Goal: Task Accomplishment & Management: Complete application form

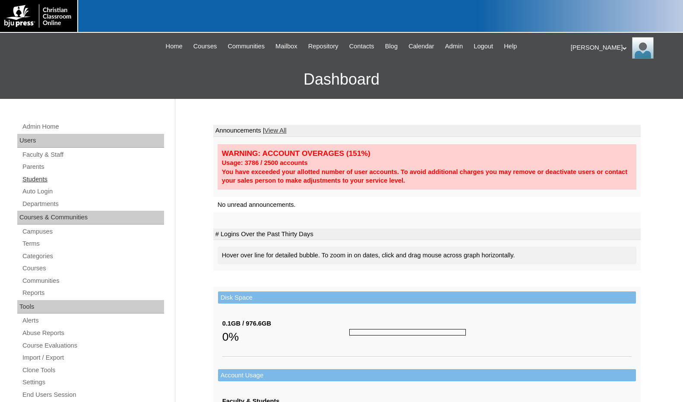
click at [51, 177] on link "Students" at bounding box center [93, 179] width 142 height 11
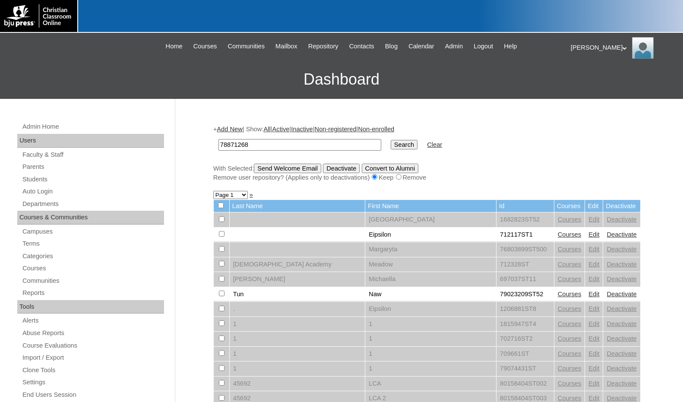
type input "78871268"
click at [391, 143] on input "Search" at bounding box center [404, 144] width 27 height 9
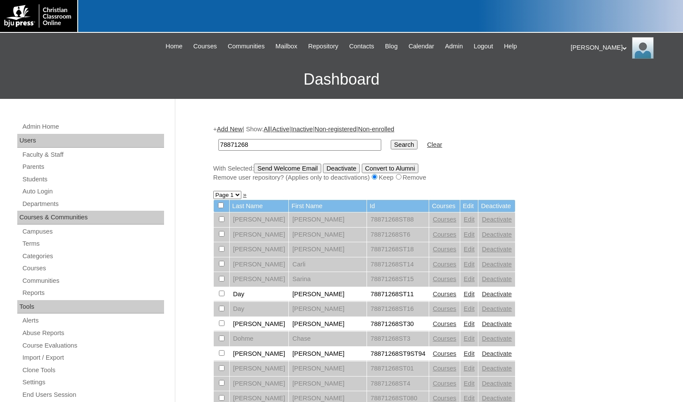
click at [433, 327] on link "Courses" at bounding box center [445, 323] width 24 height 7
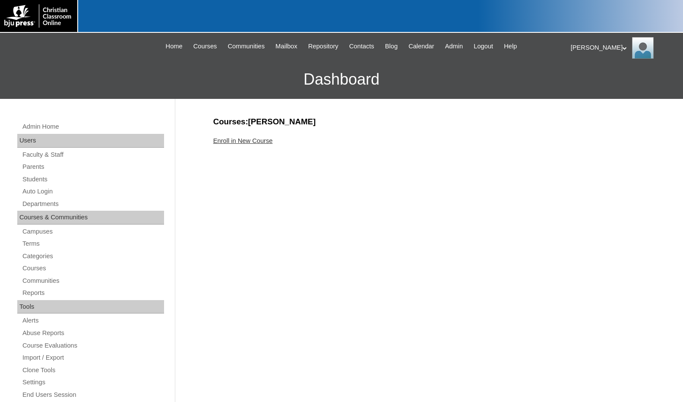
click at [251, 138] on link "Enroll in New Course" at bounding box center [243, 140] width 60 height 7
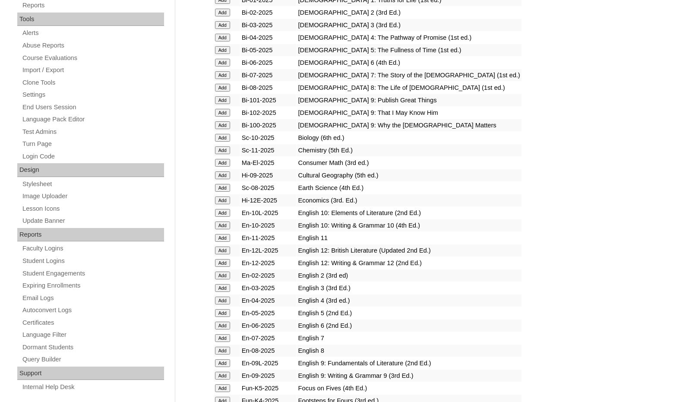
scroll to position [302, 0]
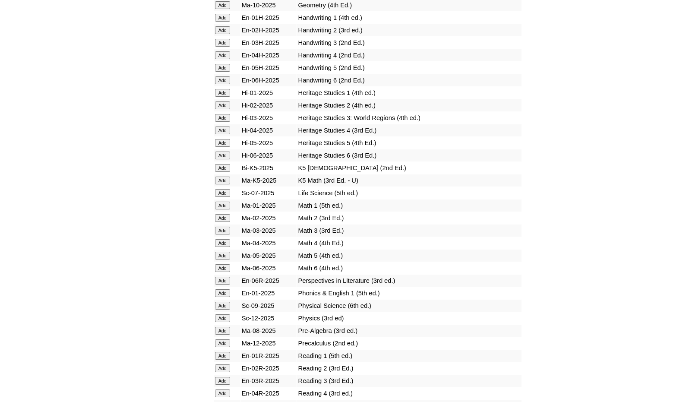
scroll to position [734, 0]
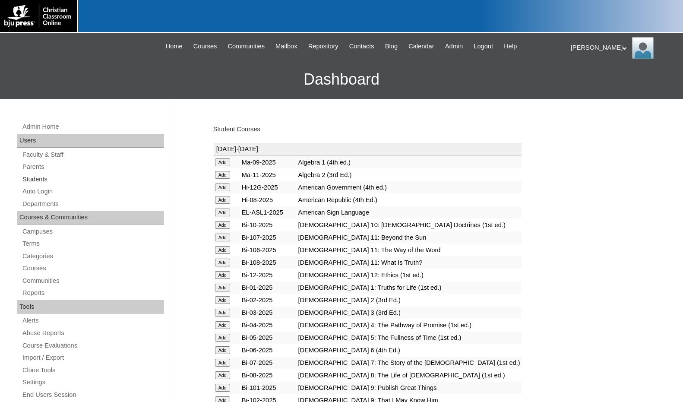
click at [45, 184] on link "Students" at bounding box center [93, 179] width 142 height 11
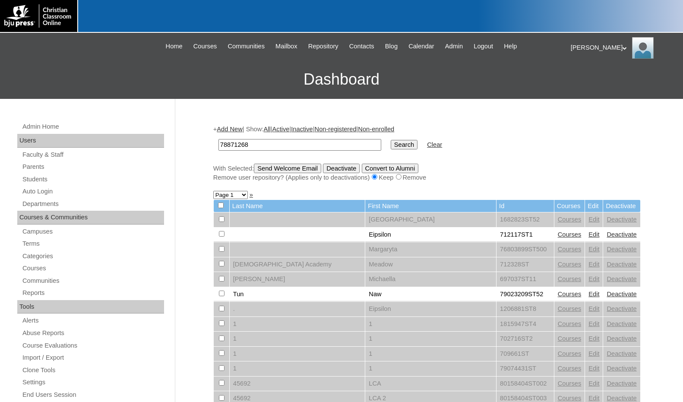
type input "78871268"
click at [237, 127] on link "Add New" at bounding box center [229, 129] width 25 height 7
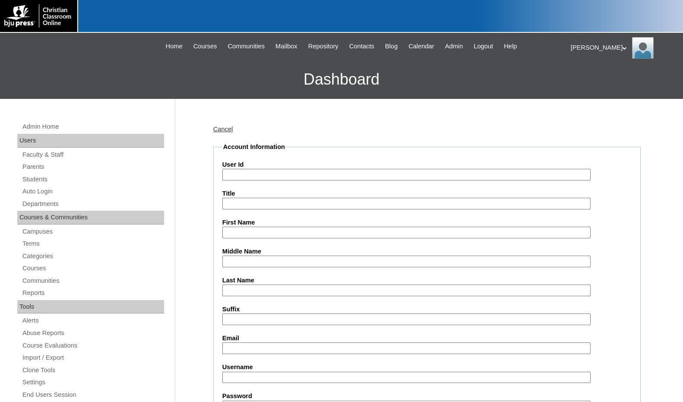
click at [256, 176] on input "User Id" at bounding box center [406, 175] width 368 height 12
paste input "78871268"
type input "78871268ST31"
type input "Connor"
type input "Tipton"
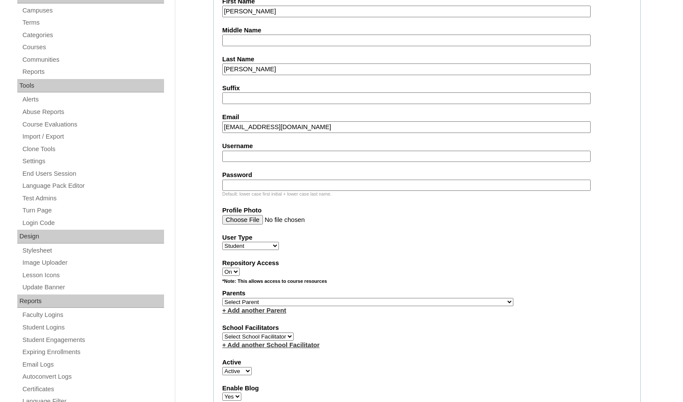
scroll to position [259, 0]
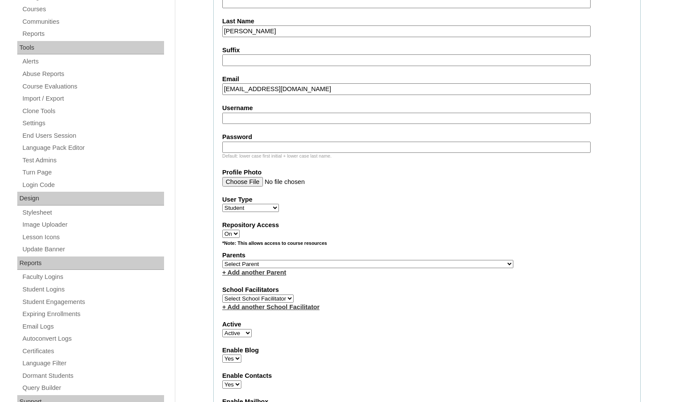
type input "tiptonc1@tcmail.org"
click at [405, 262] on select "Select Parent , Fautanu, Ma 1, 1 23-24 accountMorgan, Jason 6th Street Mennonit…" at bounding box center [367, 264] width 291 height 8
select select "25187"
click at [441, 262] on div "Parents Select Parent , Fautanu, Ma 1, 1 23-24 accountMorgan, Jason 6th Street …" at bounding box center [426, 264] width 409 height 26
click at [259, 269] on link "+ Add another Parent" at bounding box center [254, 272] width 64 height 7
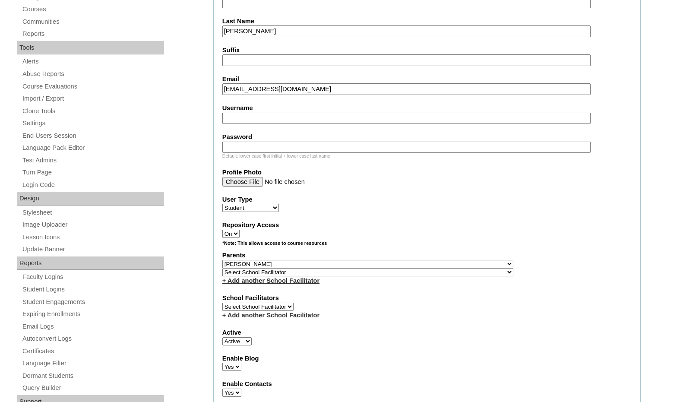
click at [326, 272] on select "Select School Facilitator , Fautanu, Ma 1, 1 23-24 accountMorgan, Jason 6th Str…" at bounding box center [367, 272] width 291 height 8
select select "37223"
click at [436, 270] on div "Parents Select Parent , Fautanu, Ma 1, 1 23-24 accountMorgan, Jason 6th Street …" at bounding box center [426, 268] width 409 height 34
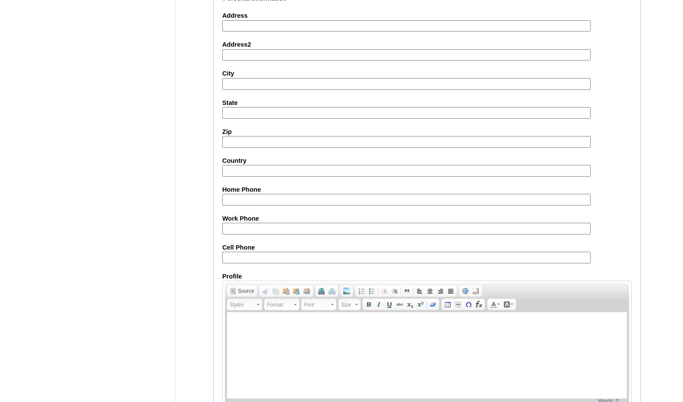
scroll to position [920, 0]
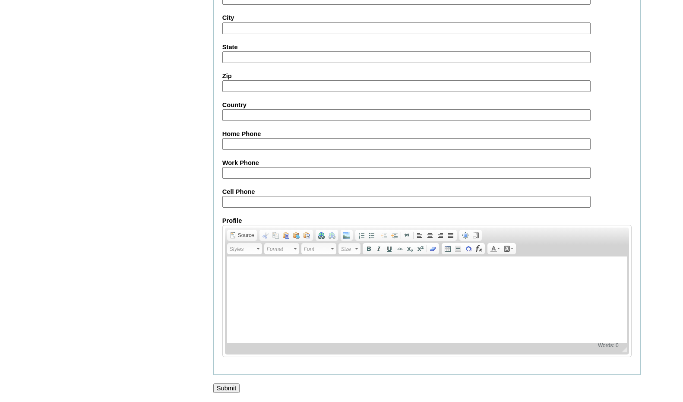
click at [230, 386] on input "Submit" at bounding box center [226, 387] width 27 height 9
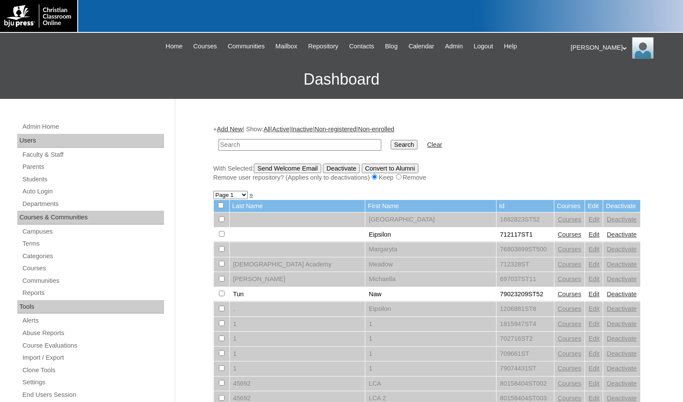
click at [572, 134] on form "Search Clear" at bounding box center [426, 145] width 427 height 22
click at [296, 145] on input "text" at bounding box center [299, 145] width 163 height 12
paste input "78871268"
type input "78871268"
click at [391, 140] on input "Search" at bounding box center [404, 144] width 27 height 9
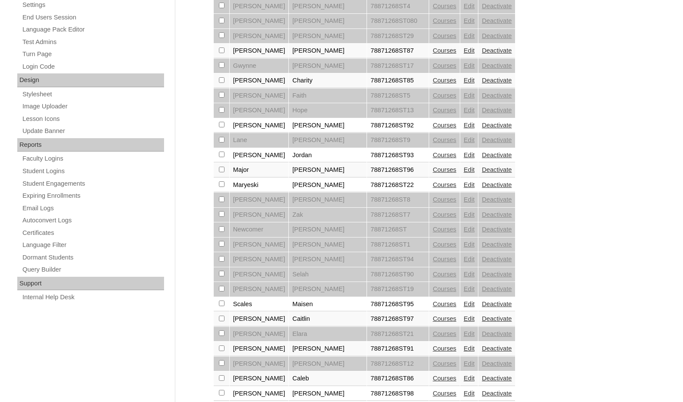
scroll to position [463, 0]
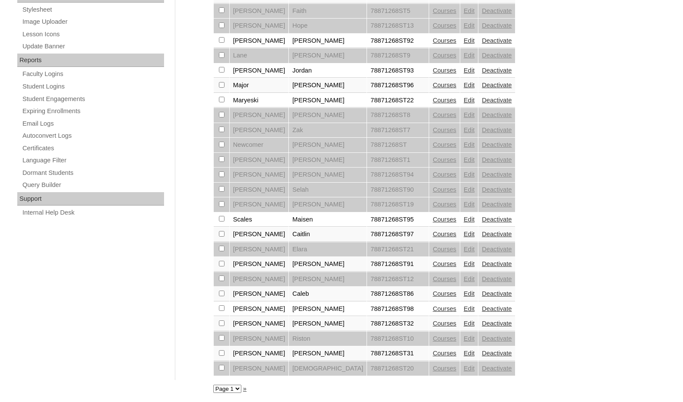
click at [433, 321] on link "Courses" at bounding box center [445, 323] width 24 height 7
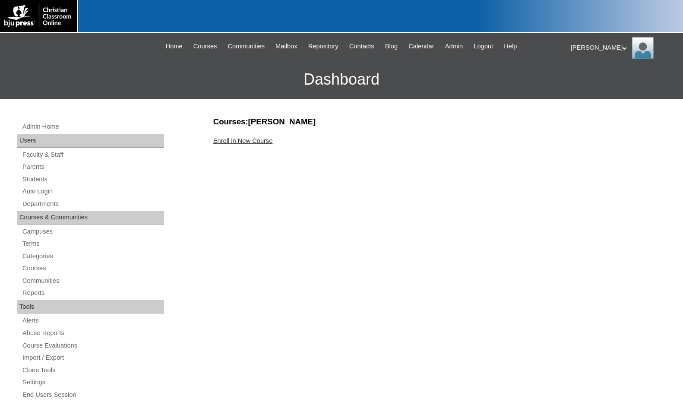
click at [235, 143] on link "Enroll in New Course" at bounding box center [243, 140] width 60 height 7
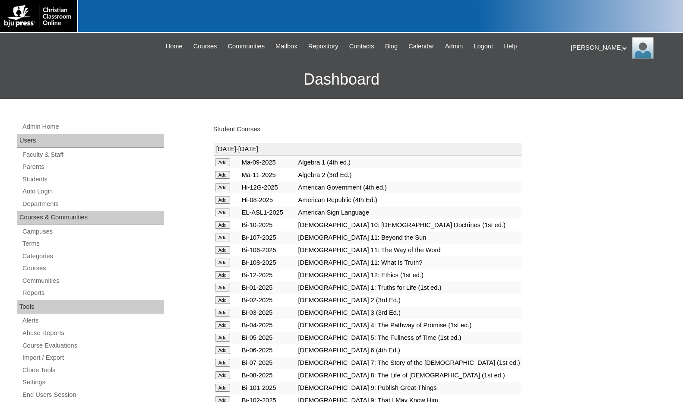
click at [221, 166] on input "Add" at bounding box center [222, 162] width 15 height 8
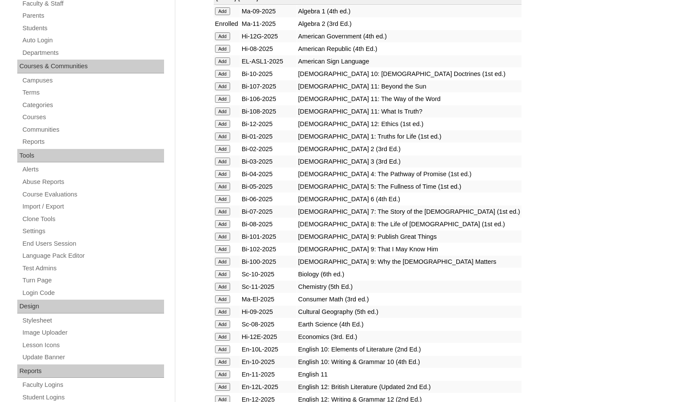
scroll to position [173, 0]
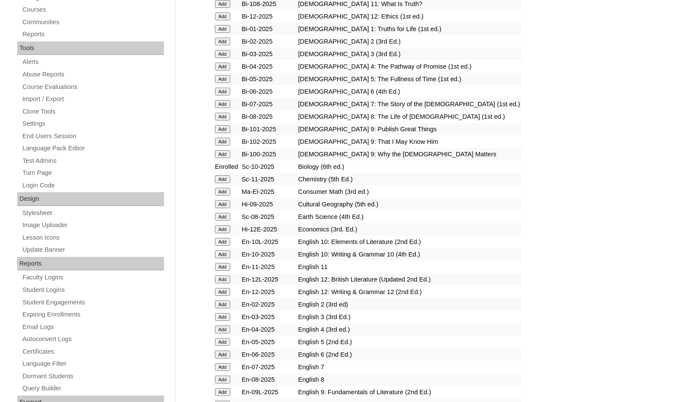
scroll to position [259, 0]
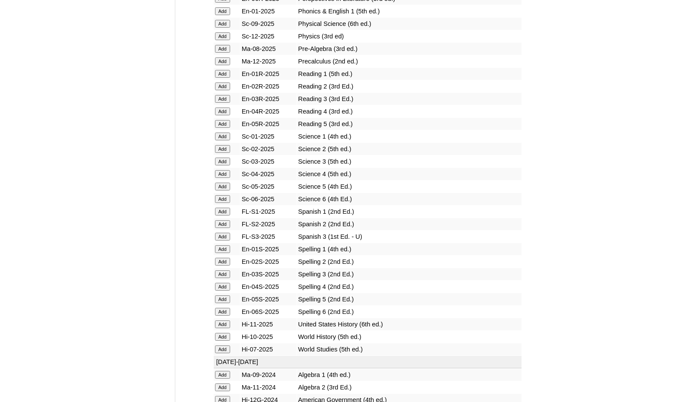
scroll to position [993, 0]
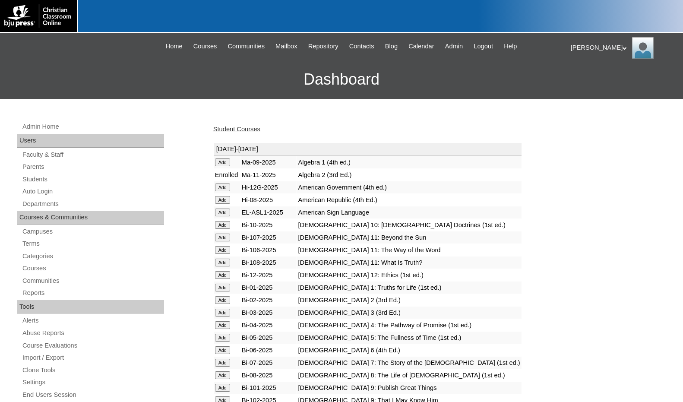
click at [250, 127] on link "Student Courses" at bounding box center [236, 129] width 47 height 7
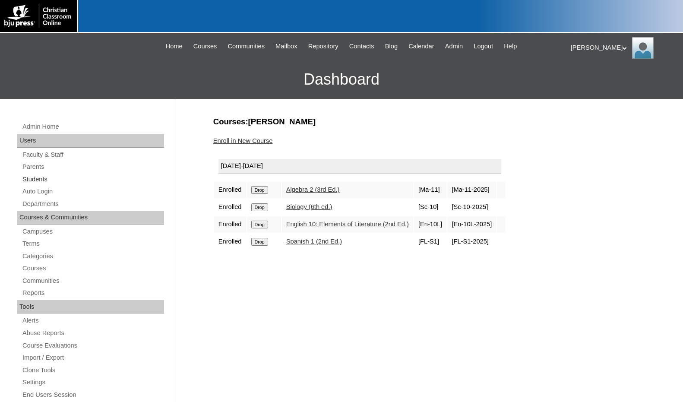
click at [54, 180] on link "Students" at bounding box center [93, 179] width 142 height 11
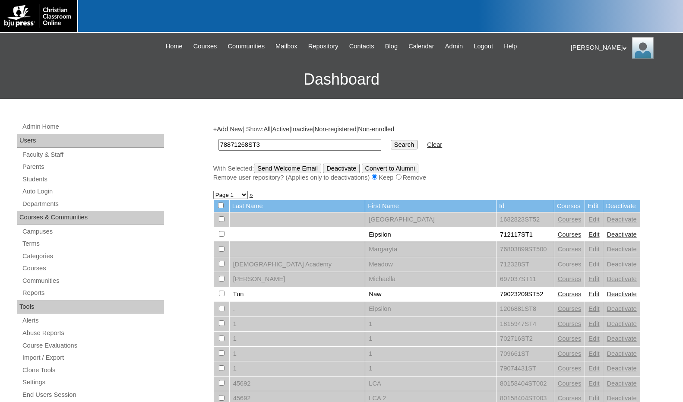
type input "78871268ST3"
click at [391, 140] on input "Search" at bounding box center [404, 144] width 27 height 9
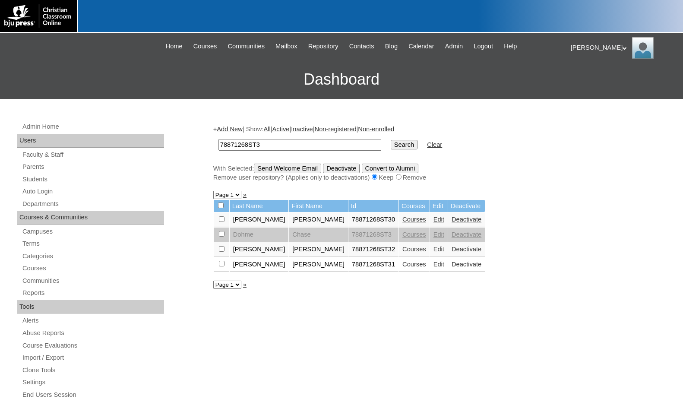
click at [220, 220] on input "checkbox" at bounding box center [222, 219] width 6 height 6
checkbox input "true"
click at [221, 222] on input "checkbox" at bounding box center [222, 219] width 6 height 6
checkbox input "true"
click at [221, 222] on input "checkbox" at bounding box center [222, 219] width 6 height 6
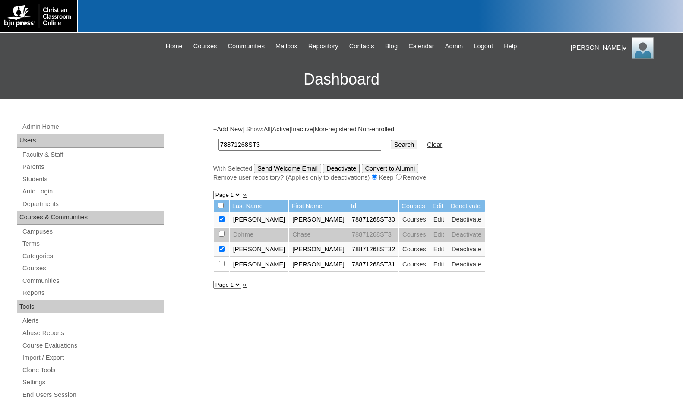
checkbox input "true"
click at [288, 169] on input "Send Welcome Email" at bounding box center [287, 168] width 67 height 9
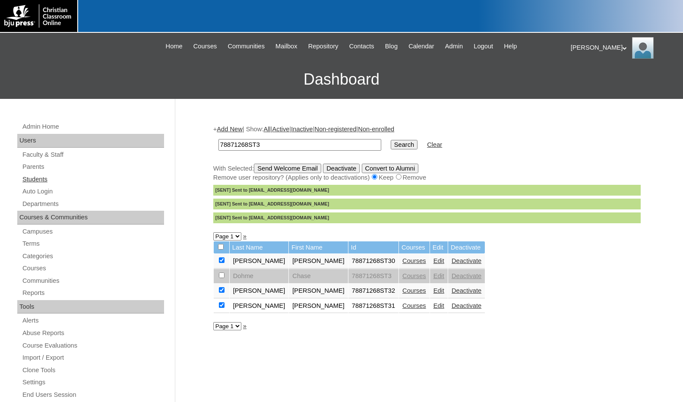
click at [70, 176] on link "Students" at bounding box center [93, 179] width 142 height 11
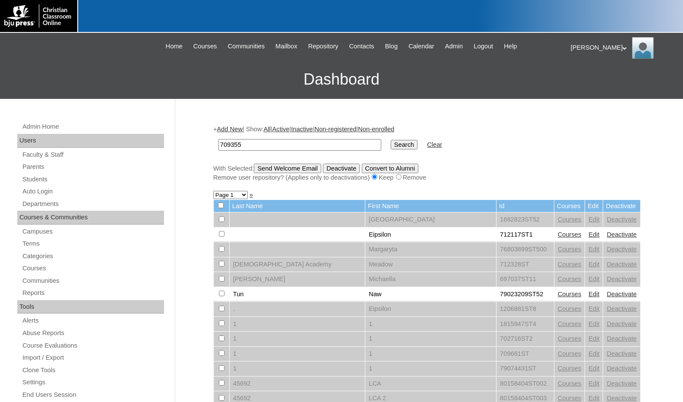
type input "709355"
click at [391, 140] on input "Search" at bounding box center [404, 144] width 27 height 9
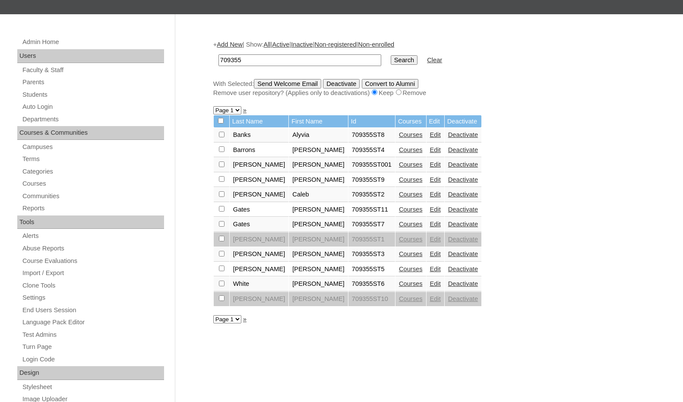
scroll to position [86, 0]
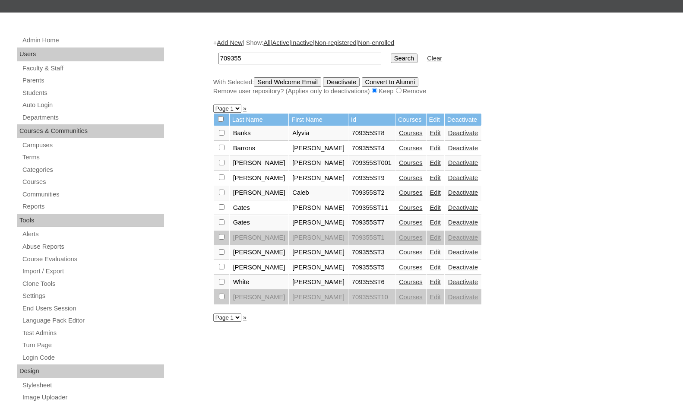
click at [430, 133] on link "Edit" at bounding box center [435, 132] width 11 height 7
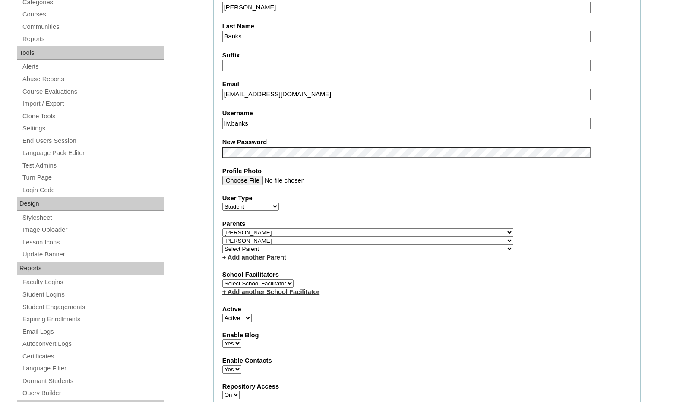
scroll to position [259, 0]
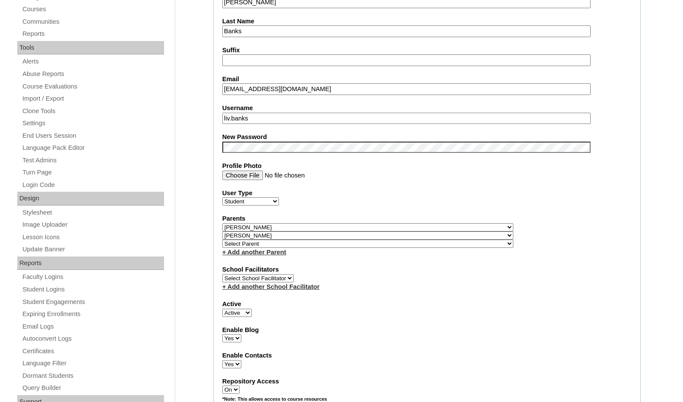
click at [536, 220] on label "Parents" at bounding box center [426, 218] width 409 height 9
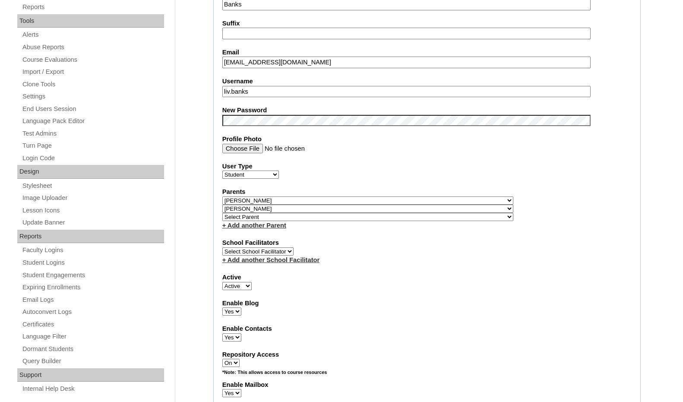
scroll to position [302, 0]
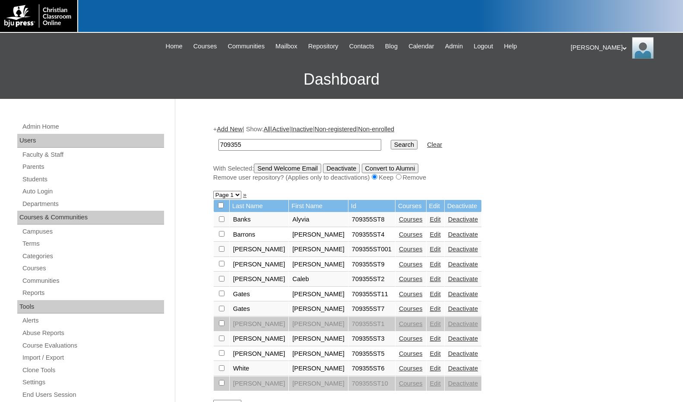
scroll to position [76, 0]
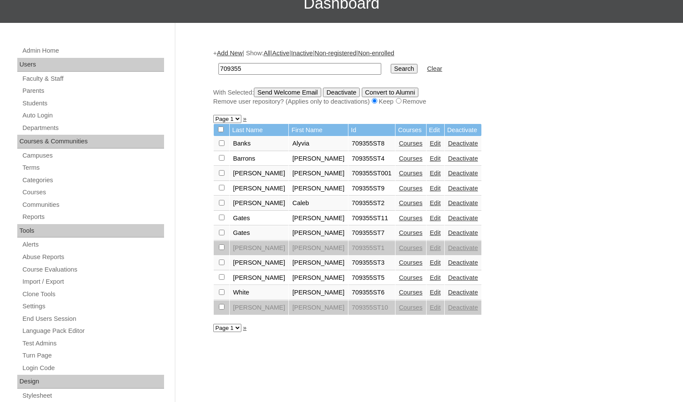
click at [399, 144] on link "Courses" at bounding box center [411, 143] width 24 height 7
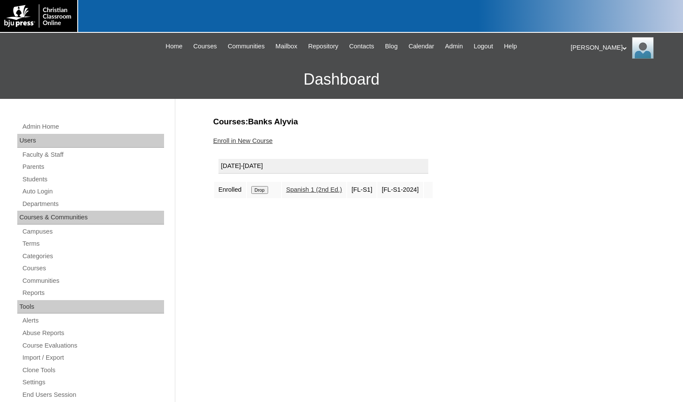
click at [439, 225] on div "Courses:Banks Alyvia Enroll in New Course [DATE]-[DATE] Enrolled Drop Spanish 1…" at bounding box center [425, 405] width 432 height 578
click at [65, 178] on link "Students" at bounding box center [93, 179] width 142 height 11
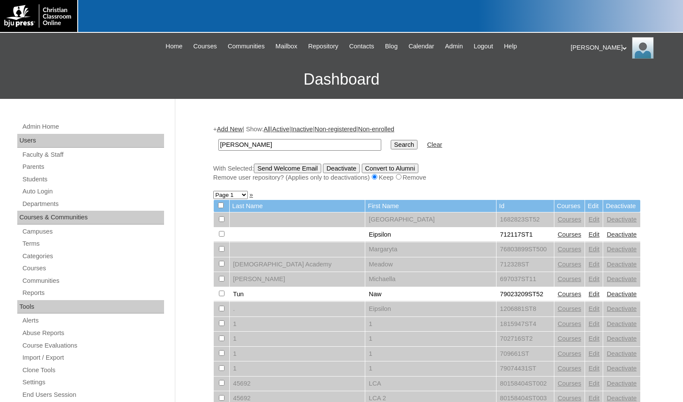
type input "[PERSON_NAME]"
click at [391, 140] on input "Search" at bounding box center [404, 144] width 27 height 9
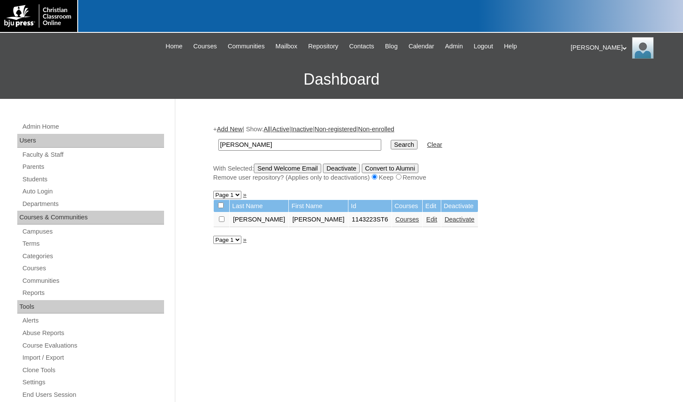
click at [395, 218] on link "Courses" at bounding box center [407, 219] width 24 height 7
drag, startPoint x: 306, startPoint y: 220, endPoint x: 329, endPoint y: 220, distance: 23.7
click at [348, 220] on td "1143223ST6" at bounding box center [369, 219] width 43 height 15
copy td "1143223"
click at [426, 220] on link "Edit" at bounding box center [431, 219] width 11 height 7
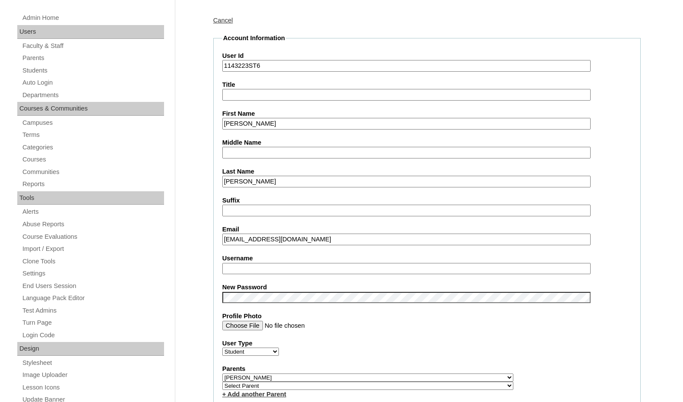
scroll to position [129, 0]
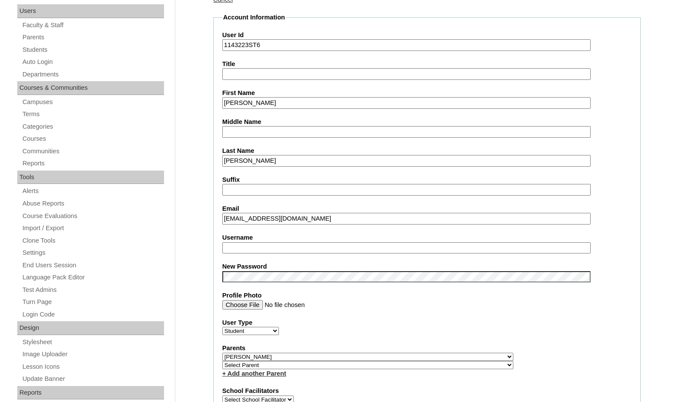
click at [249, 242] on input "Username" at bounding box center [406, 248] width 368 height 12
click at [259, 248] on input "Username" at bounding box center [406, 248] width 368 height 12
type input "jacob.crothers"
drag, startPoint x: 249, startPoint y: 42, endPoint x: 203, endPoint y: 40, distance: 45.4
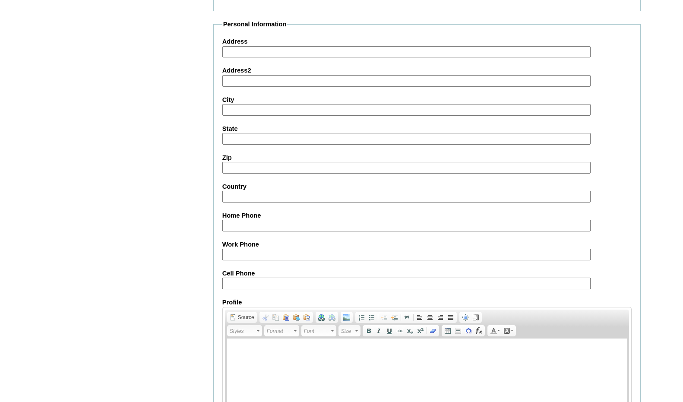
scroll to position [913, 0]
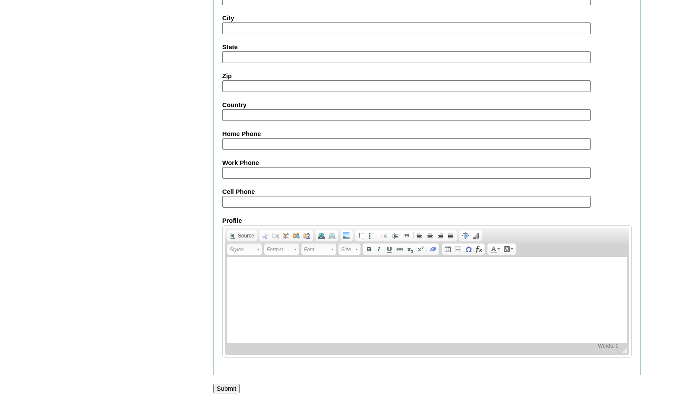
click at [221, 387] on input "Submit" at bounding box center [226, 388] width 27 height 9
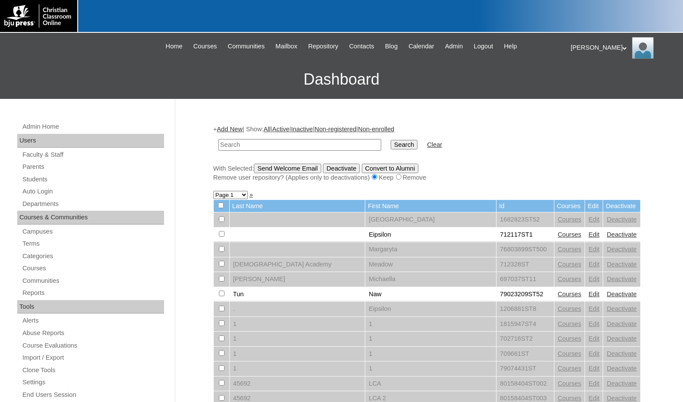
click at [340, 143] on input "text" at bounding box center [299, 145] width 163 height 12
click at [263, 148] on input "text" at bounding box center [299, 145] width 163 height 12
paste input "75004702"
type input "75004702"
click at [391, 141] on input "Search" at bounding box center [404, 144] width 27 height 9
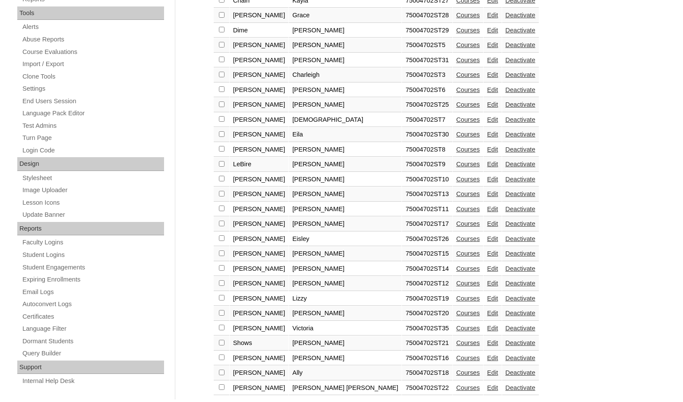
scroll to position [314, 0]
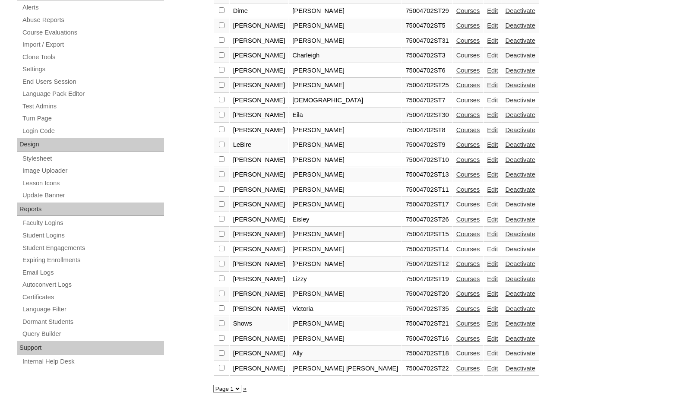
click at [487, 369] on link "Edit" at bounding box center [492, 368] width 11 height 7
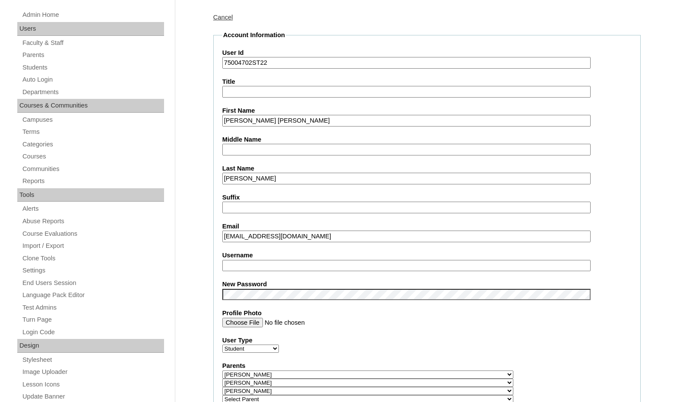
scroll to position [129, 0]
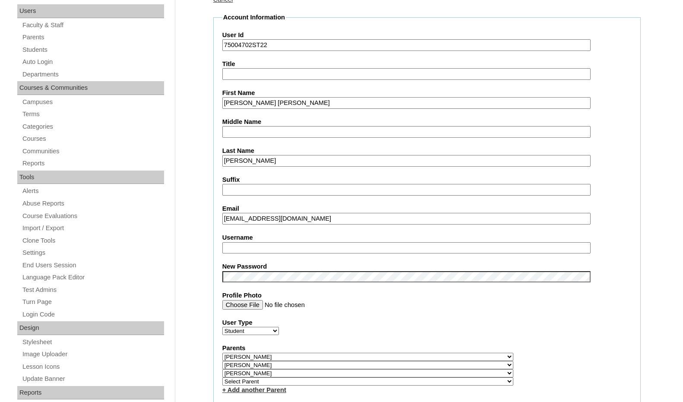
click at [224, 220] on input "vtaylor@4theharvest.org" at bounding box center [406, 219] width 368 height 12
click at [250, 219] on input "ermtaylor@4theharvest.org" at bounding box center [406, 219] width 368 height 12
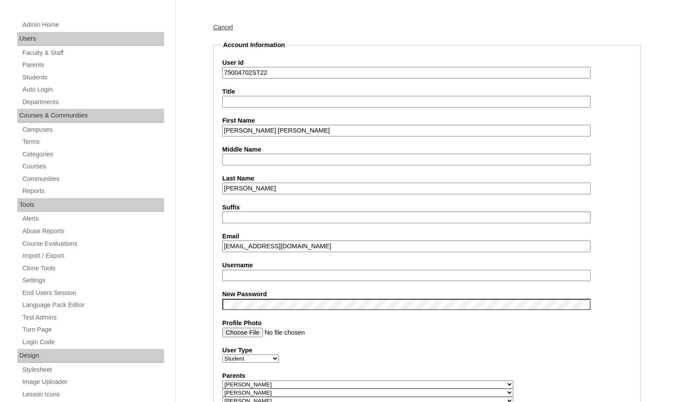
scroll to position [86, 0]
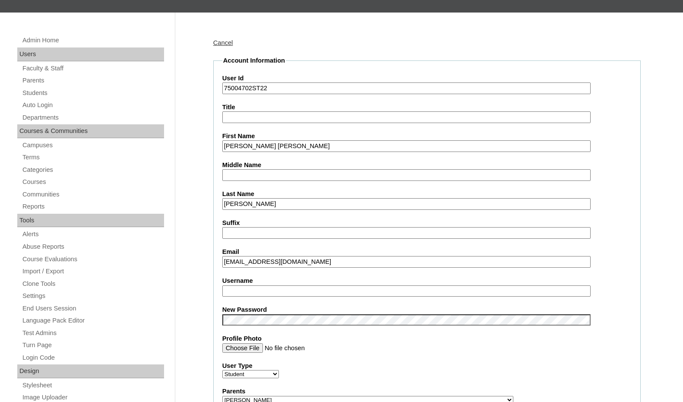
type input "ermtaylor412@gmail.com"
drag, startPoint x: 253, startPoint y: 89, endPoint x: 199, endPoint y: 79, distance: 54.9
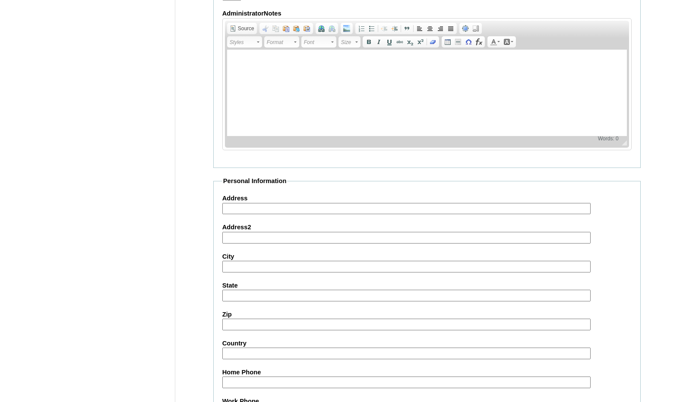
scroll to position [930, 0]
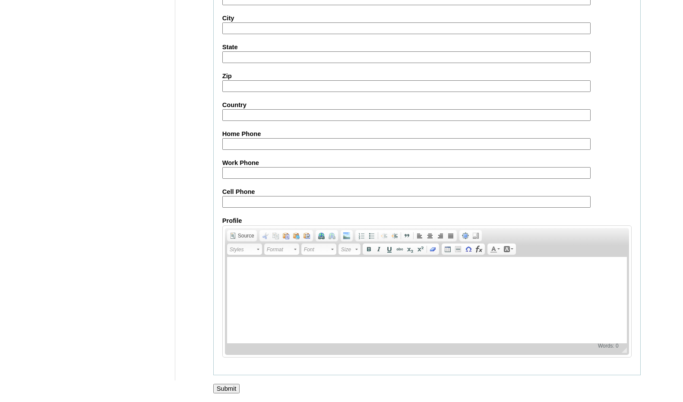
click at [230, 385] on input "Submit" at bounding box center [226, 388] width 27 height 9
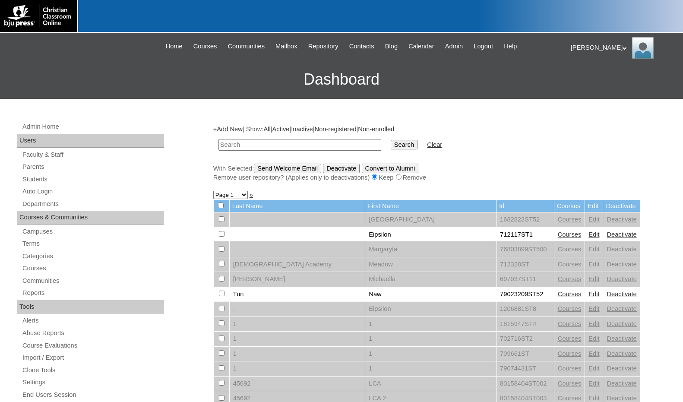
click at [243, 149] on input "text" at bounding box center [299, 145] width 163 height 12
paste input "1705739"
type input "1705739"
click at [391, 144] on input "Search" at bounding box center [404, 144] width 27 height 9
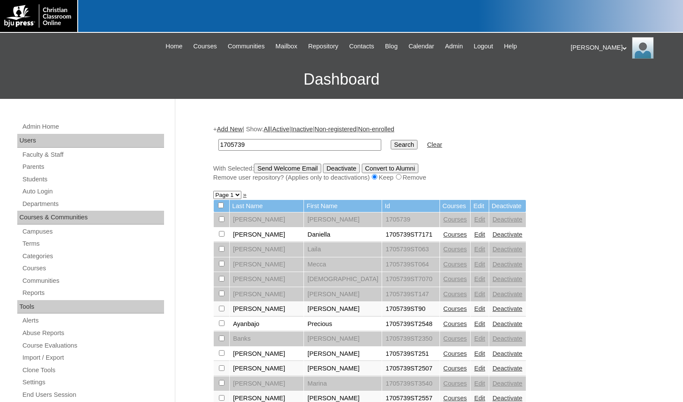
click at [235, 196] on select "Page 1 Page 2 Page 3" at bounding box center [227, 195] width 28 height 8
select select "admin_students.php?q=1705739&submit=Search&page=3"
click at [213, 192] on select "Page 1 Page 2 Page 3" at bounding box center [227, 195] width 28 height 8
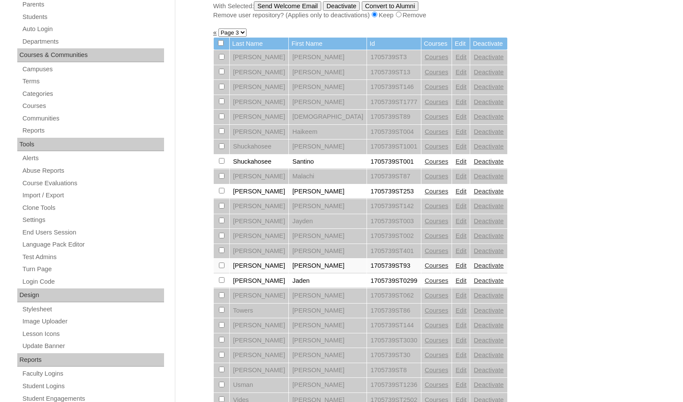
scroll to position [216, 0]
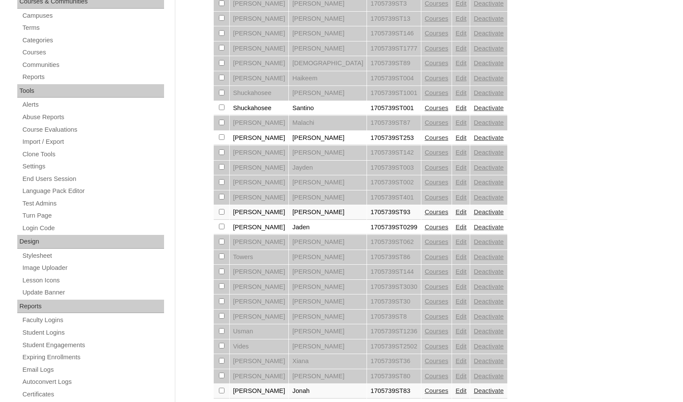
click at [455, 214] on link "Edit" at bounding box center [460, 211] width 11 height 7
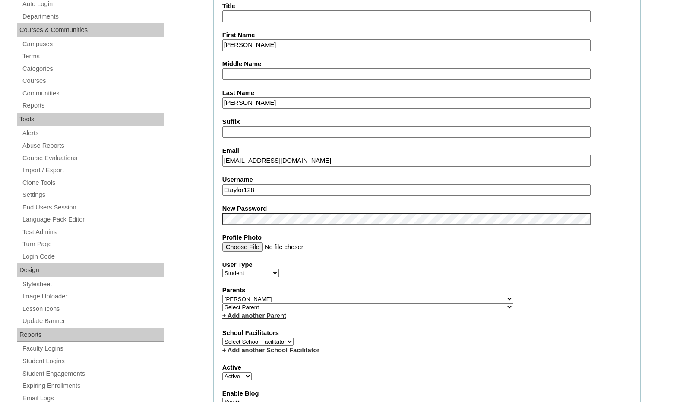
scroll to position [173, 0]
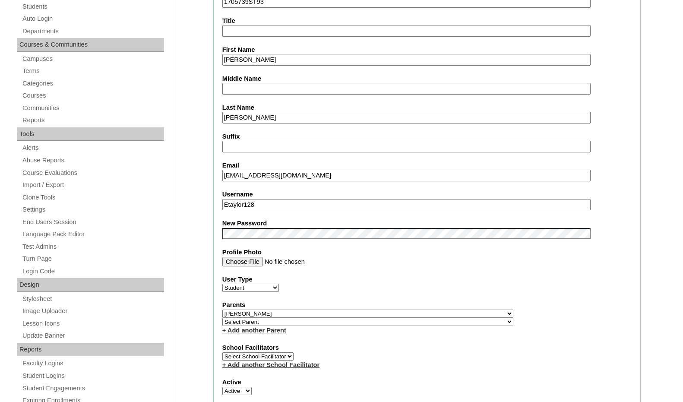
click at [618, 254] on label "Profile Photo" at bounding box center [426, 252] width 409 height 9
click at [590, 257] on input "Profile Photo" at bounding box center [406, 261] width 368 height 9
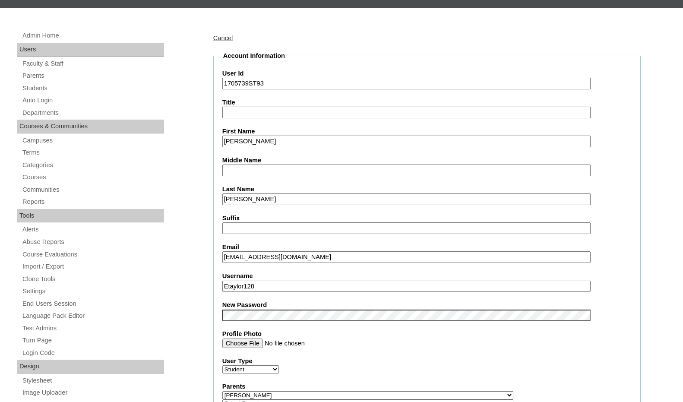
scroll to position [43, 0]
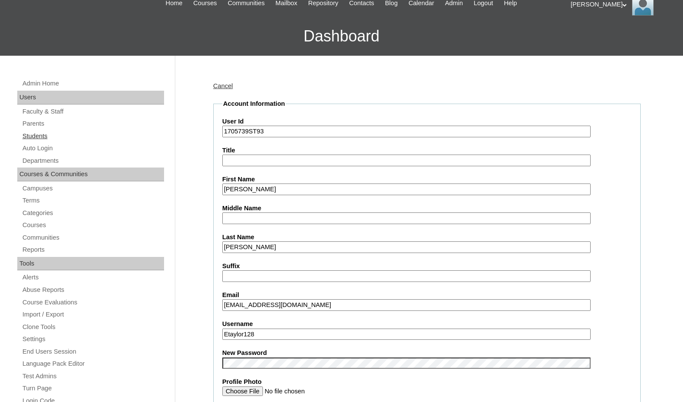
click at [47, 136] on link "Students" at bounding box center [93, 136] width 142 height 11
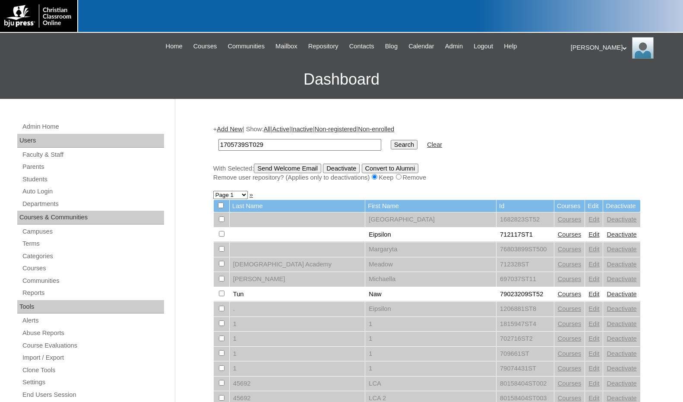
type input "1705739ST029"
click at [391, 140] on input "Search" at bounding box center [404, 144] width 27 height 9
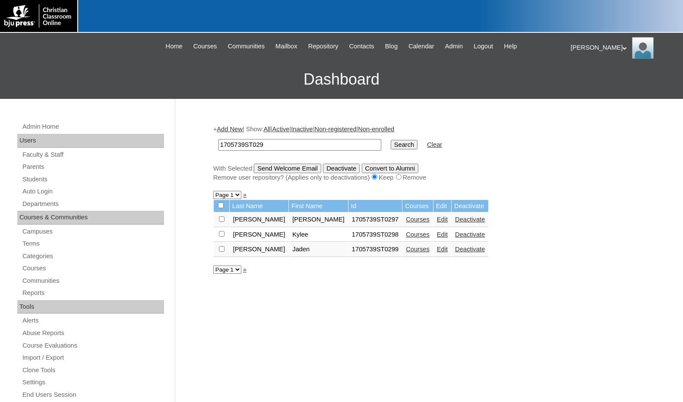
click at [406, 219] on link "Courses" at bounding box center [418, 219] width 24 height 7
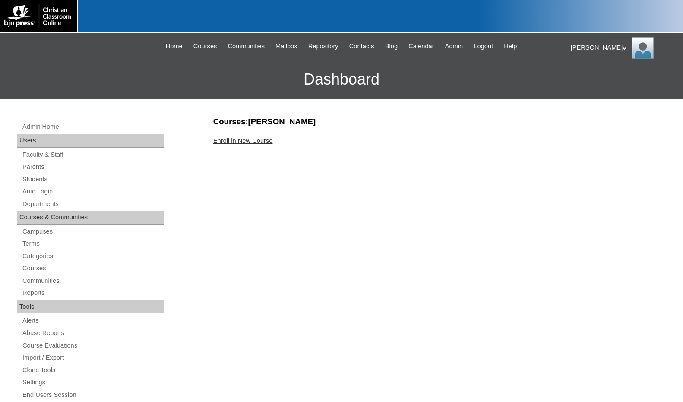
click at [269, 141] on link "Enroll in New Course" at bounding box center [243, 140] width 60 height 7
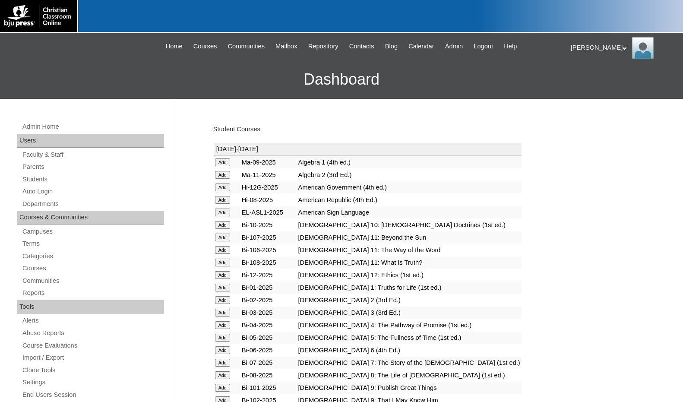
click at [226, 166] on input "Add" at bounding box center [222, 162] width 15 height 8
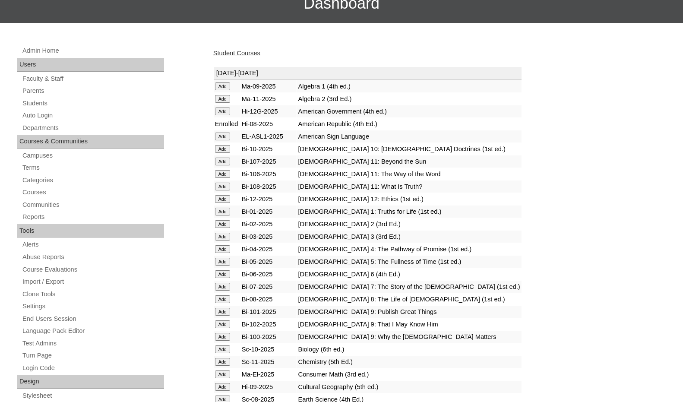
scroll to position [86, 0]
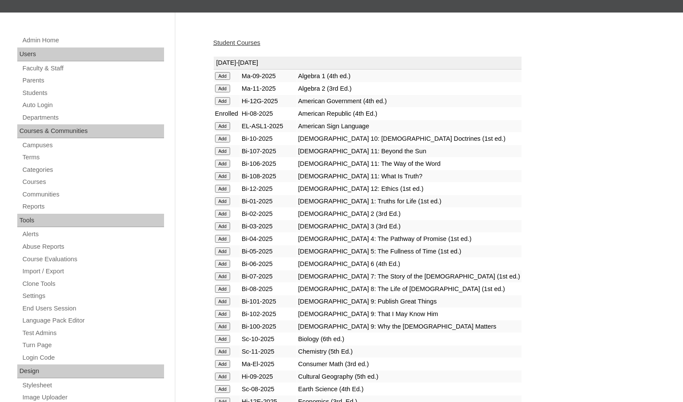
click at [229, 80] on input "Add" at bounding box center [222, 76] width 15 height 8
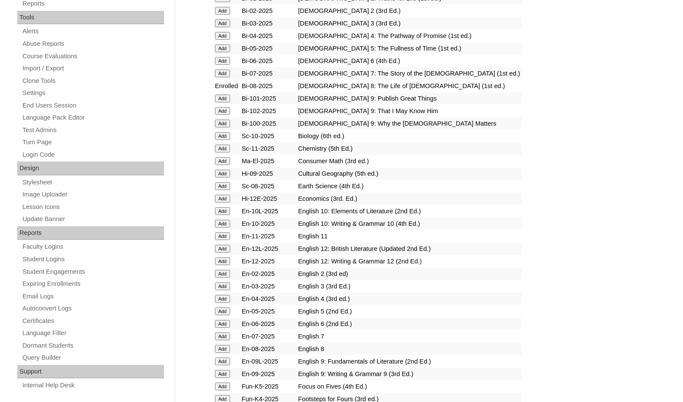
scroll to position [302, 0]
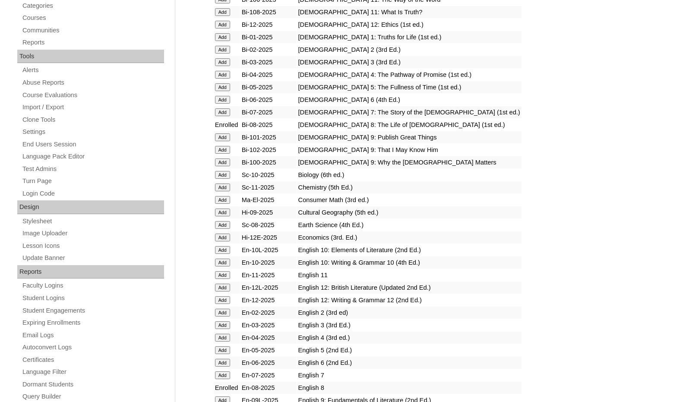
scroll to position [259, 0]
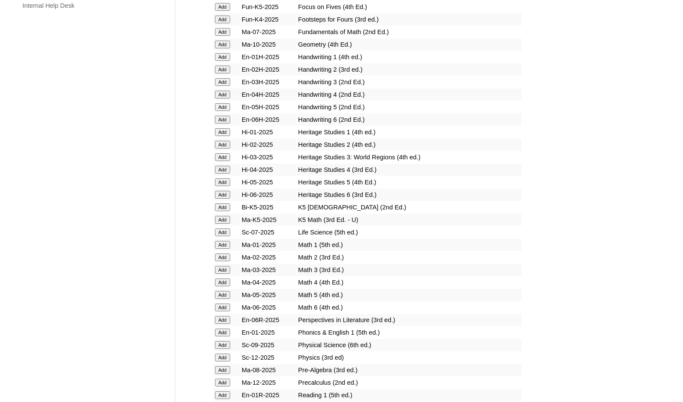
scroll to position [691, 0]
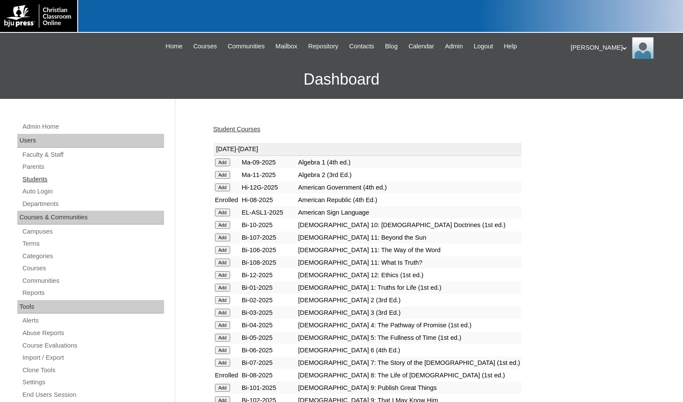
click at [49, 183] on link "Students" at bounding box center [93, 179] width 142 height 11
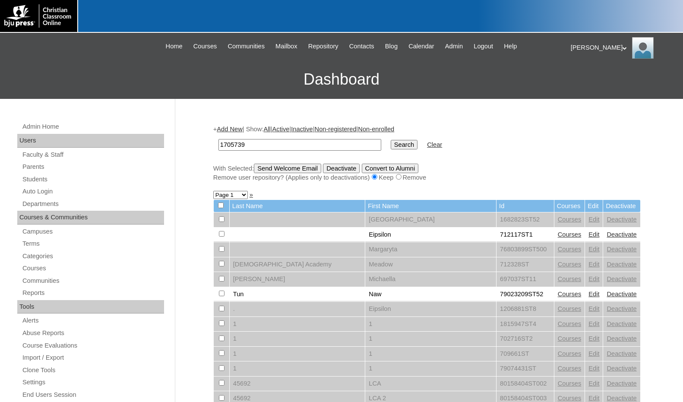
type input "1705739ST029"
click at [391, 142] on input "Search" at bounding box center [404, 144] width 27 height 9
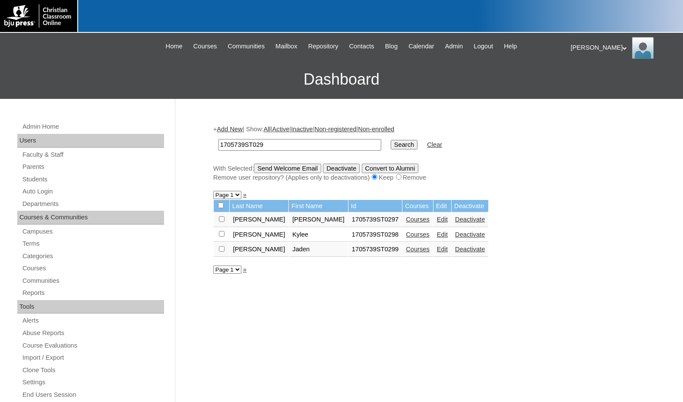
click at [224, 219] on input "checkbox" at bounding box center [222, 219] width 6 height 6
checkbox input "true"
click at [221, 222] on input "checkbox" at bounding box center [222, 219] width 6 height 6
checkbox input "true"
click at [282, 170] on input "Send Welcome Email" at bounding box center [287, 168] width 67 height 9
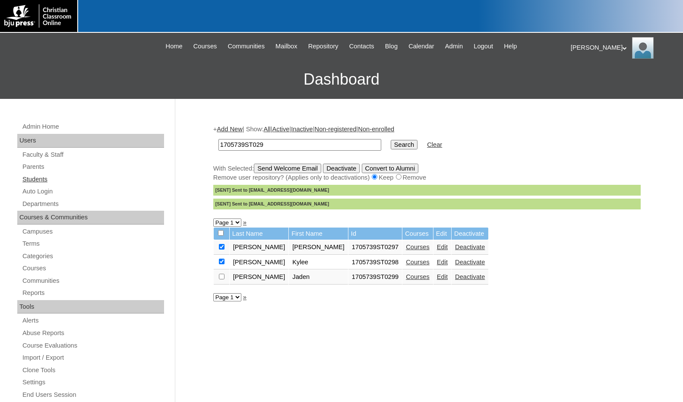
click at [65, 180] on link "Students" at bounding box center [93, 179] width 142 height 11
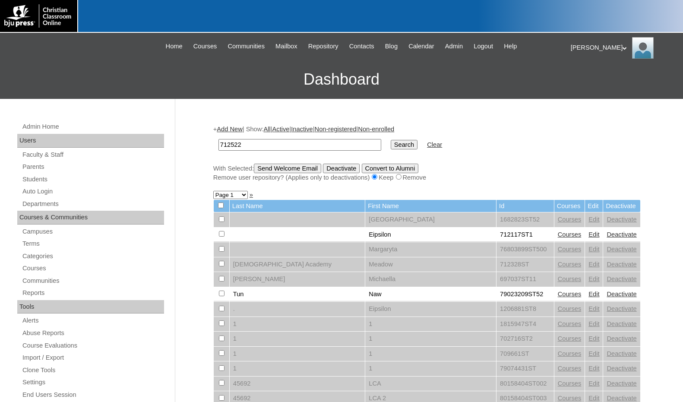
type input "712522"
click at [391, 145] on input "Search" at bounding box center [404, 144] width 27 height 9
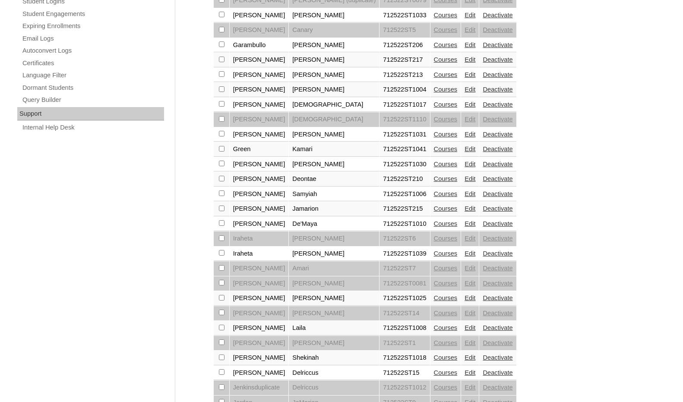
scroll to position [582, 0]
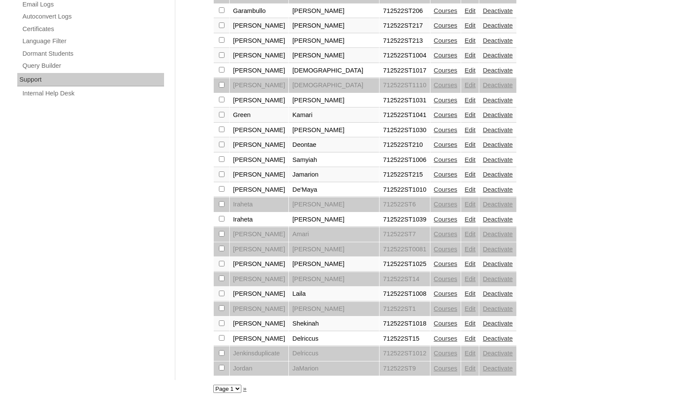
click at [244, 389] on link "»" at bounding box center [244, 388] width 3 height 7
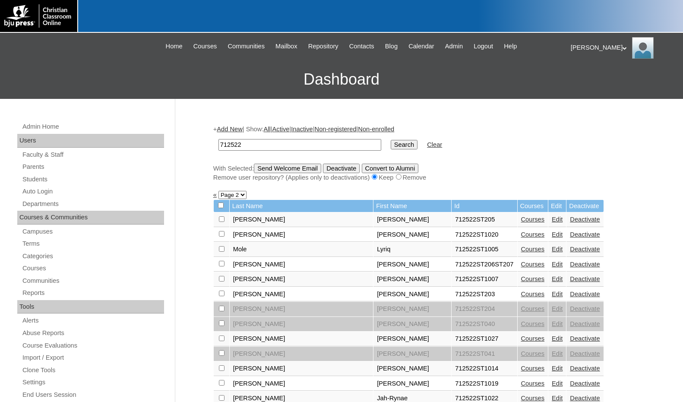
click at [518, 216] on td "Courses" at bounding box center [533, 219] width 31 height 15
click at [521, 217] on link "Courses" at bounding box center [533, 219] width 24 height 7
click at [552, 220] on link "Edit" at bounding box center [557, 219] width 11 height 7
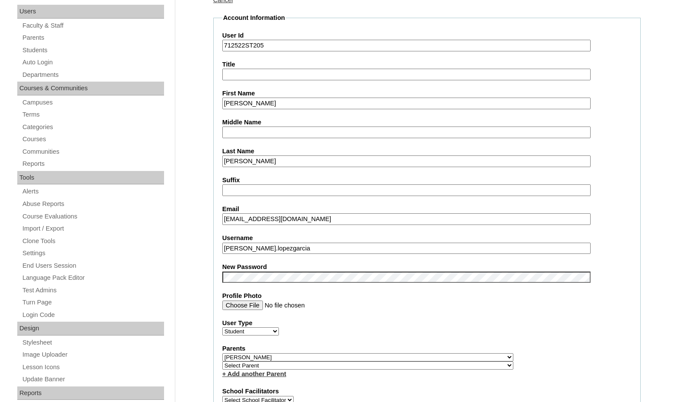
scroll to position [129, 0]
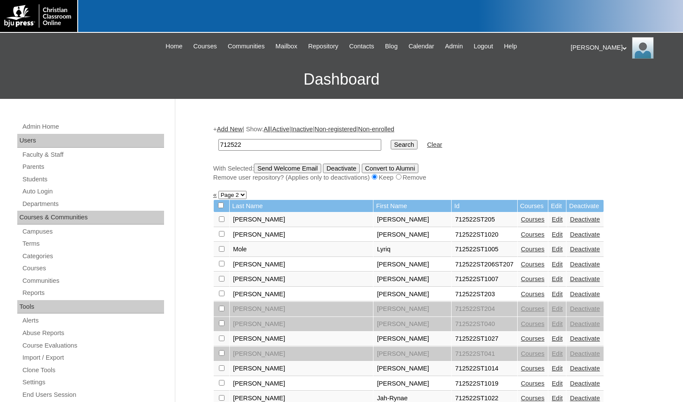
click at [521, 217] on link "Courses" at bounding box center [533, 219] width 24 height 7
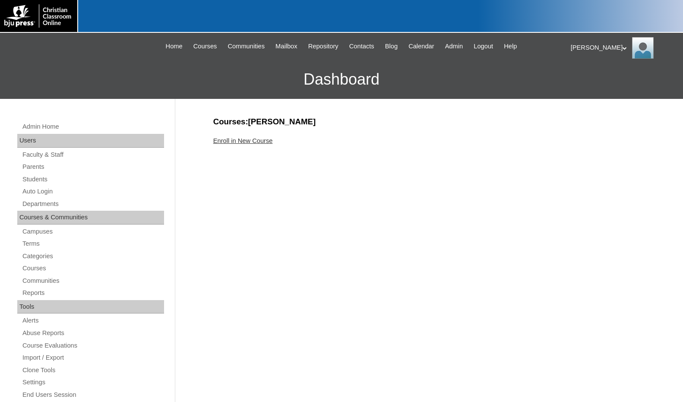
click at [261, 140] on link "Enroll in New Course" at bounding box center [243, 140] width 60 height 7
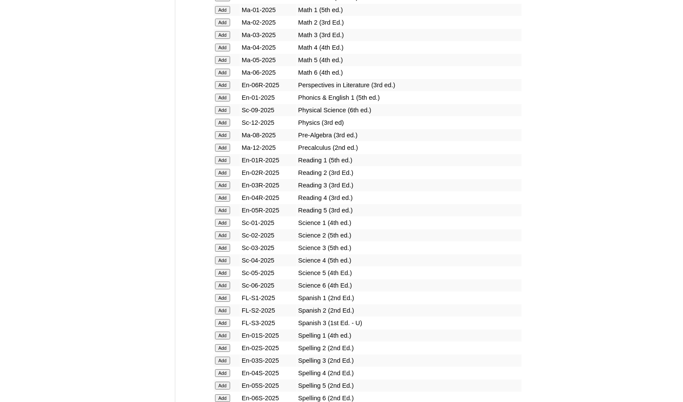
scroll to position [906, 0]
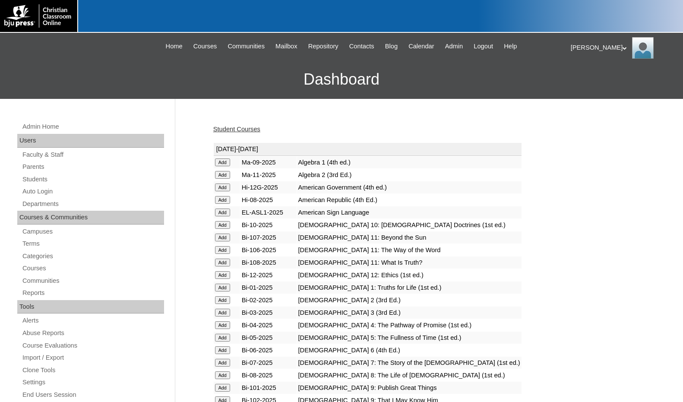
drag, startPoint x: 553, startPoint y: 230, endPoint x: 543, endPoint y: 227, distance: 10.5
click at [65, 180] on link "Students" at bounding box center [93, 179] width 142 height 11
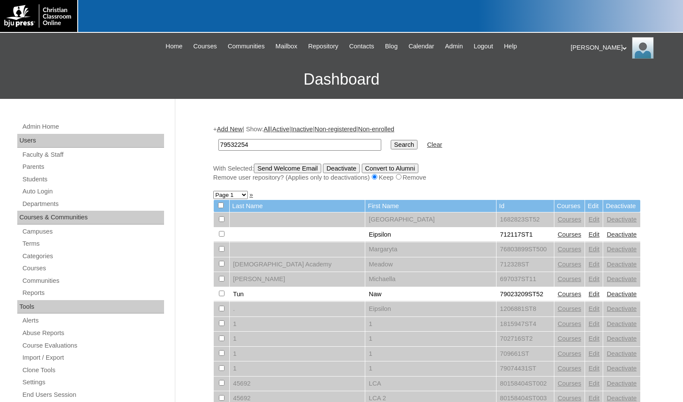
type input "79532254"
click at [391, 145] on input "Search" at bounding box center [404, 144] width 27 height 9
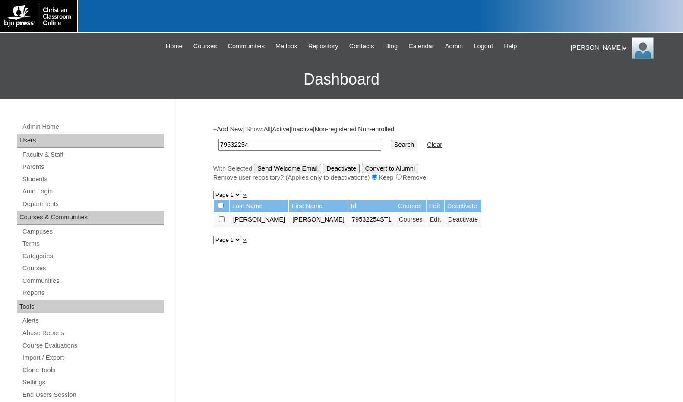
click at [399, 218] on link "Courses" at bounding box center [411, 219] width 24 height 7
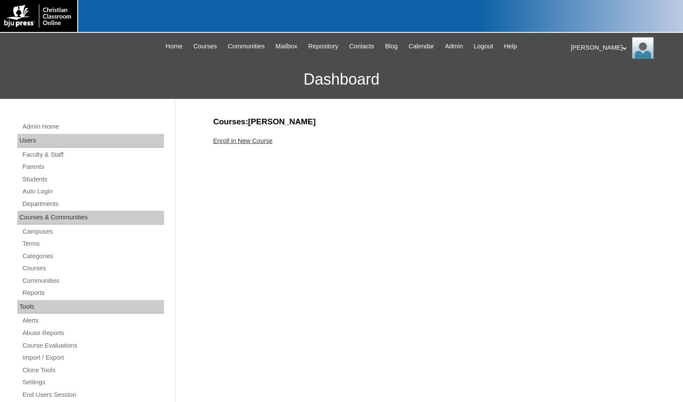
click at [257, 141] on link "Enroll in New Course" at bounding box center [243, 140] width 60 height 7
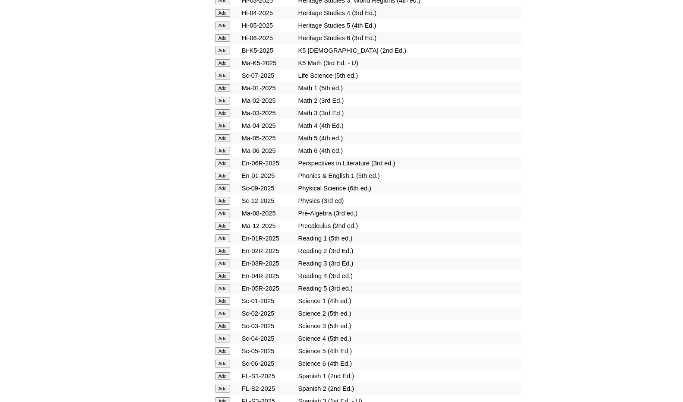
scroll to position [950, 0]
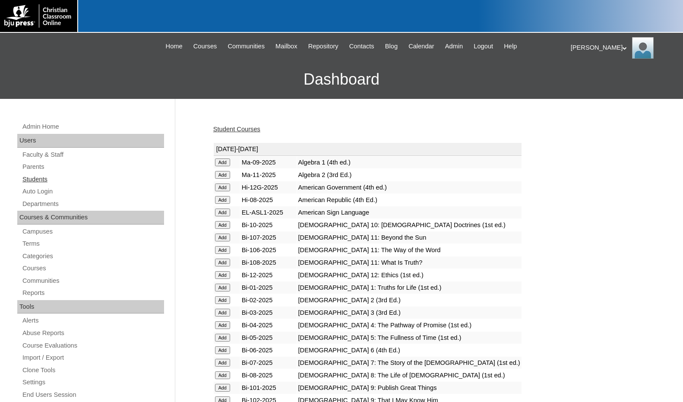
click at [49, 182] on link "Students" at bounding box center [93, 179] width 142 height 11
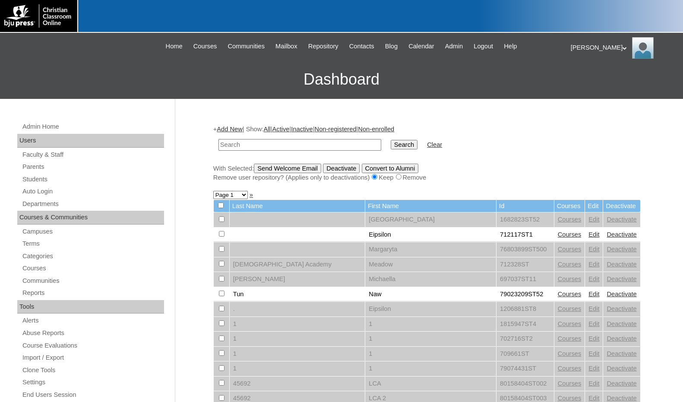
click at [234, 127] on link "Add New" at bounding box center [229, 129] width 25 height 7
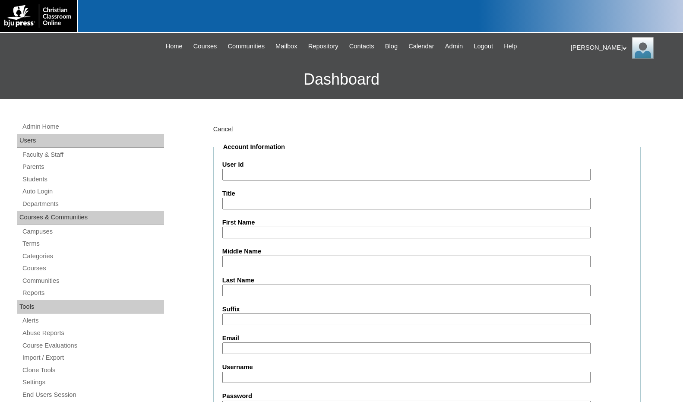
click at [244, 176] on input "User Id" at bounding box center [406, 175] width 368 height 12
paste input "79532254"
type input "79532254ST2"
type input "Isaac"
type input "Allen"
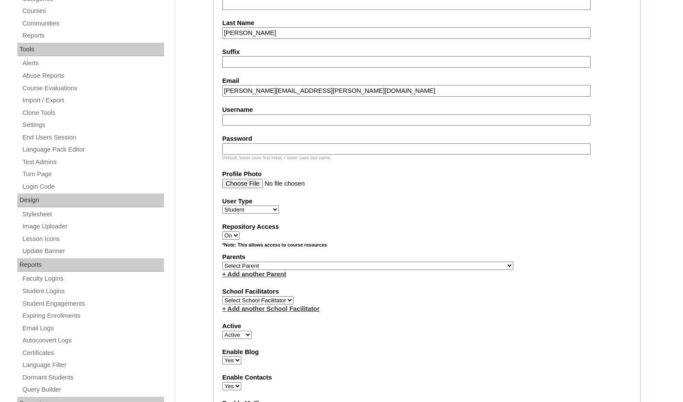
scroll to position [259, 0]
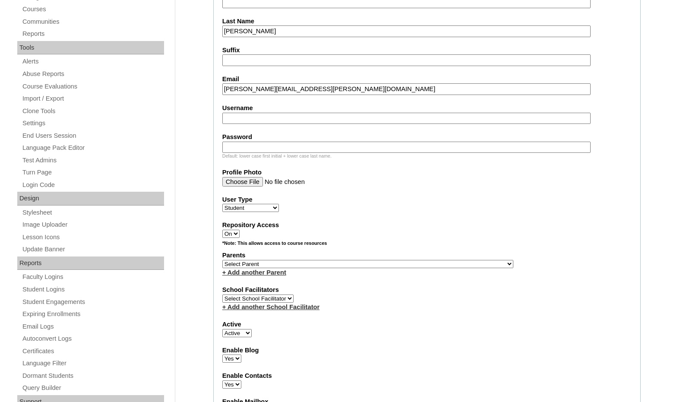
type input "isaac.allen@ccajtn.com"
click at [414, 263] on select "Select Parent , Fautanu, Ma 1, 1 23-24 accountMorgan, Jason 6th Street Mennonit…" at bounding box center [367, 264] width 291 height 8
select select "37230"
click at [433, 264] on div "Parents Select Parent , Fautanu, Ma 1, 1 23-24 accountMorgan, Jason 6th Street …" at bounding box center [426, 264] width 409 height 26
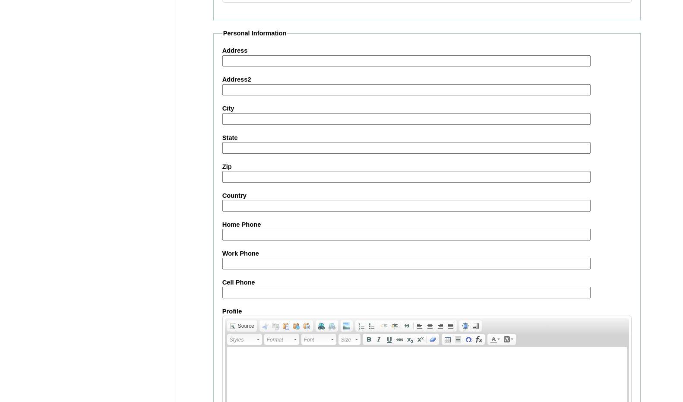
scroll to position [912, 0]
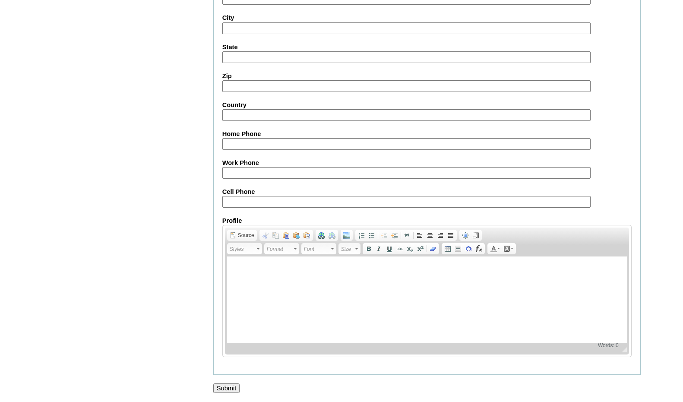
click at [224, 385] on input "Submit" at bounding box center [226, 387] width 27 height 9
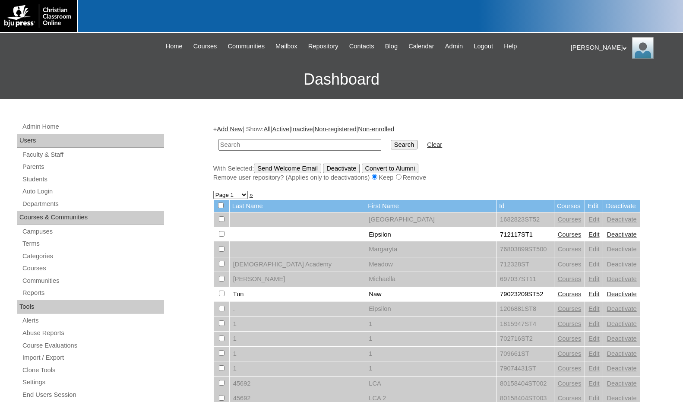
click at [322, 147] on input "text" at bounding box center [299, 145] width 163 height 12
paste input "79532254"
type input "79532254"
click at [391, 144] on input "Search" at bounding box center [404, 144] width 27 height 9
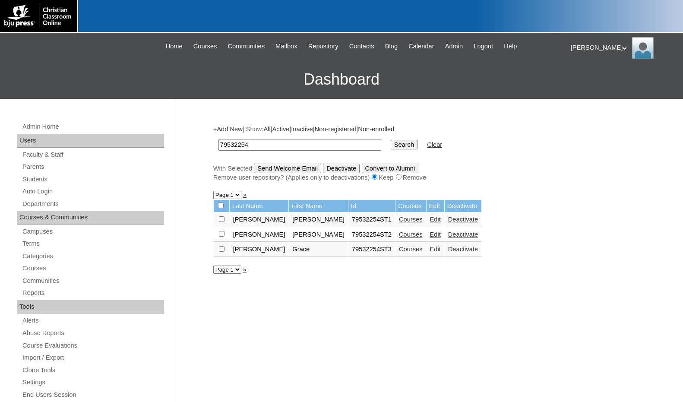
click at [399, 248] on link "Courses" at bounding box center [411, 249] width 24 height 7
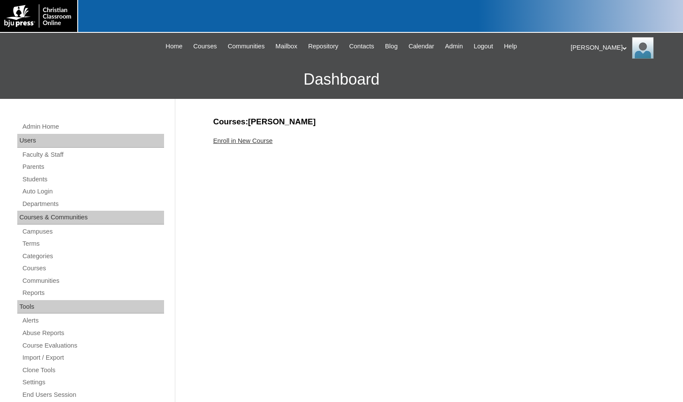
click at [235, 140] on link "Enroll in New Course" at bounding box center [243, 140] width 60 height 7
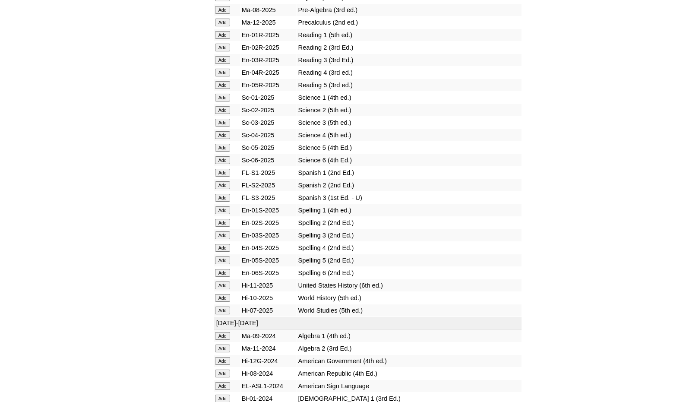
scroll to position [1036, 0]
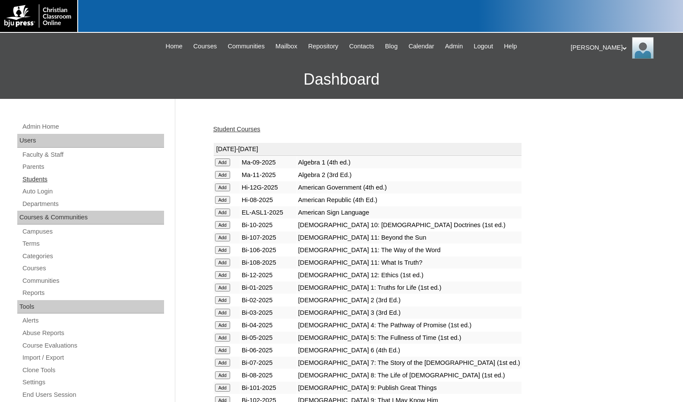
click at [50, 175] on link "Students" at bounding box center [93, 179] width 142 height 11
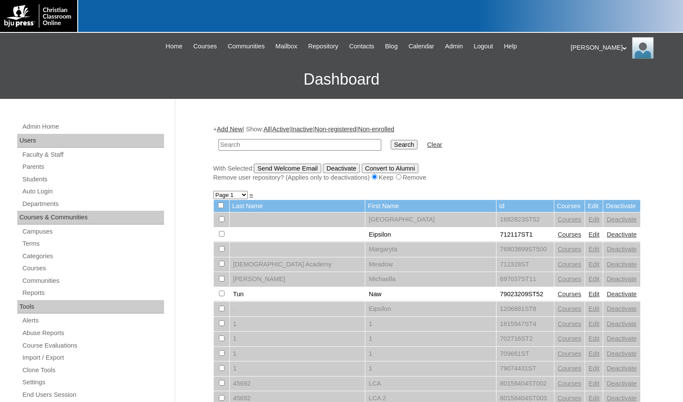
click at [228, 130] on link "Add New" at bounding box center [229, 129] width 25 height 7
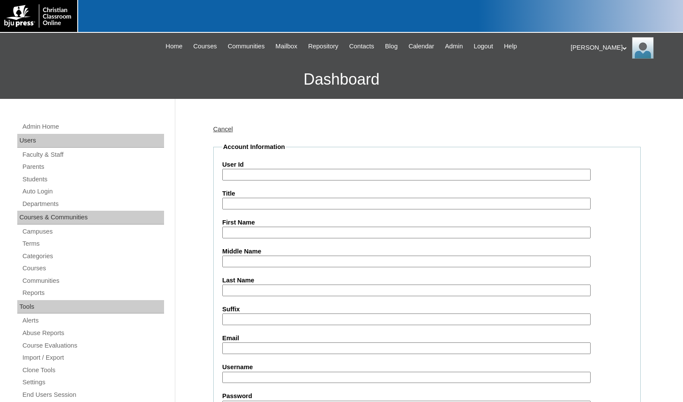
click at [247, 169] on input "User Id" at bounding box center [406, 175] width 368 height 12
paste input "79532254"
type input "79532254ST4"
type input "Caleb"
type input "Anderson"
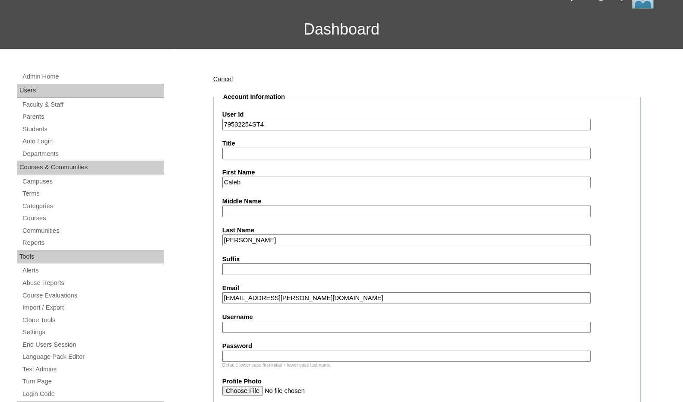
scroll to position [216, 0]
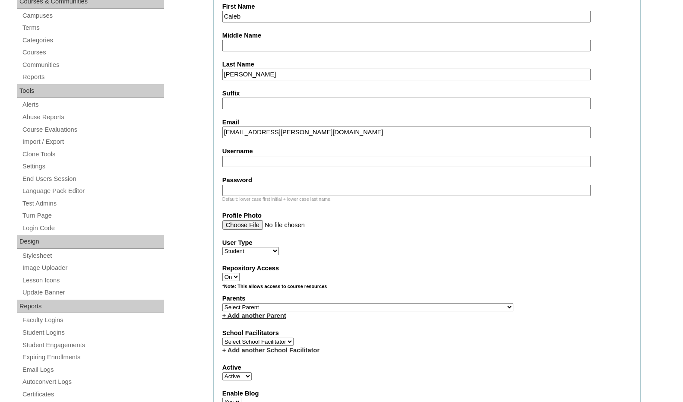
type input "caleb.anderson@ccajtn.com"
click at [411, 305] on select "Select Parent , Fautanu, Ma 1, 1 23-24 accountMorgan, Jason 6th Street Mennonit…" at bounding box center [367, 307] width 291 height 8
select select "37230"
click at [448, 306] on div "Parents Select Parent , Fautanu, Ma 1, 1 23-24 accountMorgan, Jason 6th Street …" at bounding box center [426, 307] width 409 height 26
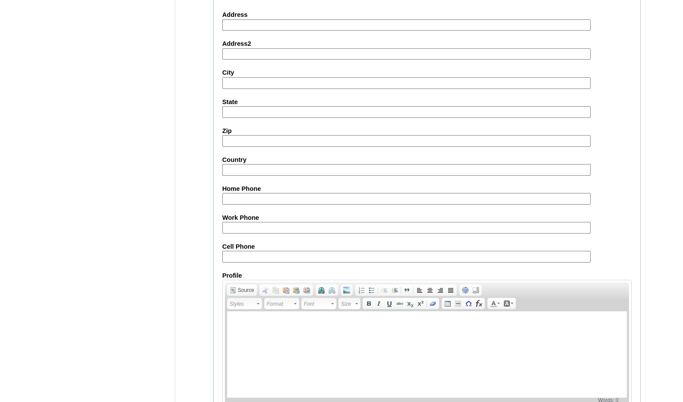
scroll to position [912, 0]
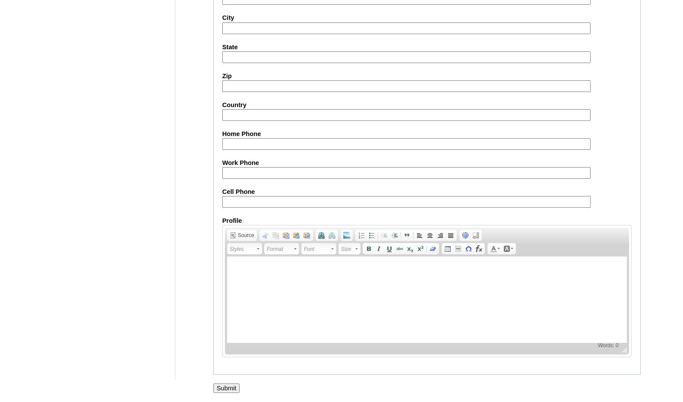
click at [233, 384] on input "Submit" at bounding box center [226, 387] width 27 height 9
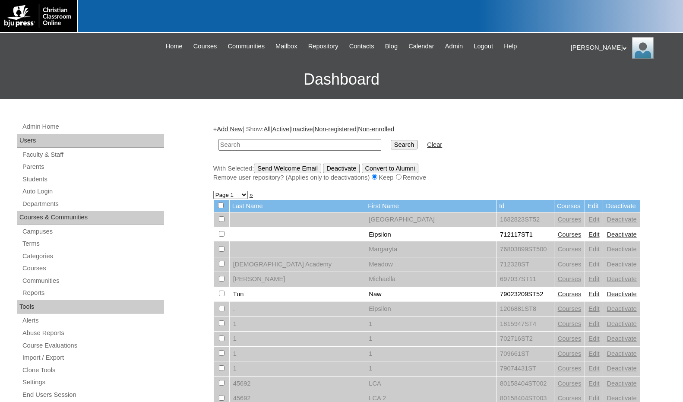
click at [224, 126] on link "Add New" at bounding box center [229, 129] width 25 height 7
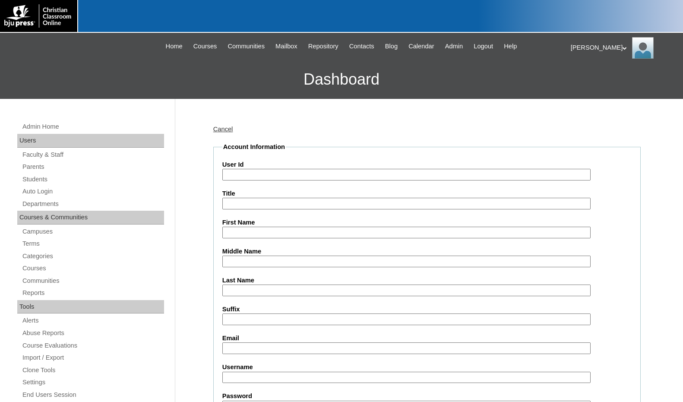
click at [252, 173] on input "User Id" at bounding box center [406, 175] width 368 height 12
paste input "79532254"
type input "79532254ST6"
type input "Bella"
type input "Caster"
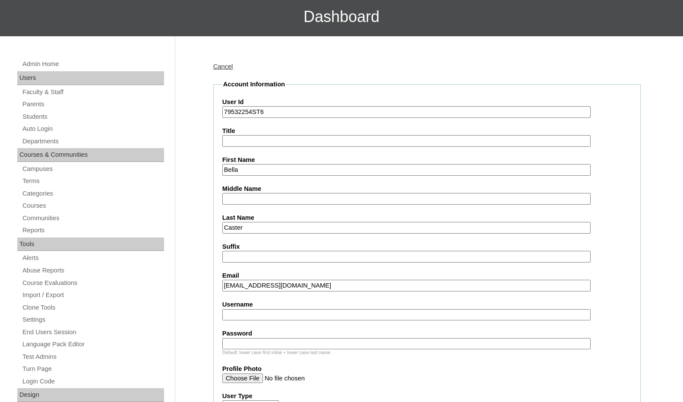
scroll to position [173, 0]
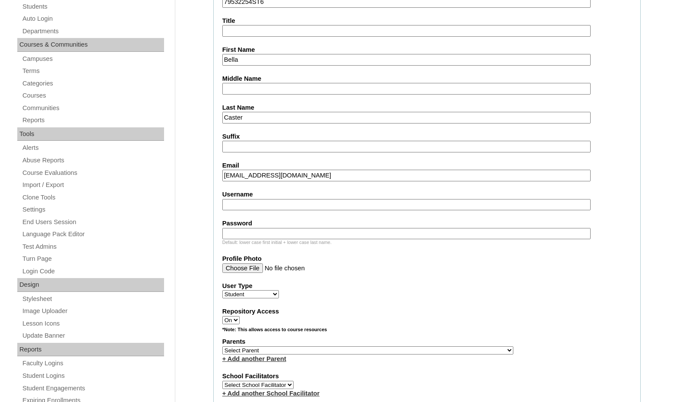
type input "bella.caster@ccajtn.com"
click at [411, 354] on select "Select Parent , Fautanu, Ma 1, 1 23-24 accountMorgan, Jason 6th Street Mennonit…" at bounding box center [367, 350] width 291 height 8
select select "37230"
click at [423, 352] on div "Parents Select Parent , Fautanu, Ma 1, 1 23-24 accountMorgan, Jason 6th Street …" at bounding box center [426, 350] width 409 height 26
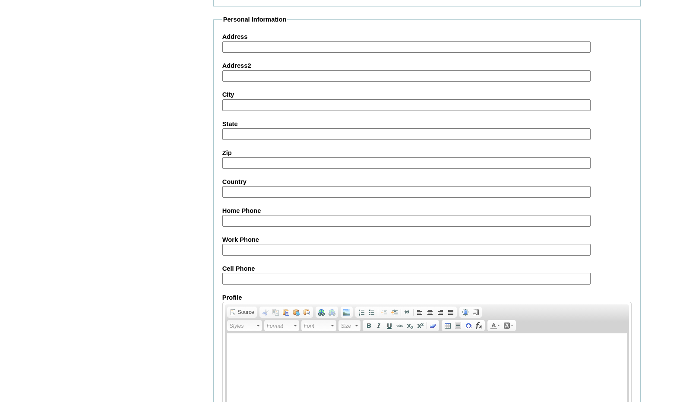
scroll to position [912, 0]
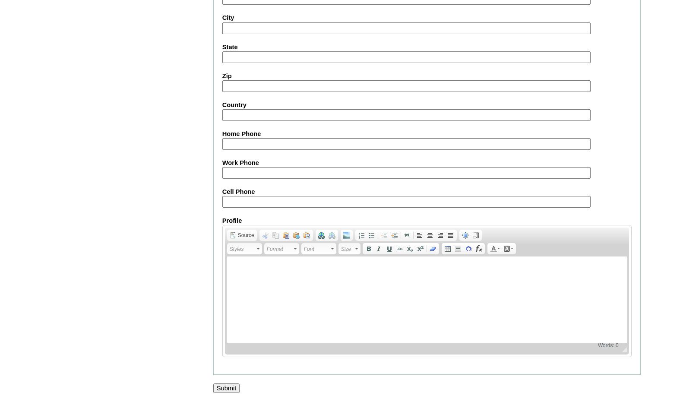
click at [223, 392] on input "Submit" at bounding box center [226, 387] width 27 height 9
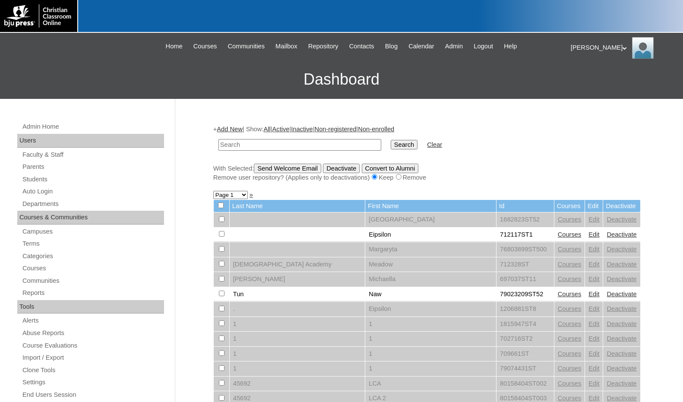
click at [316, 142] on input "text" at bounding box center [299, 145] width 163 height 12
paste input "79532254"
type input "79532254"
click at [391, 140] on input "Search" at bounding box center [404, 144] width 27 height 9
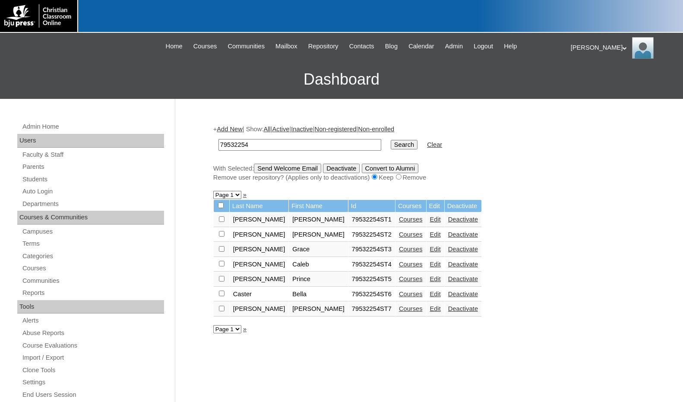
click at [399, 309] on link "Courses" at bounding box center [411, 308] width 24 height 7
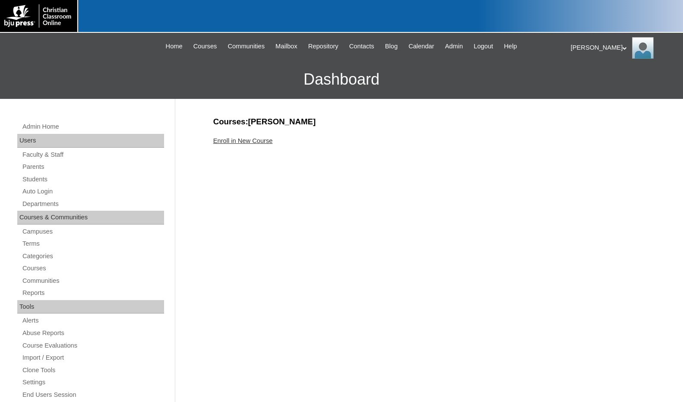
click at [240, 144] on link "Enroll in New Course" at bounding box center [243, 140] width 60 height 7
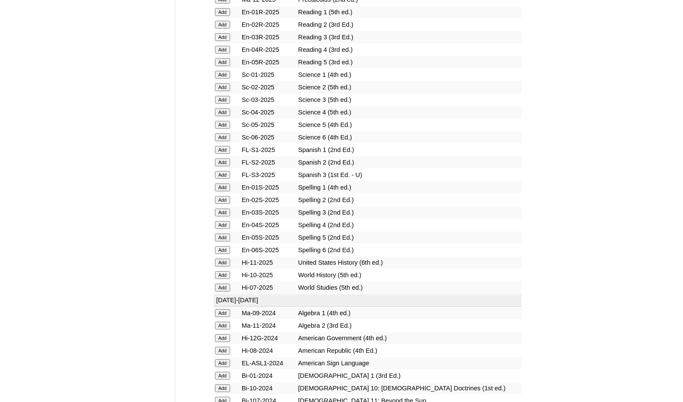
scroll to position [1036, 0]
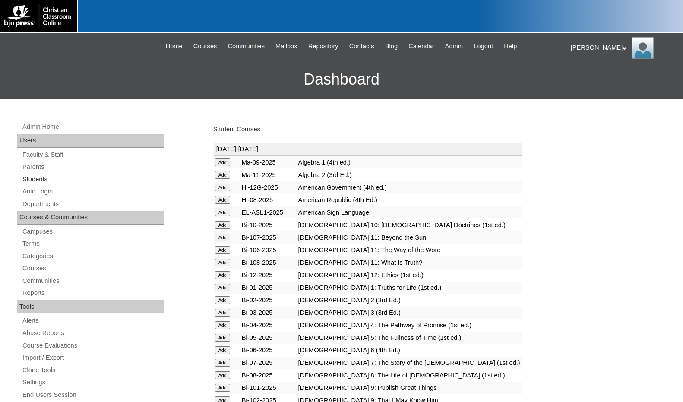
click at [48, 178] on link "Students" at bounding box center [93, 179] width 142 height 11
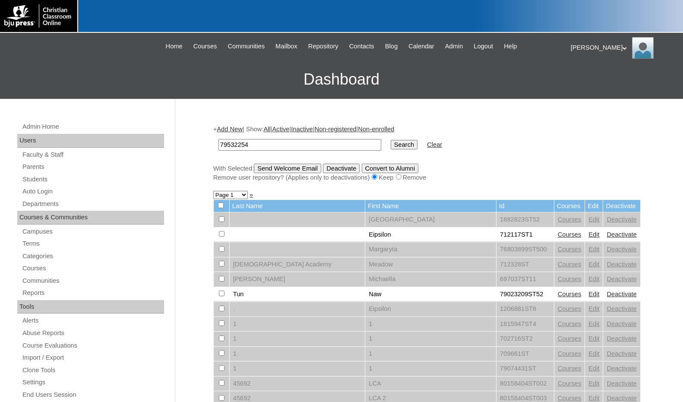
type input "79532254"
click at [391, 144] on input "Search" at bounding box center [404, 144] width 27 height 9
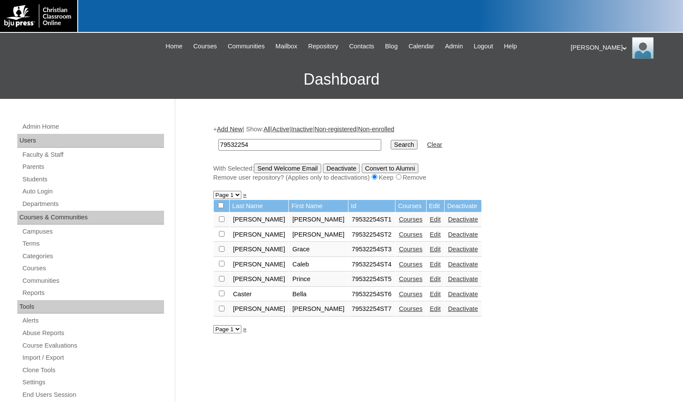
click at [227, 130] on link "Add New" at bounding box center [229, 129] width 25 height 7
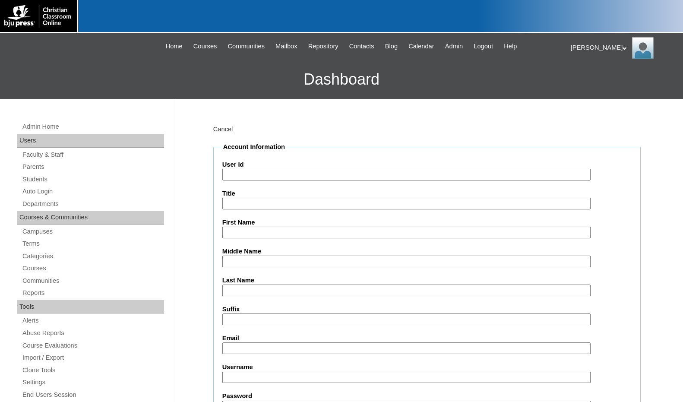
click at [256, 170] on input "User Id" at bounding box center [406, 175] width 368 height 12
paste input "79532254"
type input "79532254ST8"
type input "Chloe"
type input "Edwards"
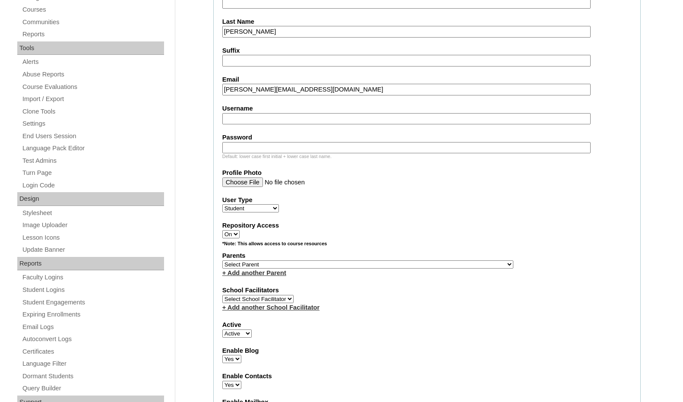
scroll to position [259, 0]
type input "chloe.edwards@ccajtn.com"
click at [414, 265] on select "Select Parent , Fautanu, Ma 1, 1 23-24 accountMorgan, Jason 6th Street Mennonit…" at bounding box center [367, 264] width 291 height 8
select select "37230"
click at [432, 265] on div "Parents Select Parent , Fautanu, Ma 1, 1 23-24 accountMorgan, Jason 6th Street …" at bounding box center [426, 264] width 409 height 26
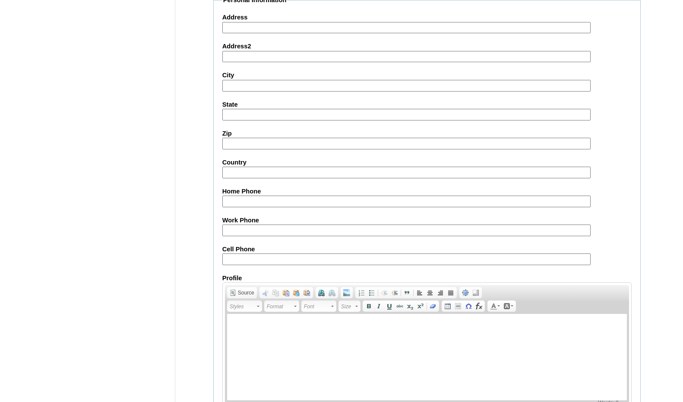
scroll to position [912, 0]
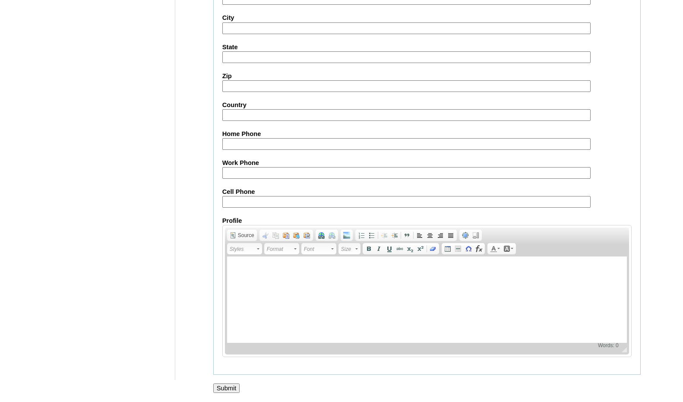
click at [230, 385] on input "Submit" at bounding box center [226, 387] width 27 height 9
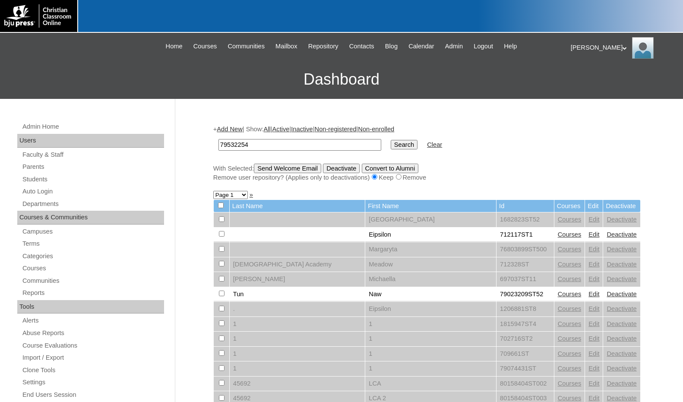
type input "79532254"
click at [391, 143] on input "Search" at bounding box center [404, 144] width 27 height 9
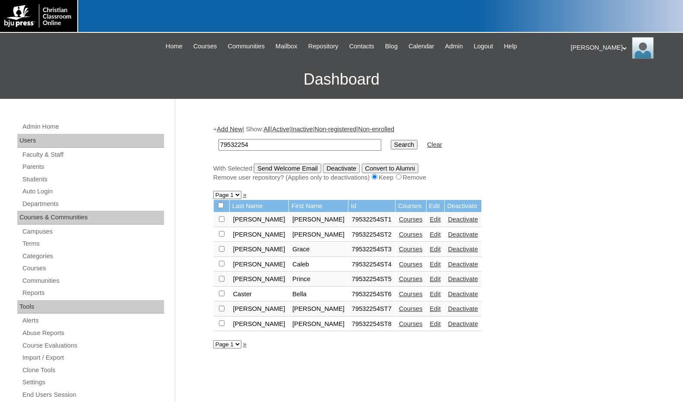
click at [399, 323] on link "Courses" at bounding box center [411, 323] width 24 height 7
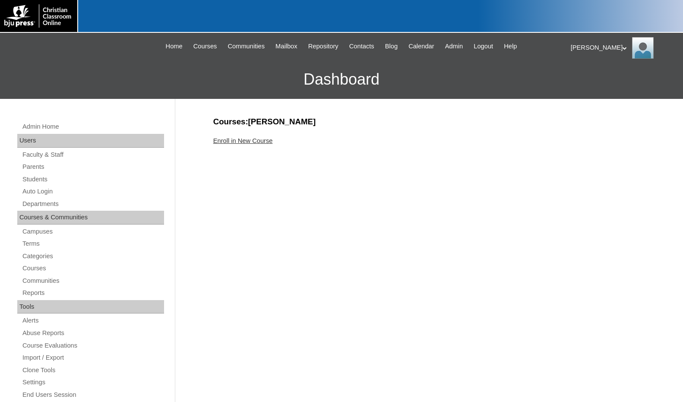
click at [236, 139] on link "Enroll in New Course" at bounding box center [243, 140] width 60 height 7
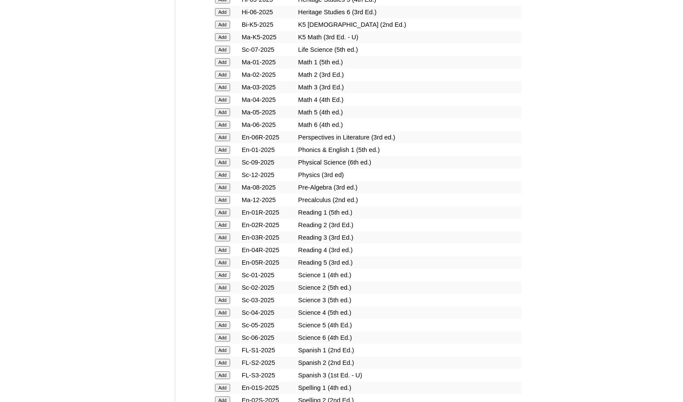
scroll to position [863, 0]
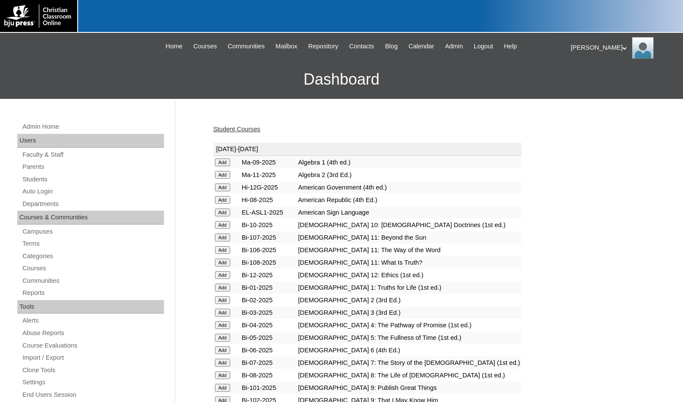
drag, startPoint x: 597, startPoint y: 263, endPoint x: 585, endPoint y: 259, distance: 12.4
drag, startPoint x: 38, startPoint y: 180, endPoint x: 108, endPoint y: 177, distance: 70.0
click at [38, 180] on link "Students" at bounding box center [93, 179] width 142 height 11
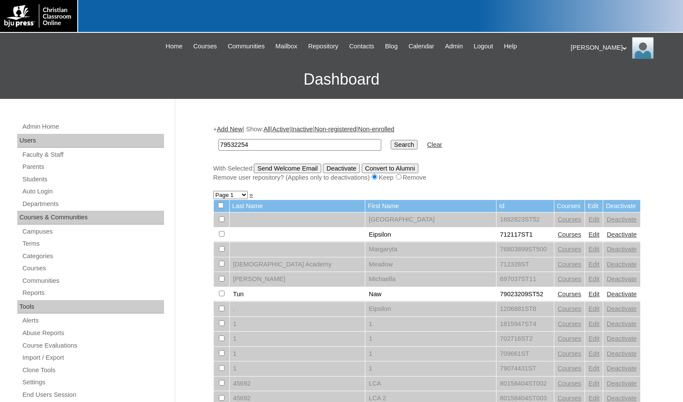
type input "79532254"
click at [391, 143] on input "Search" at bounding box center [404, 144] width 27 height 9
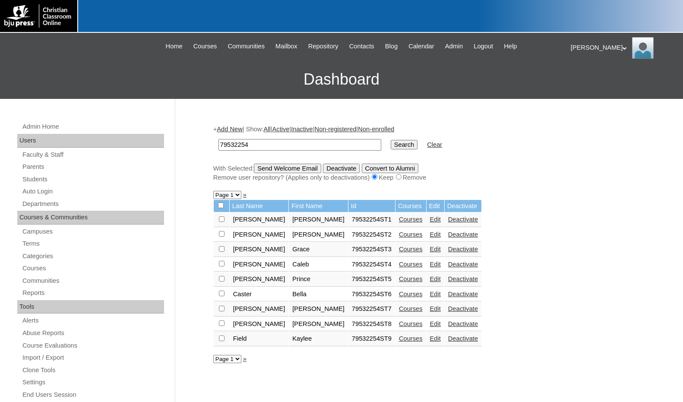
click at [399, 338] on link "Courses" at bounding box center [411, 338] width 24 height 7
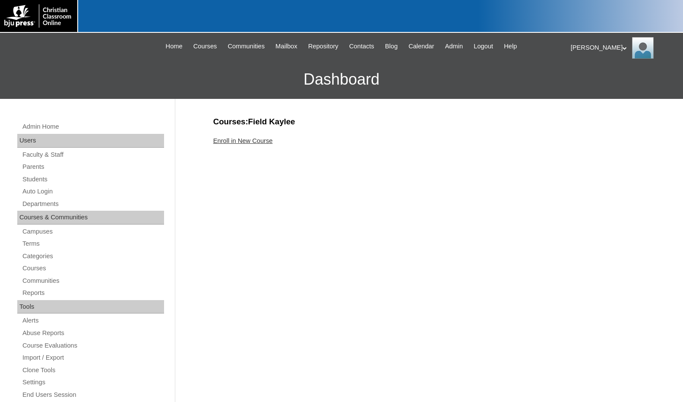
click at [253, 141] on link "Enroll in New Course" at bounding box center [243, 140] width 60 height 7
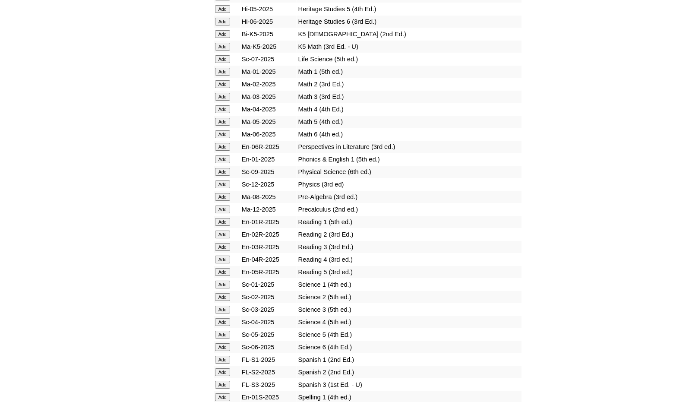
scroll to position [863, 0]
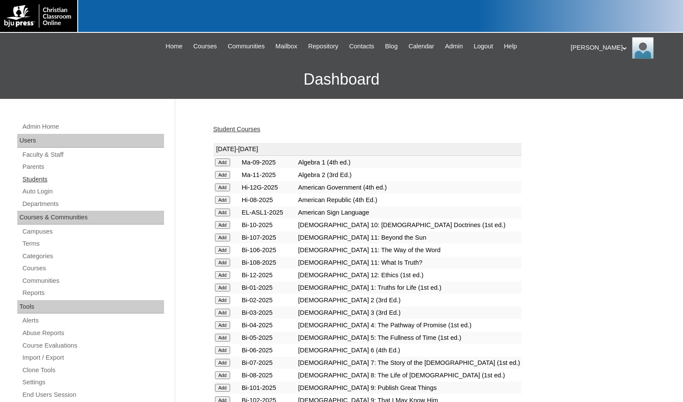
click at [28, 181] on link "Students" at bounding box center [93, 179] width 142 height 11
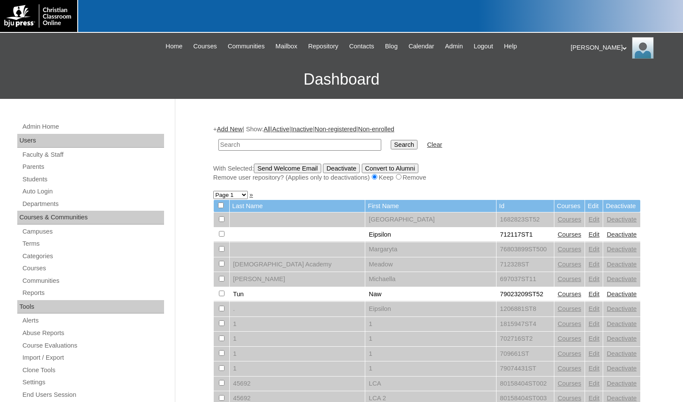
click at [227, 127] on link "Add New" at bounding box center [229, 129] width 25 height 7
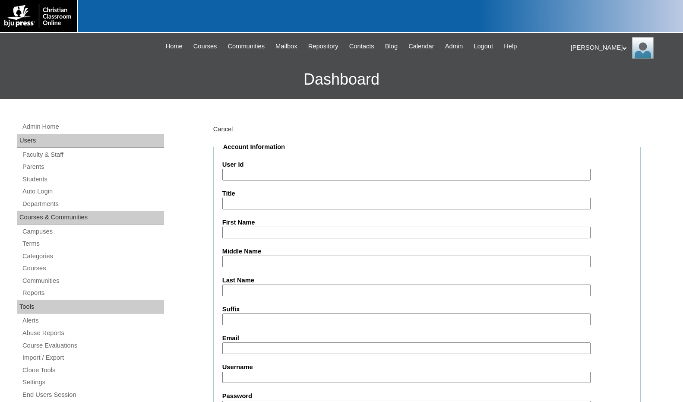
click at [249, 174] on input "User Id" at bounding box center [406, 175] width 368 height 12
paste input "79532254"
type input "79532254ST10"
type input "Natalie"
type input "Hoar"
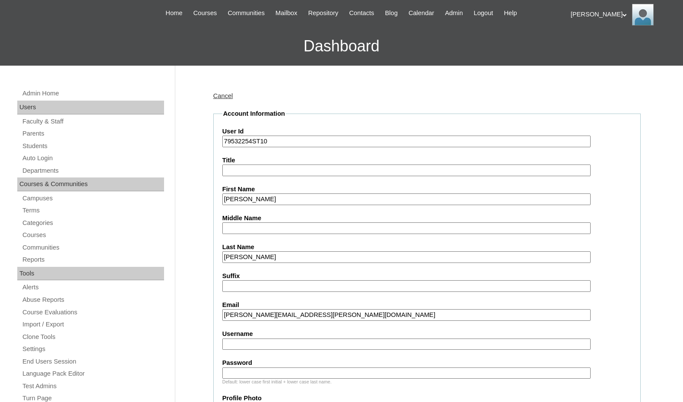
scroll to position [86, 0]
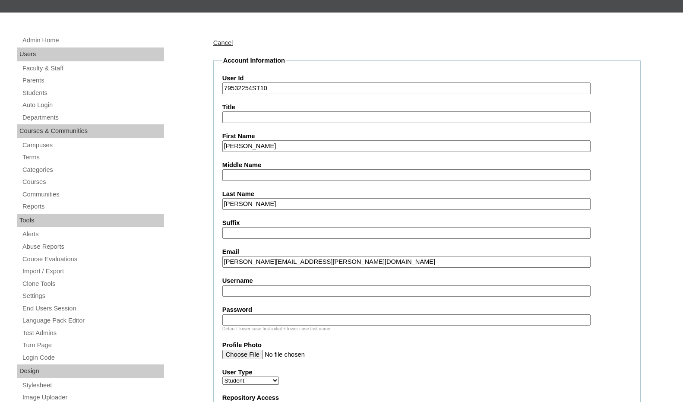
click at [268, 262] on input "natalie.hoar@cccajtn.com" at bounding box center [406, 262] width 368 height 12
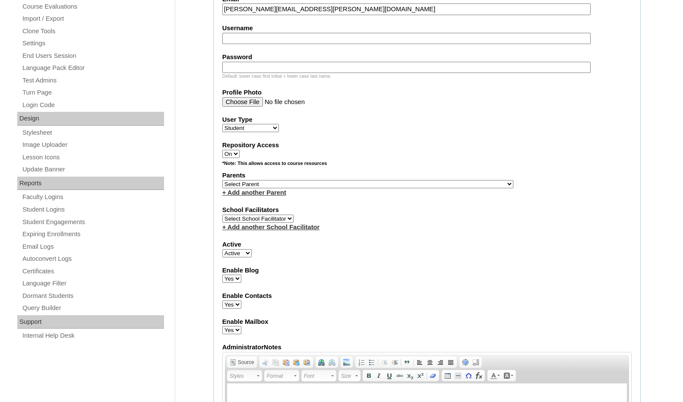
scroll to position [345, 0]
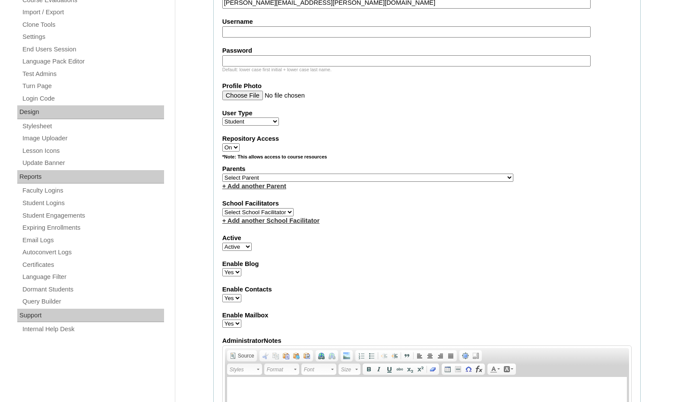
type input "natalie.hoar@ccajtn.com"
click at [411, 178] on select "Select Parent , Fautanu, Ma 1, 1 23-24 accountMorgan, Jason 6th Street Mennonit…" at bounding box center [367, 178] width 291 height 8
select select "37230"
click at [436, 183] on div "+ Add another Parent" at bounding box center [426, 186] width 409 height 9
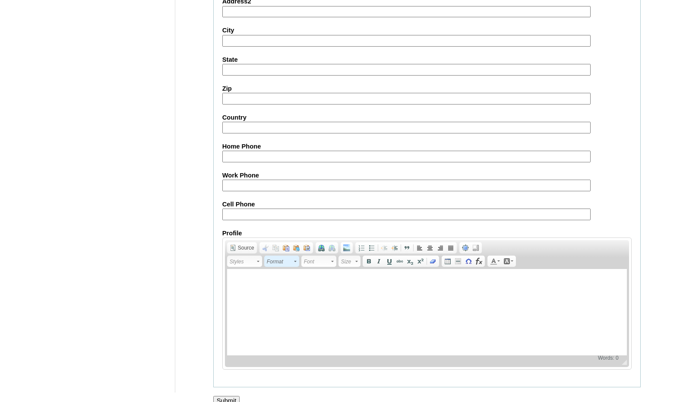
scroll to position [920, 0]
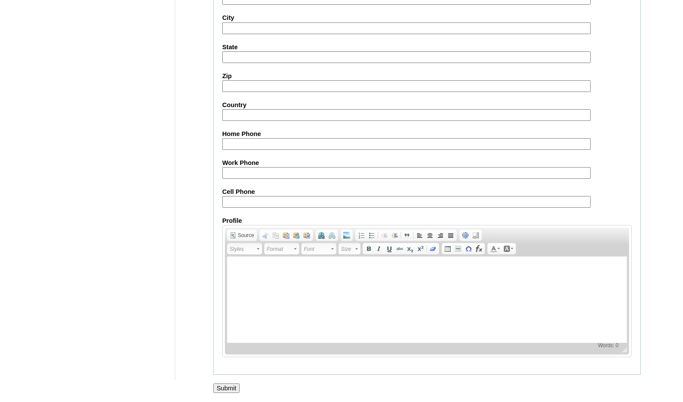
click at [230, 385] on input "Submit" at bounding box center [226, 387] width 27 height 9
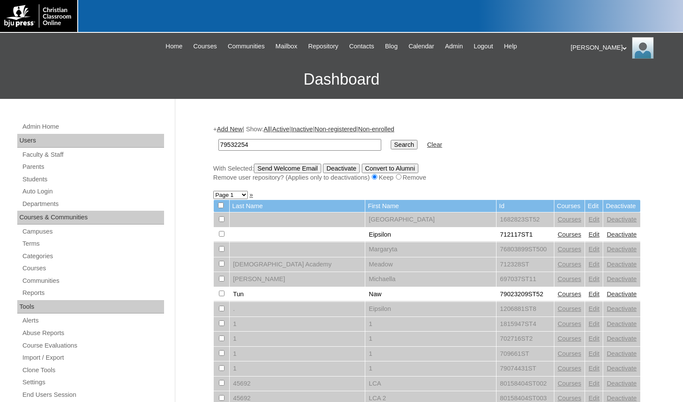
type input "79532254"
click at [391, 140] on input "Search" at bounding box center [404, 144] width 27 height 9
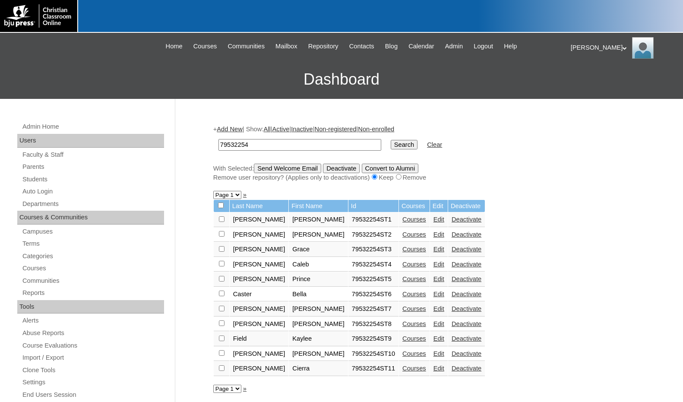
click at [402, 369] on link "Courses" at bounding box center [414, 368] width 24 height 7
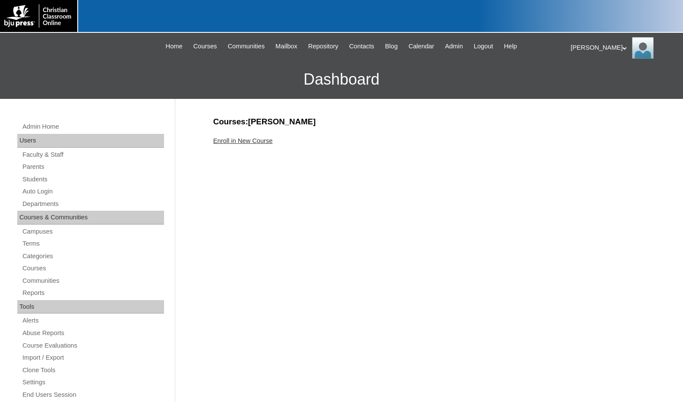
click at [246, 140] on link "Enroll in New Course" at bounding box center [243, 140] width 60 height 7
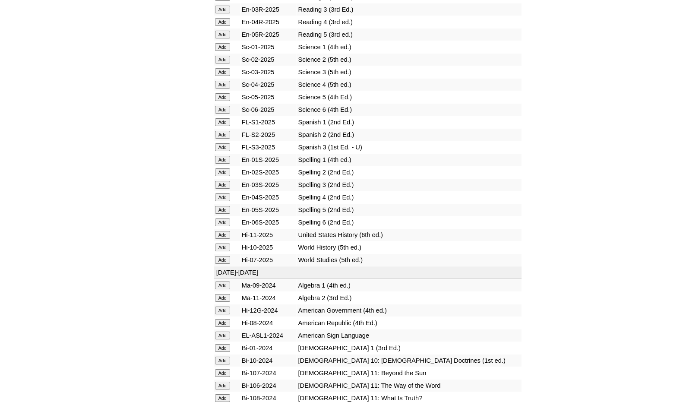
scroll to position [1036, 0]
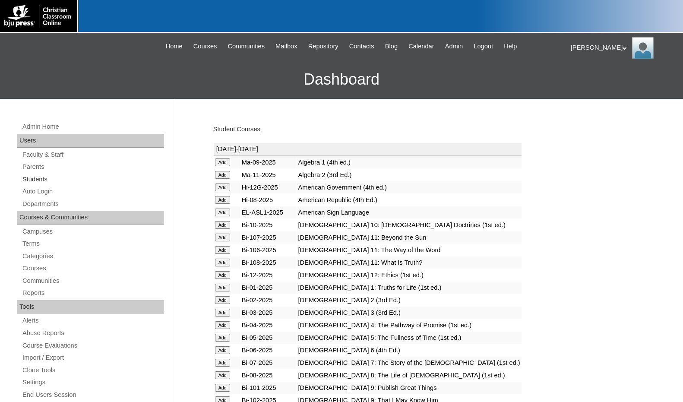
click at [44, 179] on link "Students" at bounding box center [93, 179] width 142 height 11
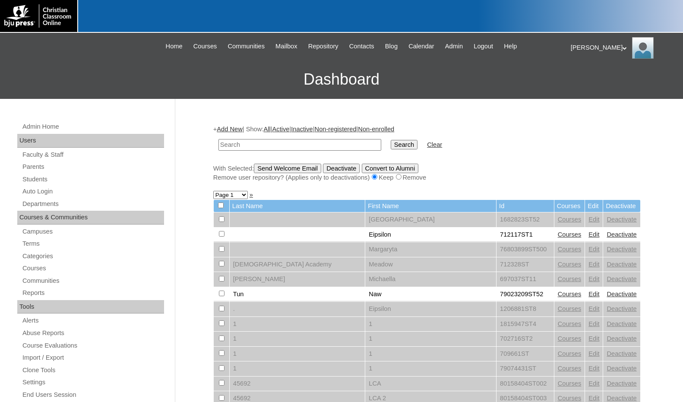
click at [223, 130] on link "Add New" at bounding box center [229, 129] width 25 height 7
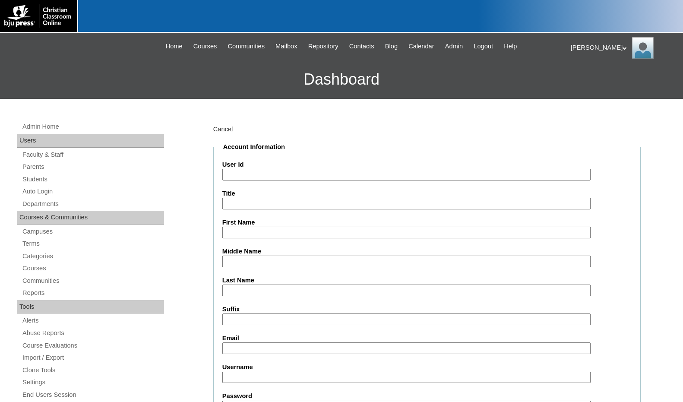
click at [243, 173] on input "User Id" at bounding box center [406, 175] width 368 height 12
paste input "79532254"
type input "79532254ST12"
type input "Dominick"
type input "Jones"
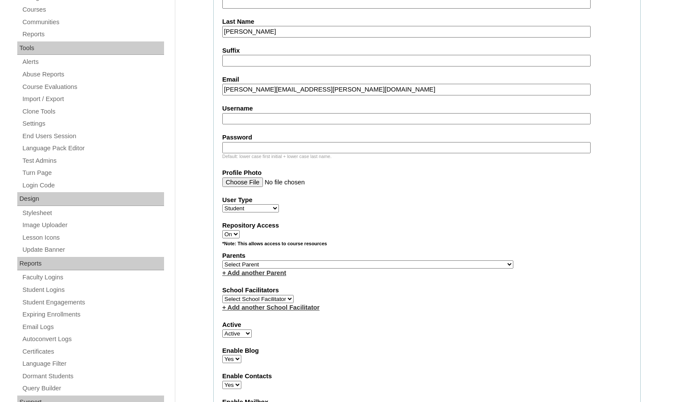
scroll to position [259, 0]
type input "dominick.jones@ccajtn.com"
click at [417, 263] on select "Select Parent , [GEOGRAPHIC_DATA], Ma 1, 1 23-24 accountMorgan, [PERSON_NAME] 6…" at bounding box center [367, 264] width 291 height 8
select select "37230"
click at [420, 263] on div "Parents Select Parent , Fautanu, Ma 1, 1 23-24 accountMorgan, Jason 6th Street …" at bounding box center [426, 264] width 409 height 26
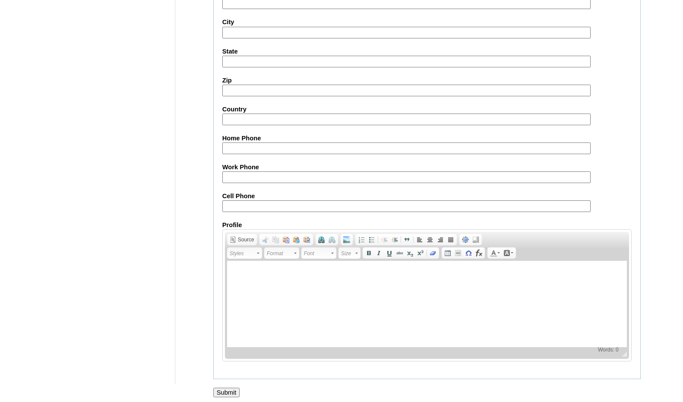
scroll to position [912, 0]
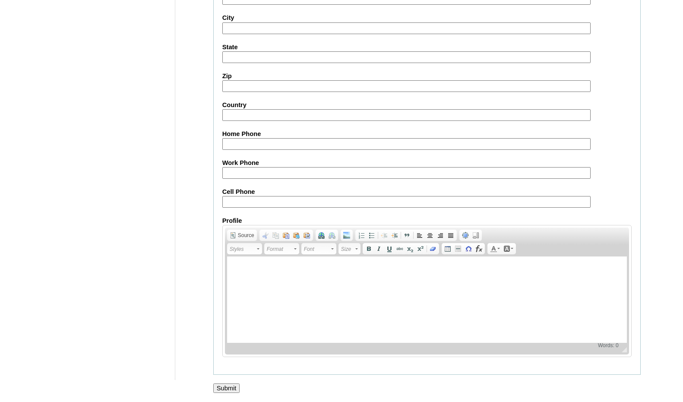
click at [227, 386] on input "Submit" at bounding box center [226, 387] width 27 height 9
drag, startPoint x: 672, startPoint y: 206, endPoint x: 669, endPoint y: 222, distance: 16.6
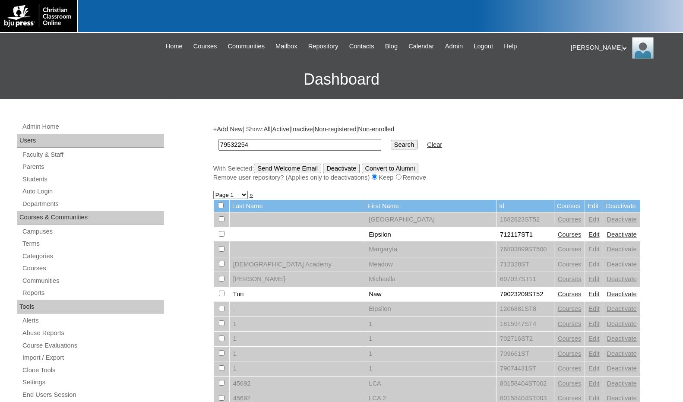
type input "79532254"
click at [391, 144] on input "Search" at bounding box center [404, 144] width 27 height 9
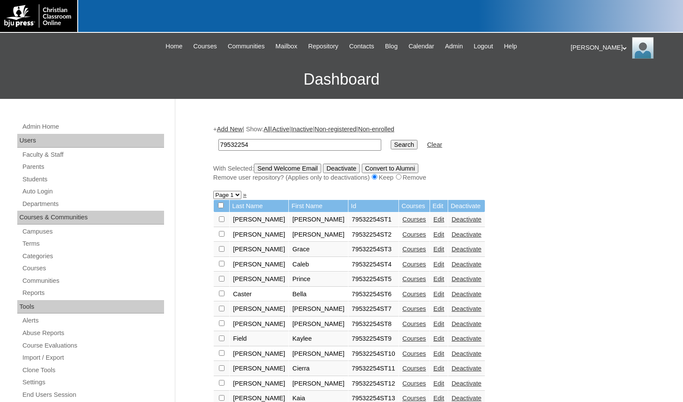
scroll to position [173, 0]
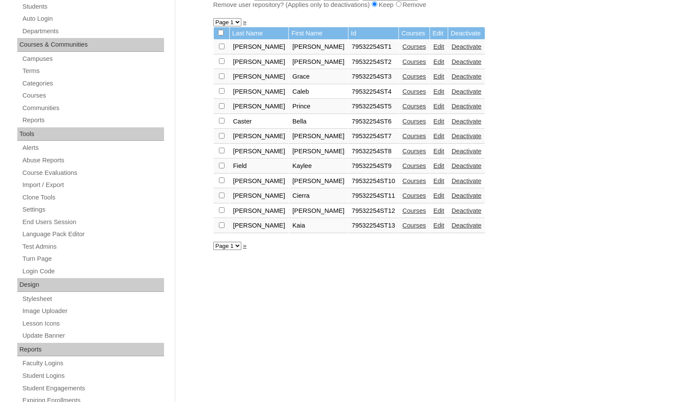
click at [402, 229] on link "Courses" at bounding box center [414, 225] width 24 height 7
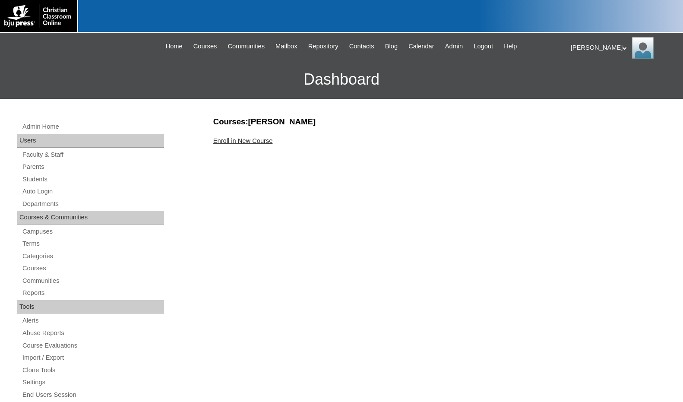
click at [263, 138] on link "Enroll in New Course" at bounding box center [243, 140] width 60 height 7
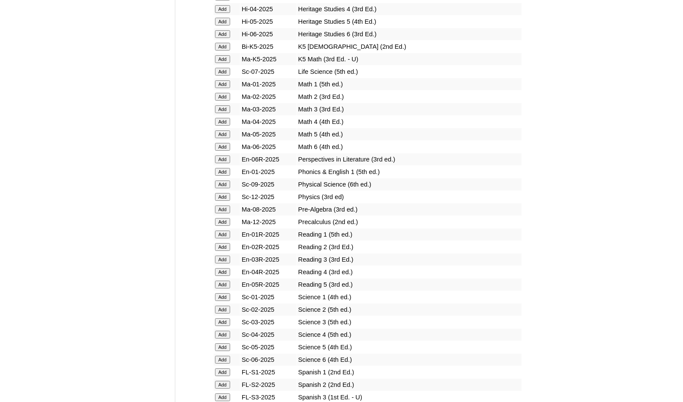
scroll to position [950, 0]
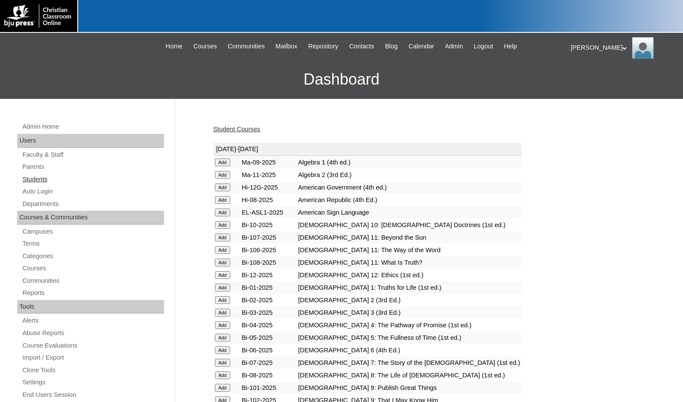
click at [51, 180] on link "Students" at bounding box center [93, 179] width 142 height 11
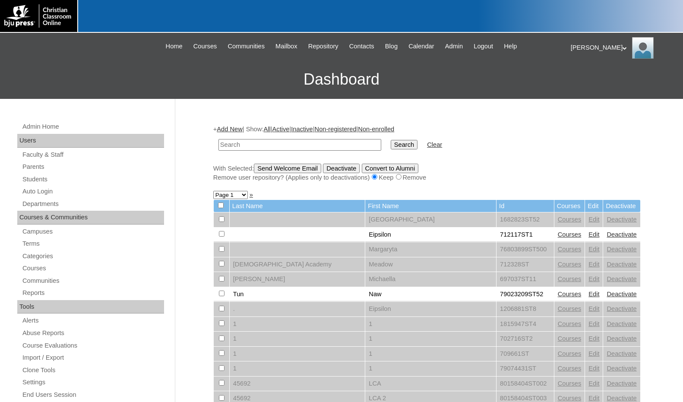
click at [234, 129] on link "Add New" at bounding box center [229, 129] width 25 height 7
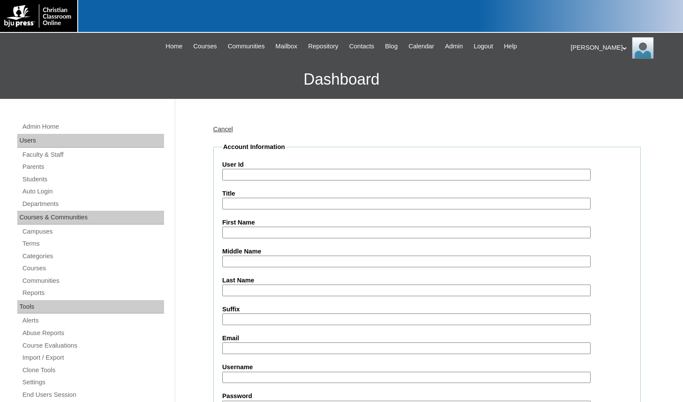
click at [246, 176] on input "User Id" at bounding box center [406, 175] width 368 height 12
paste input "79532254"
type input "79532254ST14"
type input "Addison"
type input "[PERSON_NAME]"
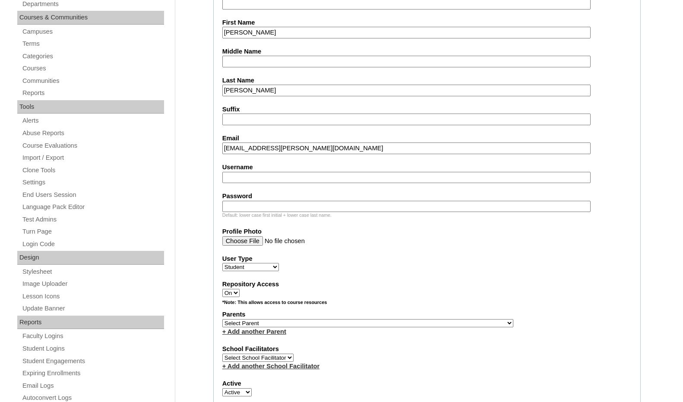
scroll to position [216, 0]
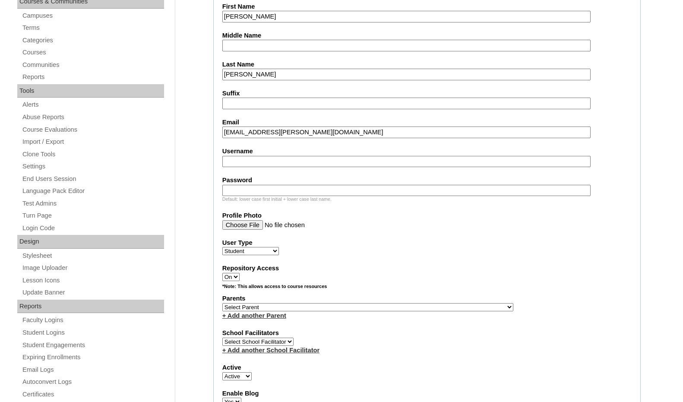
type input "addison.moore@ccajtn.com"
click at [407, 306] on select "Select Parent , Fautanu, Ma 1, 1 23-24 accountMorgan, Jason 6th Street Mennonit…" at bounding box center [367, 307] width 291 height 8
select select "37230"
click at [437, 308] on div "Parents Select Parent , Fautanu, Ma 1, 1 23-24 accountMorgan, Jason 6th Street …" at bounding box center [426, 307] width 409 height 26
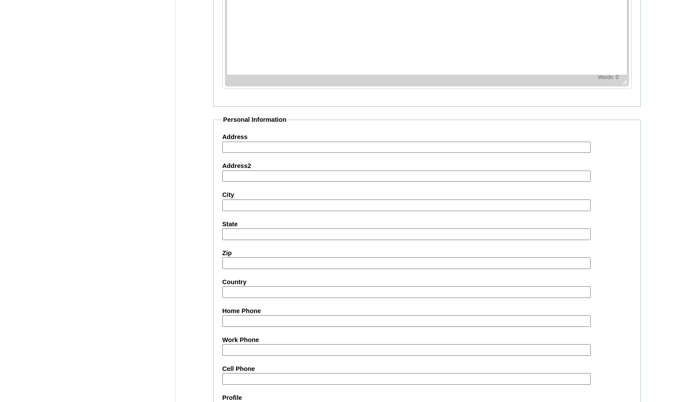
scroll to position [912, 0]
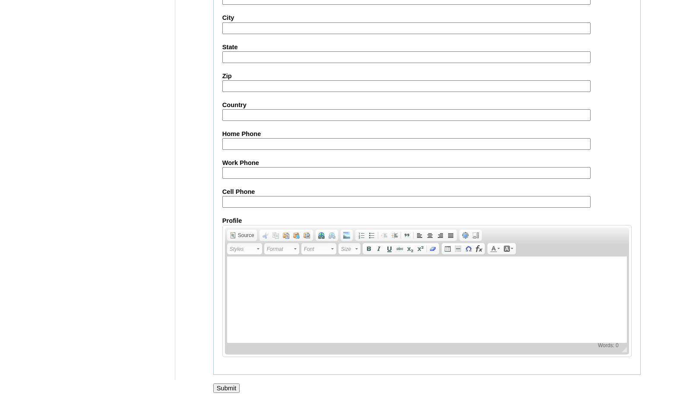
click at [233, 386] on input "Submit" at bounding box center [226, 387] width 27 height 9
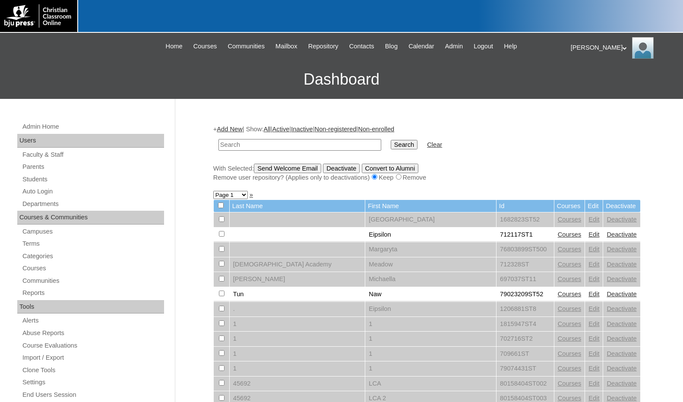
click at [239, 129] on link "Add New" at bounding box center [229, 129] width 25 height 7
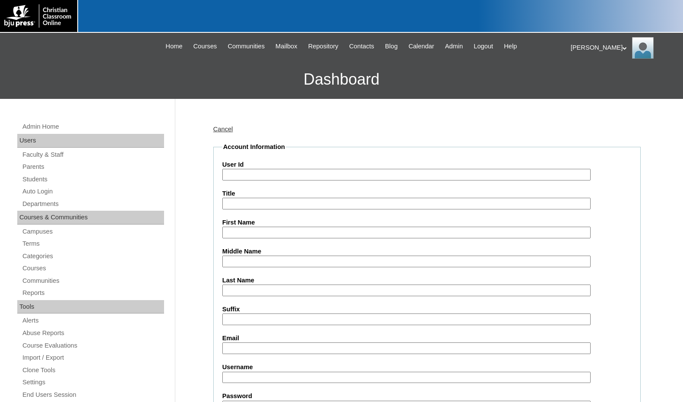
click at [256, 174] on input "User Id" at bounding box center [406, 175] width 368 height 12
paste input "79532254"
type input "79532254ST16"
type input "Ava"
type input "Saunders"
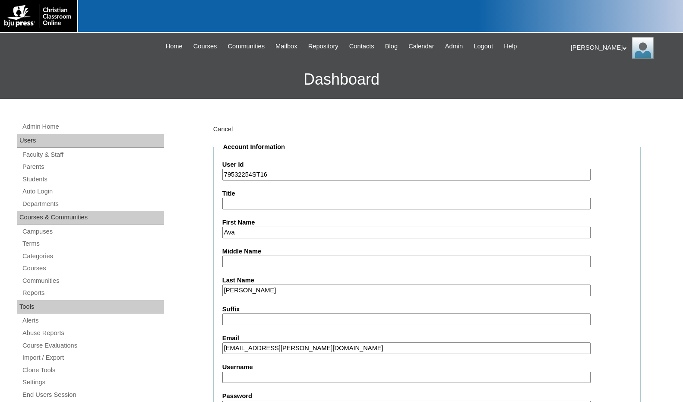
type input "ava.saunders@ccajtn.com"
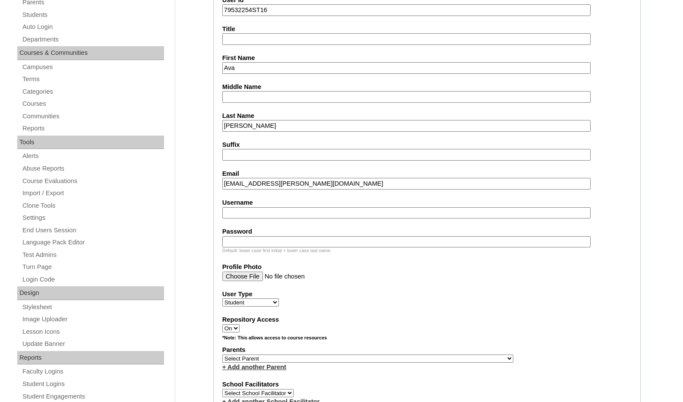
scroll to position [216, 0]
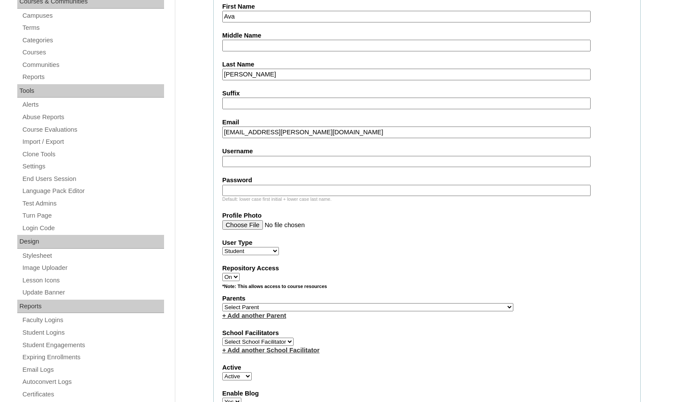
click at [409, 307] on select "Select Parent , Fautanu, Ma 1, 1 23-24 accountMorgan, Jason 6th Street Mennonit…" at bounding box center [367, 307] width 291 height 8
select select "37230"
click at [427, 307] on div "Parents Select Parent , Fautanu, Ma 1, 1 23-24 accountMorgan, Jason 6th Street …" at bounding box center [426, 307] width 409 height 26
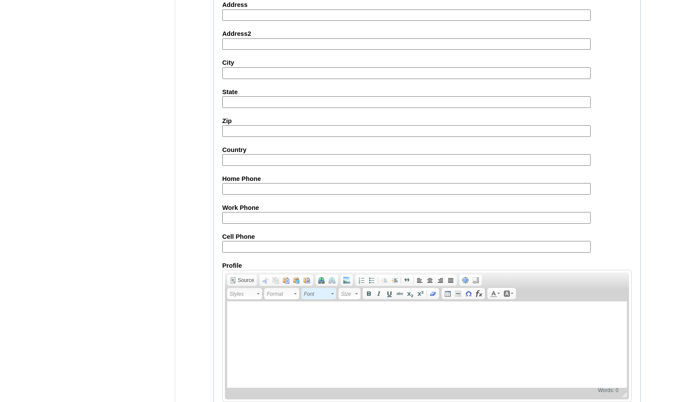
scroll to position [912, 0]
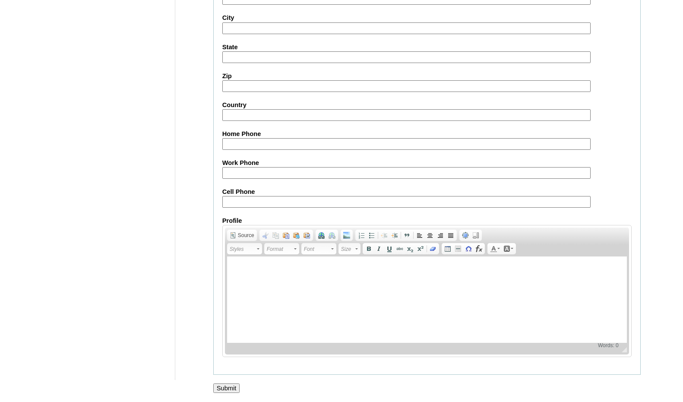
click at [218, 386] on input "Submit" at bounding box center [226, 387] width 27 height 9
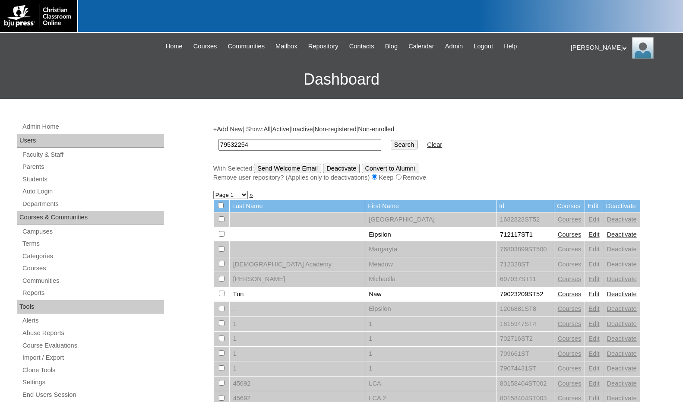
type input "79532254"
click at [391, 140] on input "Search" at bounding box center [404, 144] width 27 height 9
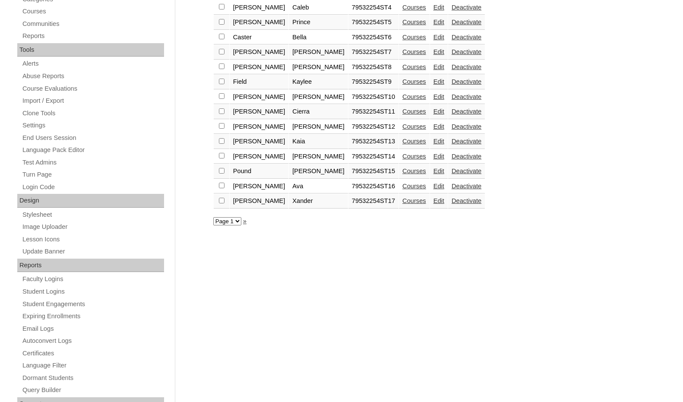
scroll to position [215, 0]
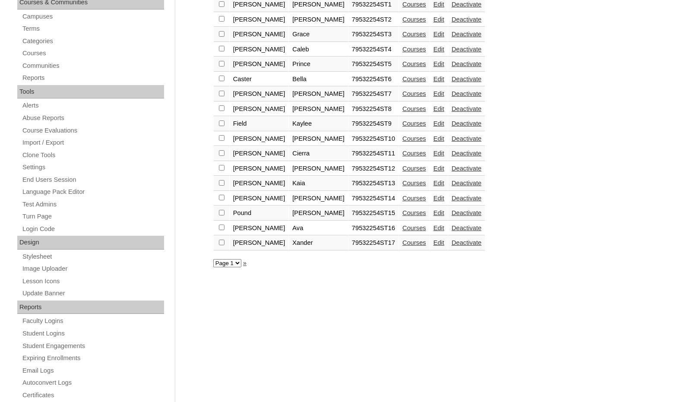
click at [402, 243] on link "Courses" at bounding box center [414, 242] width 24 height 7
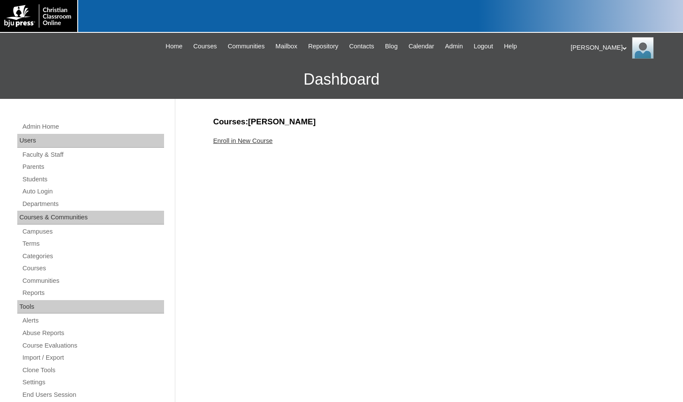
click at [240, 141] on link "Enroll in New Course" at bounding box center [243, 140] width 60 height 7
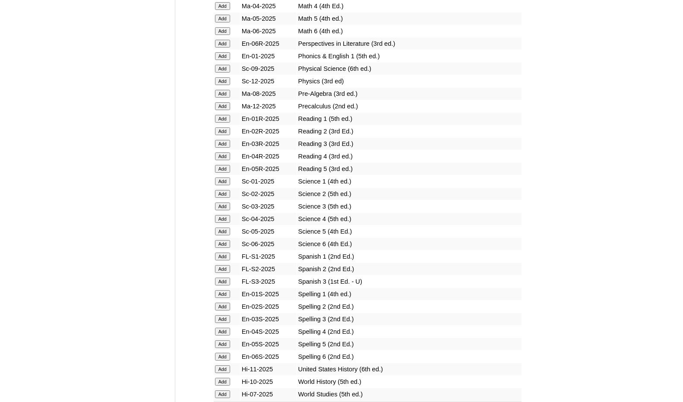
scroll to position [993, 0]
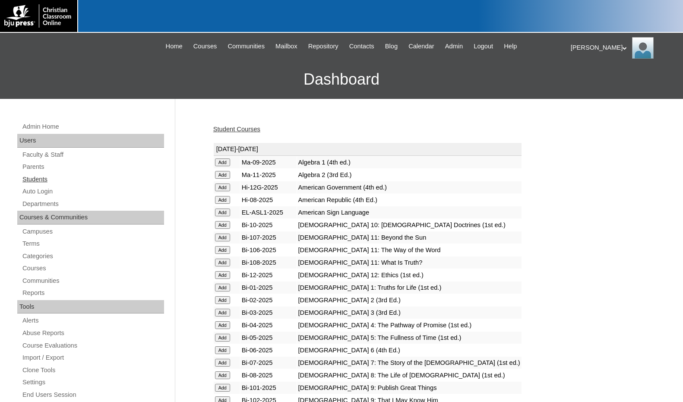
click at [43, 177] on link "Students" at bounding box center [93, 179] width 142 height 11
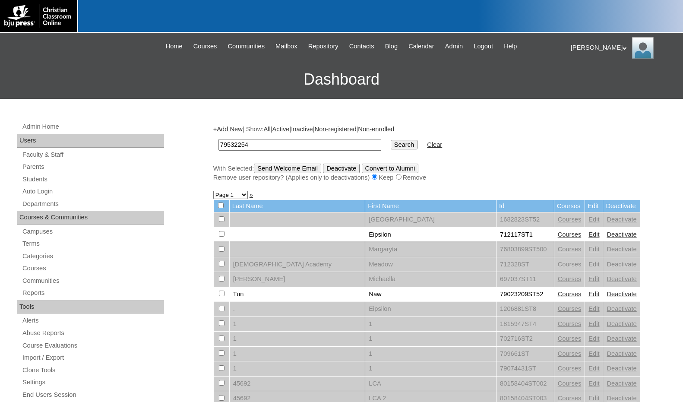
type input "79532254"
click at [391, 144] on input "Search" at bounding box center [404, 144] width 27 height 9
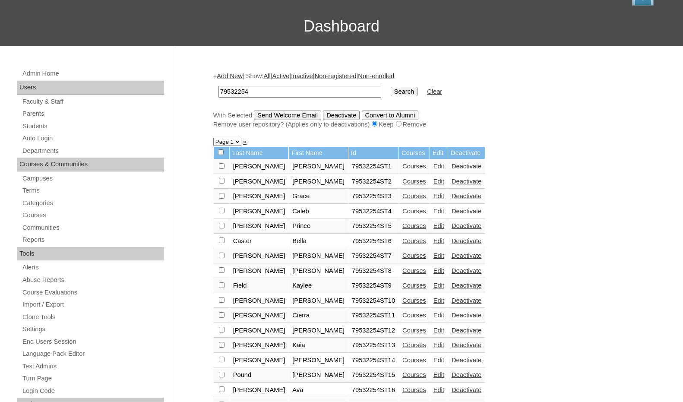
scroll to position [43, 0]
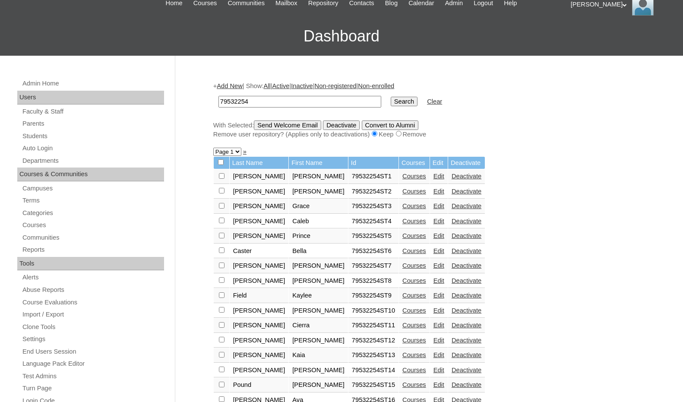
click at [230, 88] on link "Add New" at bounding box center [229, 85] width 25 height 7
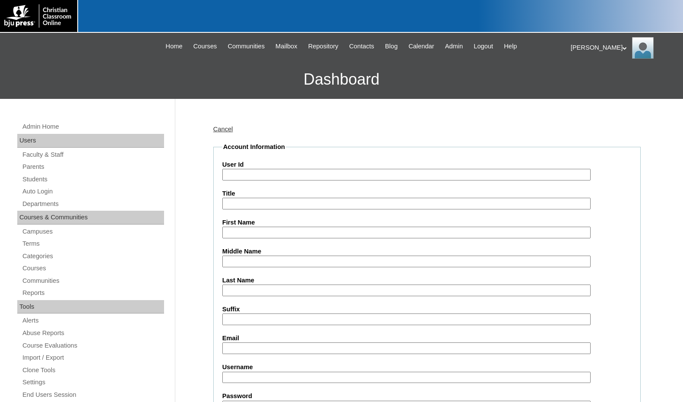
click at [246, 171] on input "User Id" at bounding box center [406, 175] width 368 height 12
paste input "79532254"
type input "79532254ST18"
type input "Allyssa"
type input "Spiesman"
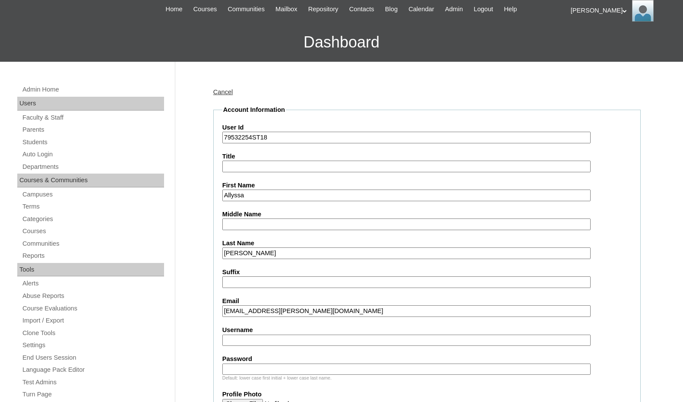
scroll to position [216, 0]
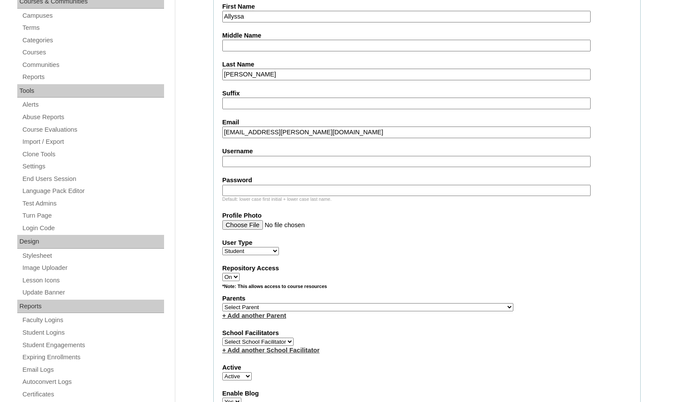
type input "alyssa.spiesman@ccajtn.com"
click at [405, 308] on select "Select Parent , [GEOGRAPHIC_DATA], Ma 1, 1 23-24 accountMorgan, [PERSON_NAME] 6…" at bounding box center [367, 307] width 291 height 8
select select "37230"
click at [433, 308] on div "Parents Select Parent , Fautanu, Ma 1, 1 23-24 accountMorgan, Jason 6th Street …" at bounding box center [426, 307] width 409 height 26
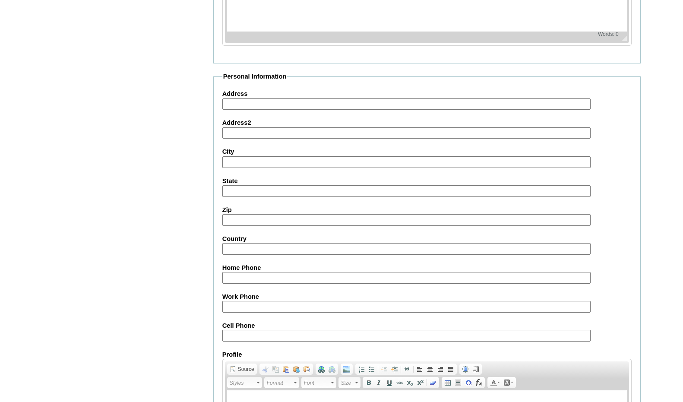
scroll to position [912, 0]
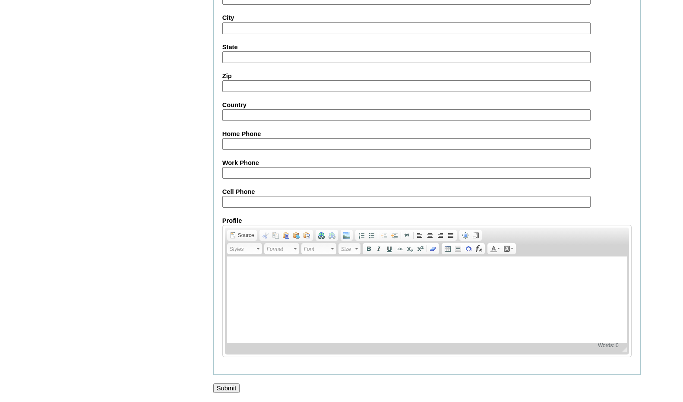
click at [228, 390] on input "Submit" at bounding box center [226, 387] width 27 height 9
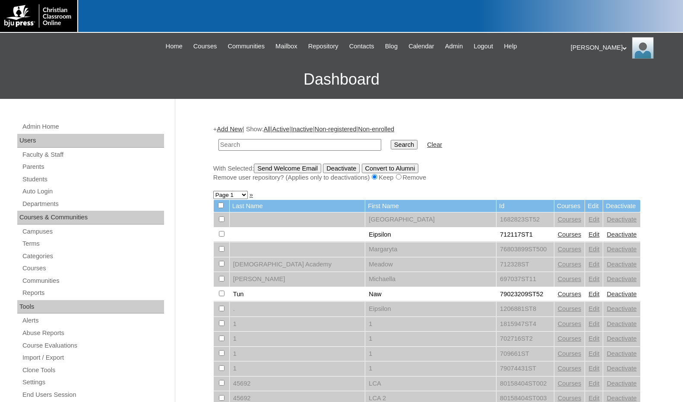
click at [249, 150] on input "text" at bounding box center [299, 145] width 163 height 12
paste input "[EMAIL_ADDRESS][DOMAIN_NAME]"
type input "[EMAIL_ADDRESS][DOMAIN_NAME]"
click at [391, 140] on input "Search" at bounding box center [404, 144] width 27 height 9
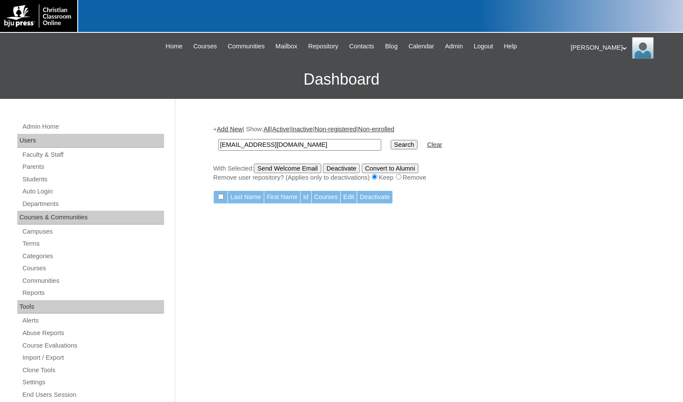
drag, startPoint x: 306, startPoint y: 139, endPoint x: 166, endPoint y: 138, distance: 139.9
click at [166, 138] on div "Admin Home Users Faculty & Staff Parents Students Auto Login Departments Course…" at bounding box center [341, 396] width 683 height 595
type input "79532254"
click at [391, 147] on input "Search" at bounding box center [404, 144] width 27 height 9
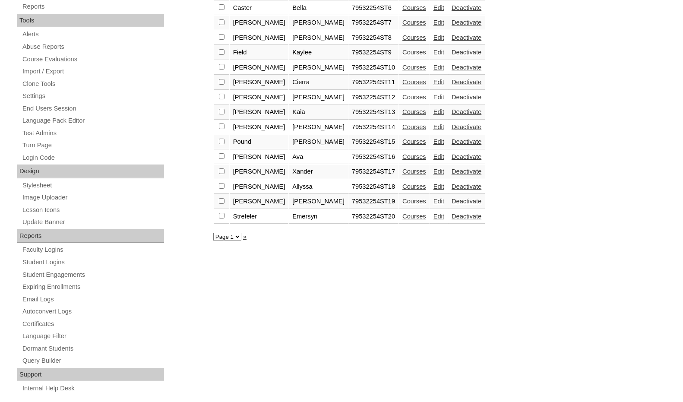
scroll to position [301, 0]
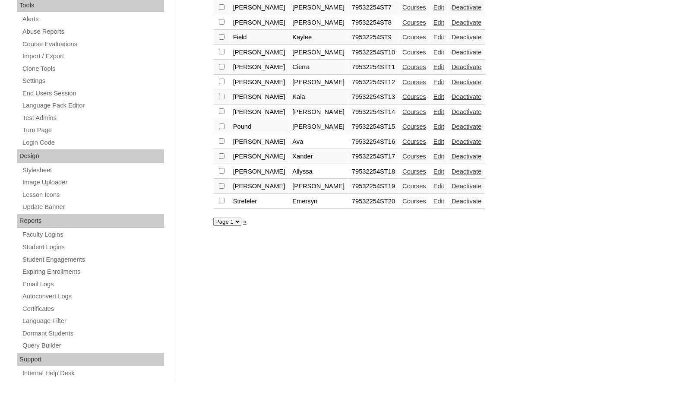
click at [402, 203] on link "Courses" at bounding box center [414, 201] width 24 height 7
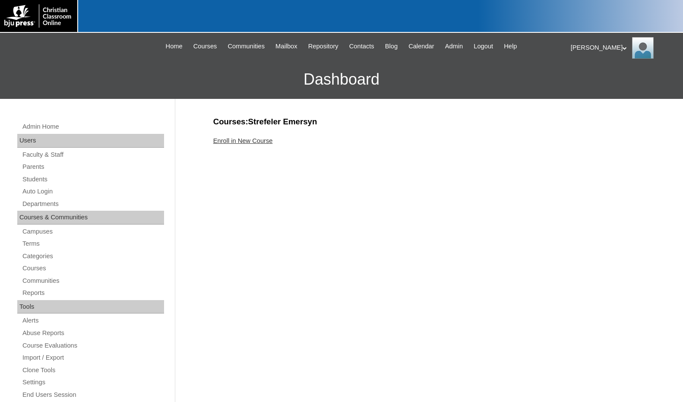
click at [242, 144] on link "Enroll in New Course" at bounding box center [243, 140] width 60 height 7
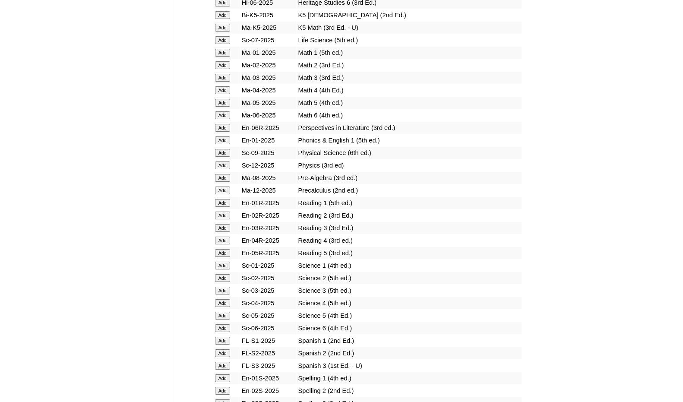
scroll to position [863, 0]
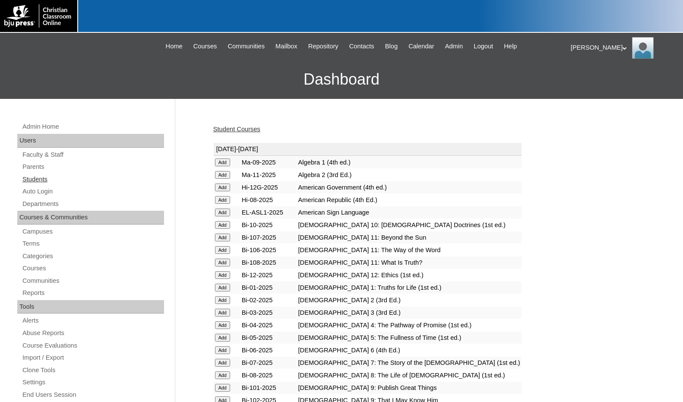
click at [42, 177] on link "Students" at bounding box center [93, 179] width 142 height 11
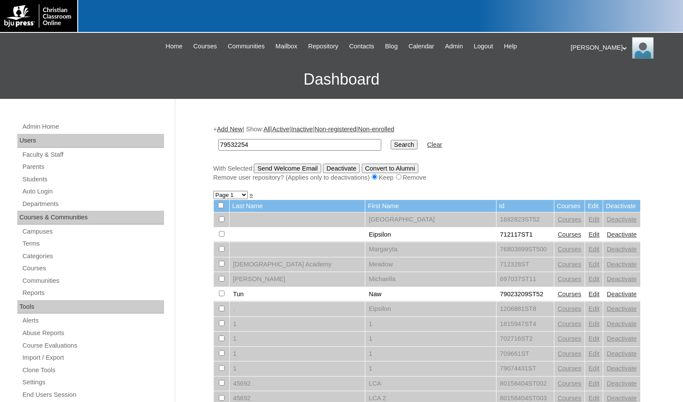
type input "79532254"
click at [391, 146] on input "Search" at bounding box center [404, 144] width 27 height 9
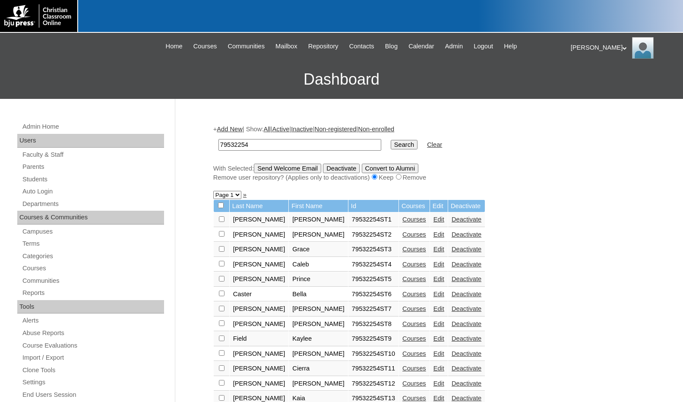
click at [236, 130] on link "Add New" at bounding box center [229, 129] width 25 height 7
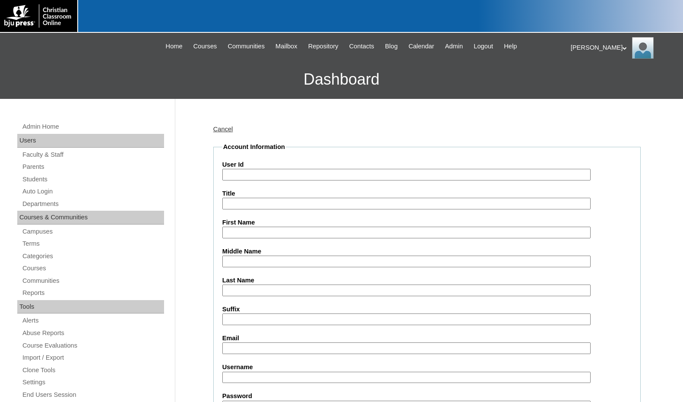
click at [254, 171] on input "User Id" at bounding box center [406, 175] width 368 height 12
paste input "79532254"
type input "79532254ST21"
type input "Georgia"
type input "Swanson"
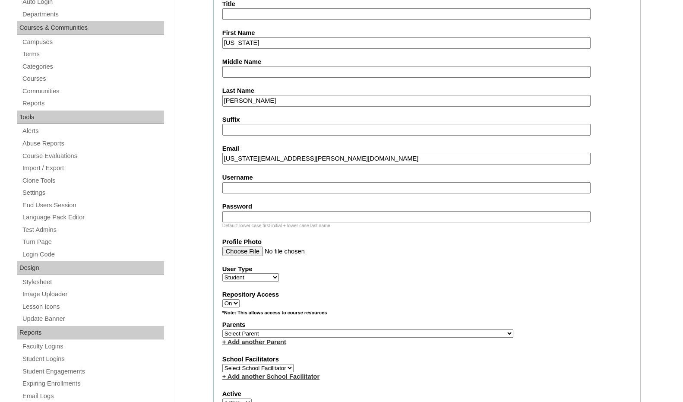
scroll to position [216, 0]
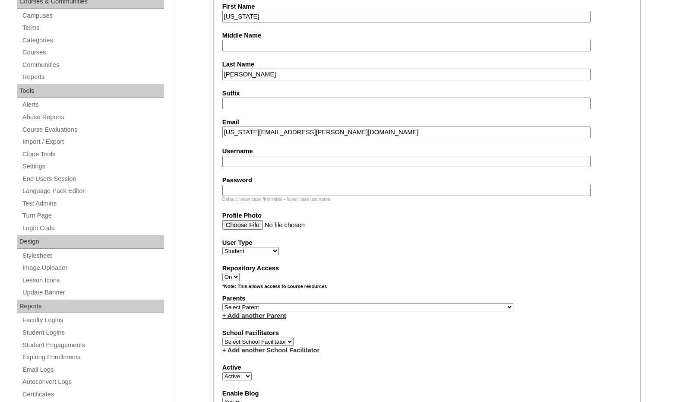
type input "georgia.swanson@ccajtn.com"
click at [410, 307] on select "Select Parent , Fautanu, Ma 1, 1 23-24 accountMorgan, Jason 6th Street Mennonit…" at bounding box center [367, 307] width 291 height 8
select select "37230"
click at [431, 310] on div "Parents Select Parent , Fautanu, Ma 1, 1 23-24 accountMorgan, Jason 6th Street …" at bounding box center [426, 307] width 409 height 26
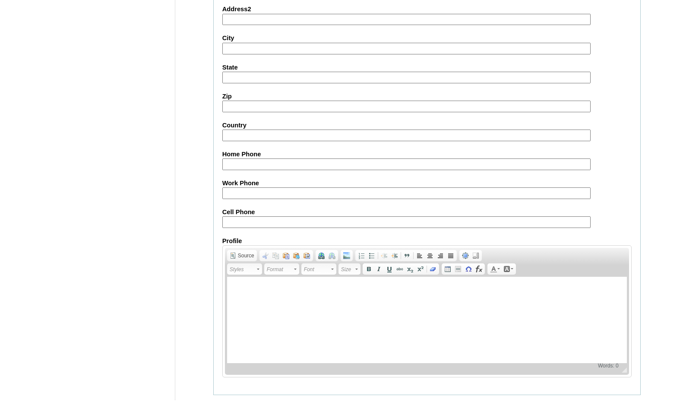
scroll to position [912, 0]
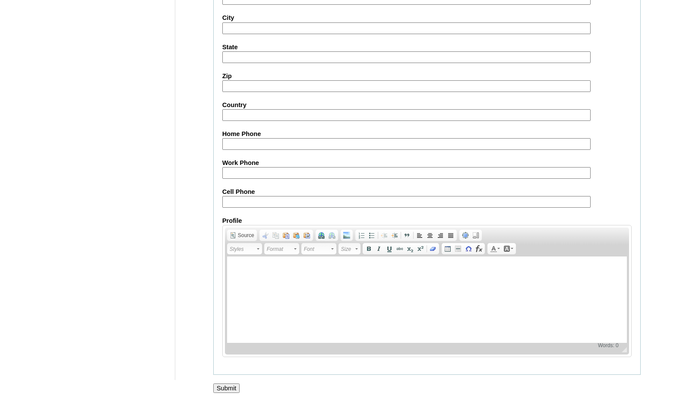
click at [229, 386] on input "Submit" at bounding box center [226, 387] width 27 height 9
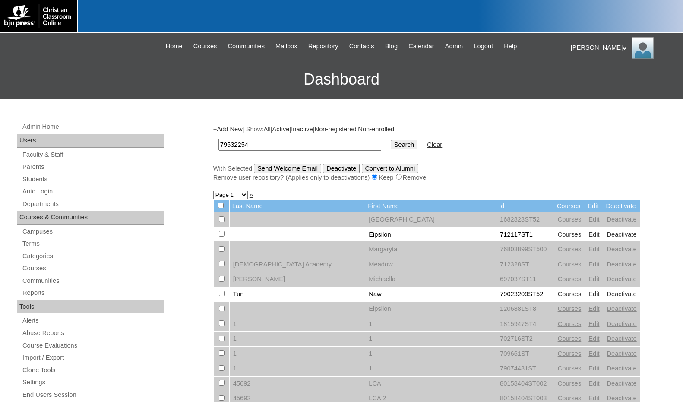
type input "79532254"
click at [391, 140] on input "Search" at bounding box center [404, 144] width 27 height 9
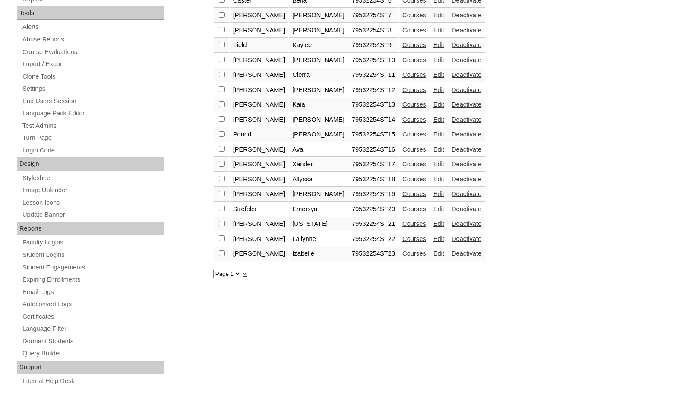
scroll to position [301, 0]
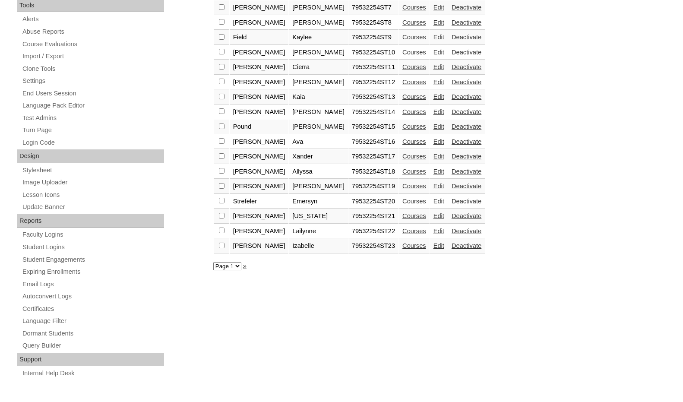
click at [402, 247] on link "Courses" at bounding box center [414, 245] width 24 height 7
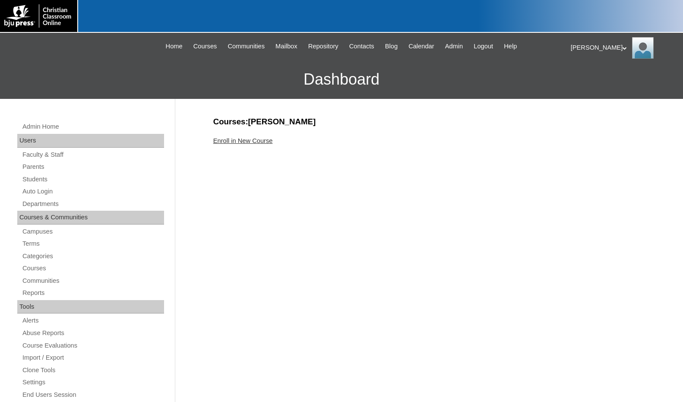
click at [242, 136] on div "Enroll in New Course" at bounding box center [426, 140] width 427 height 9
drag, startPoint x: 245, startPoint y: 140, endPoint x: 253, endPoint y: 158, distance: 19.9
click at [245, 140] on link "Enroll in New Course" at bounding box center [243, 140] width 60 height 7
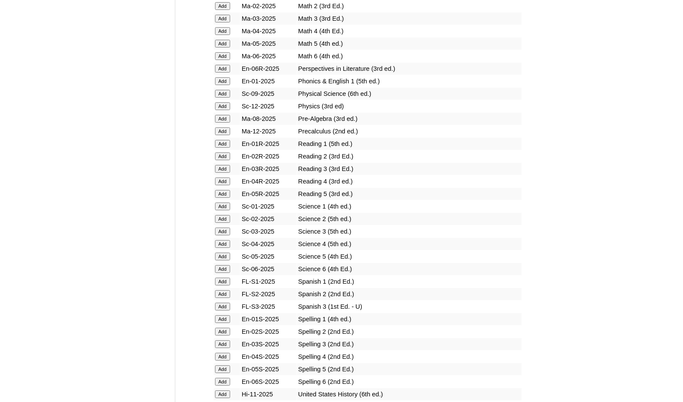
scroll to position [993, 0]
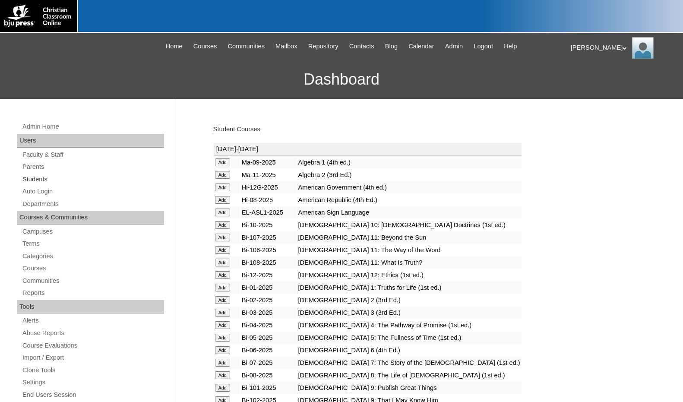
click at [53, 176] on link "Students" at bounding box center [93, 179] width 142 height 11
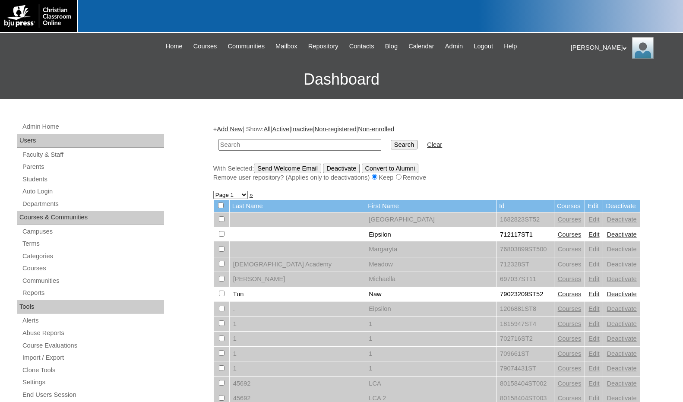
click at [237, 128] on link "Add New" at bounding box center [229, 129] width 25 height 7
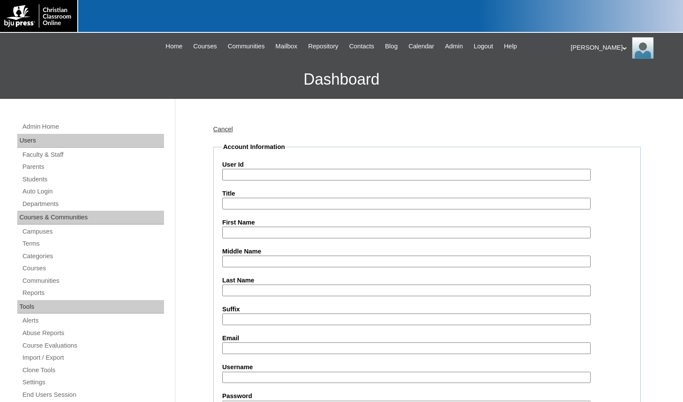
click at [249, 176] on input "User Id" at bounding box center [406, 175] width 368 height 12
paste input "79532254"
type input "79532254ST24"
type input "Hannah"
type input "[PERSON_NAME]"
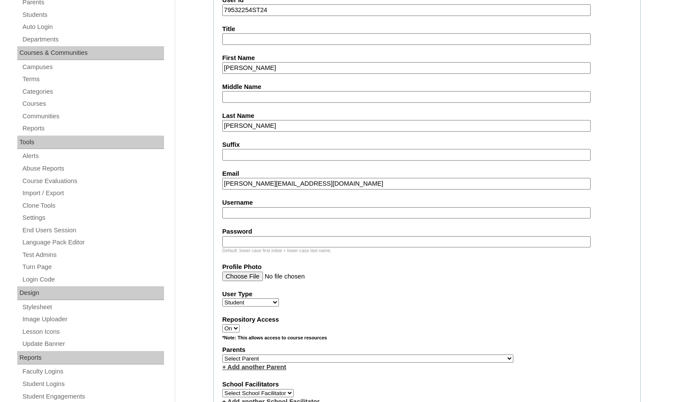
scroll to position [216, 0]
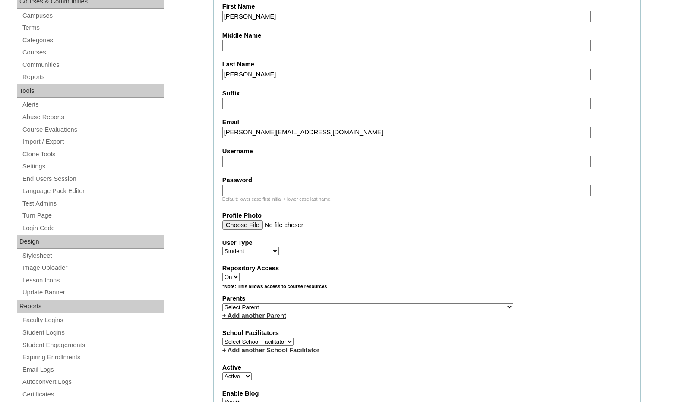
type input "hannah.walker@ccajtn.com"
click at [411, 307] on select "Select Parent , Fautanu, Ma 1, 1 23-24 accountMorgan, Jason 6th Street Mennonit…" at bounding box center [367, 307] width 291 height 8
select select "37230"
click at [436, 306] on div "Parents Select Parent , Fautanu, Ma 1, 1 23-24 accountMorgan, Jason 6th Street …" at bounding box center [426, 307] width 409 height 26
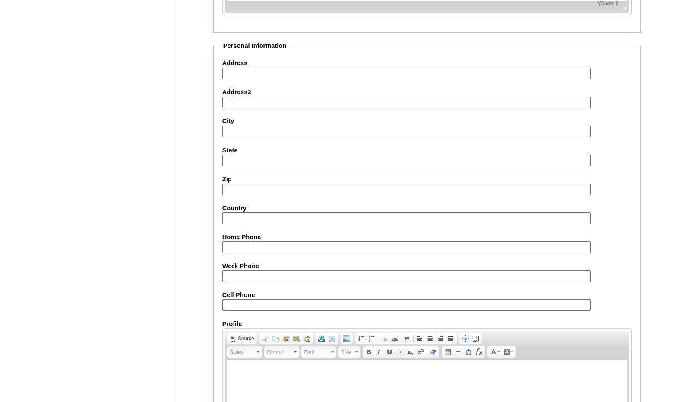
scroll to position [912, 0]
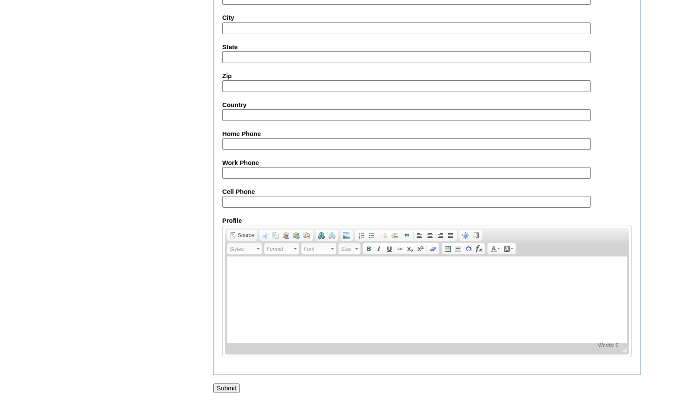
click at [234, 388] on input "Submit" at bounding box center [226, 387] width 27 height 9
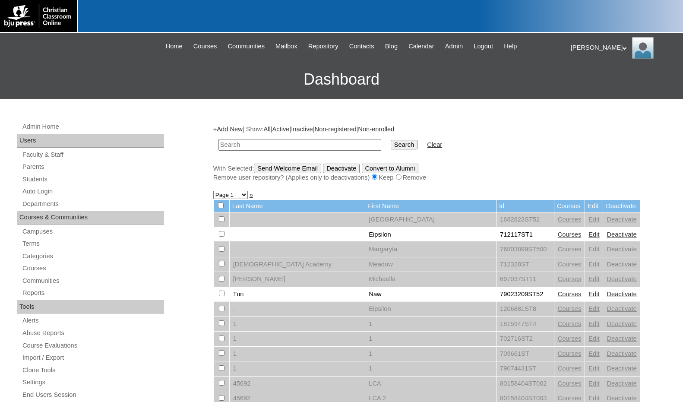
click at [229, 146] on input "text" at bounding box center [299, 145] width 163 height 12
paste input "79532254"
type input "79532254"
click at [391, 140] on input "Search" at bounding box center [404, 144] width 27 height 9
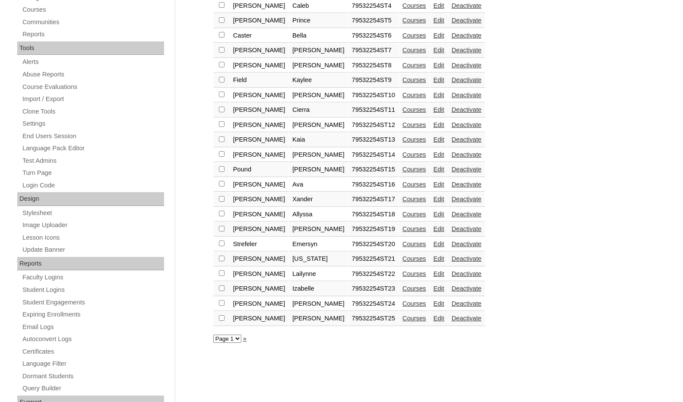
scroll to position [259, 0]
click at [402, 320] on link "Courses" at bounding box center [414, 317] width 24 height 7
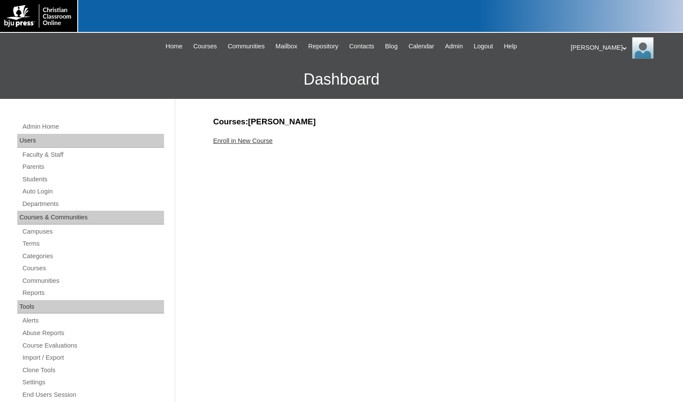
click at [253, 139] on link "Enroll in New Course" at bounding box center [243, 140] width 60 height 7
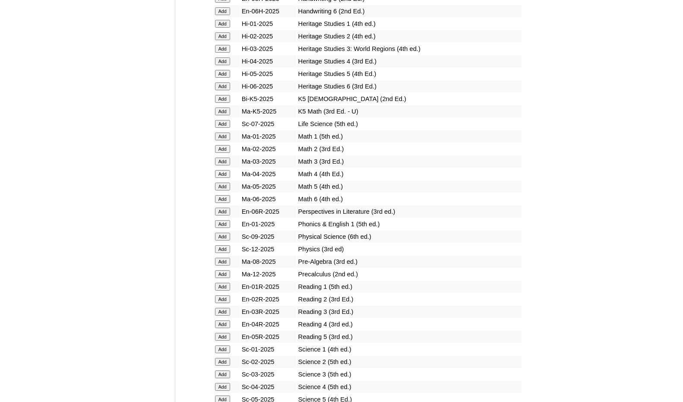
scroll to position [820, 0]
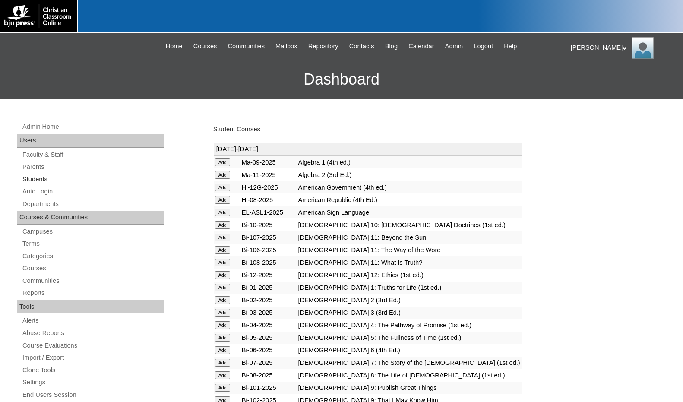
click at [40, 182] on link "Students" at bounding box center [93, 179] width 142 height 11
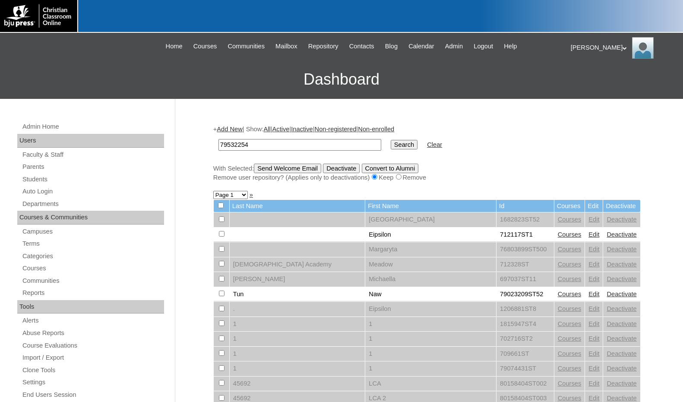
type input "79532254"
click at [391, 145] on input "Search" at bounding box center [404, 144] width 27 height 9
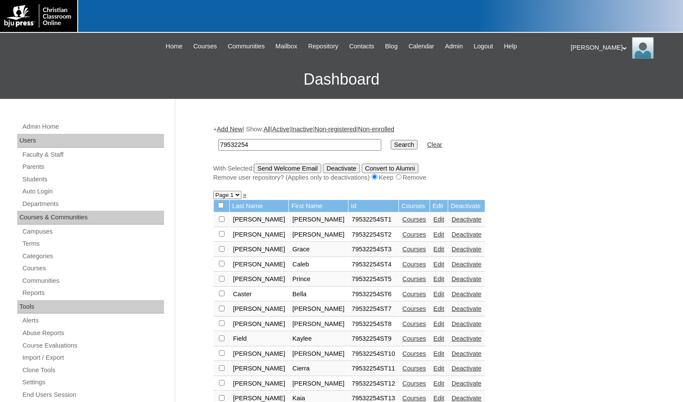
click at [229, 126] on link "Add New" at bounding box center [229, 129] width 25 height 7
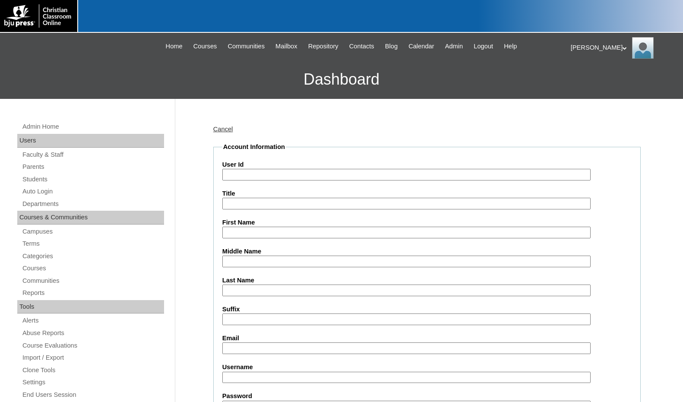
click at [245, 177] on input "User Id" at bounding box center [406, 175] width 368 height 12
paste input "79532254"
type input "79532254ST26"
type input "Adriana"
type input "S"
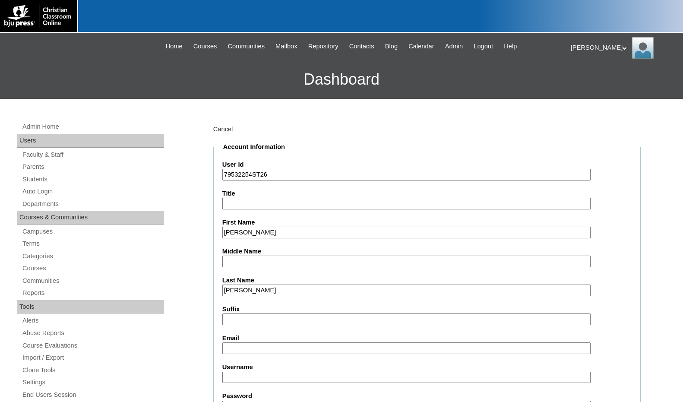
type input "Wilson"
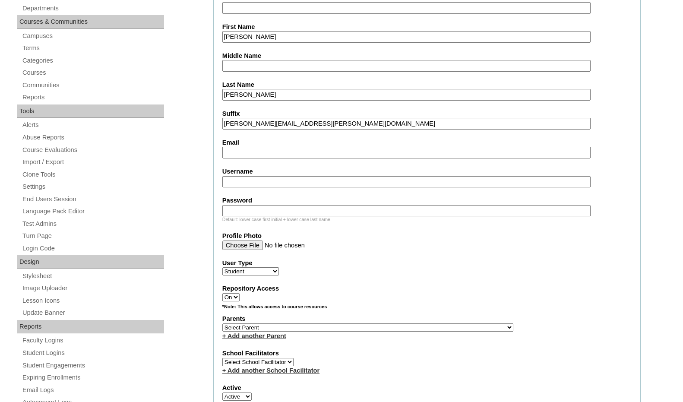
scroll to position [216, 0]
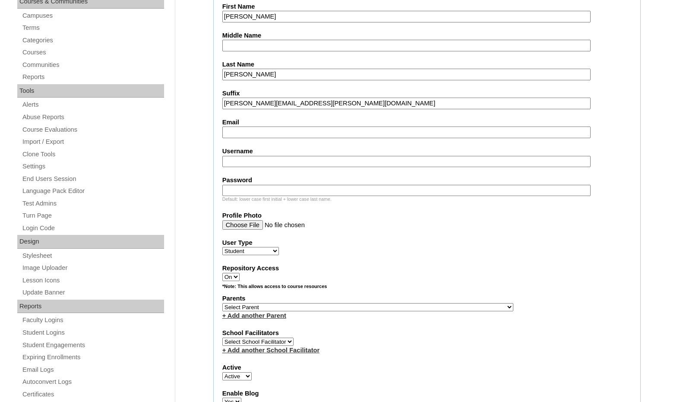
type input "[PERSON_NAME][EMAIL_ADDRESS][PERSON_NAME][DOMAIN_NAME]"
click at [411, 306] on select "Select Parent , [GEOGRAPHIC_DATA], Ma 1, 1 23-24 accountMorgan, [PERSON_NAME] 6…" at bounding box center [367, 307] width 291 height 8
select select "37230"
click at [435, 308] on div "Parents Select Parent , Fautanu, Ma 1, 1 23-24 accountMorgan, Jason 6th Street …" at bounding box center [426, 307] width 409 height 26
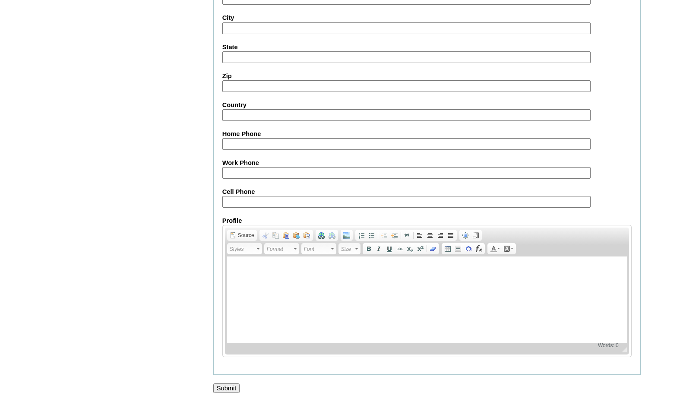
scroll to position [912, 0]
click at [222, 385] on input "Submit" at bounding box center [226, 387] width 27 height 9
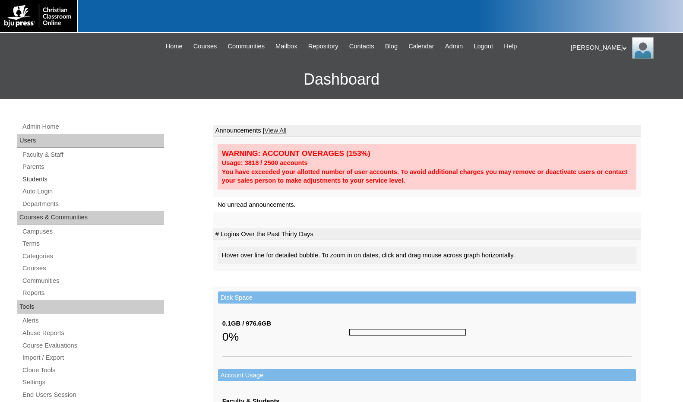
click at [46, 183] on link "Students" at bounding box center [93, 179] width 142 height 11
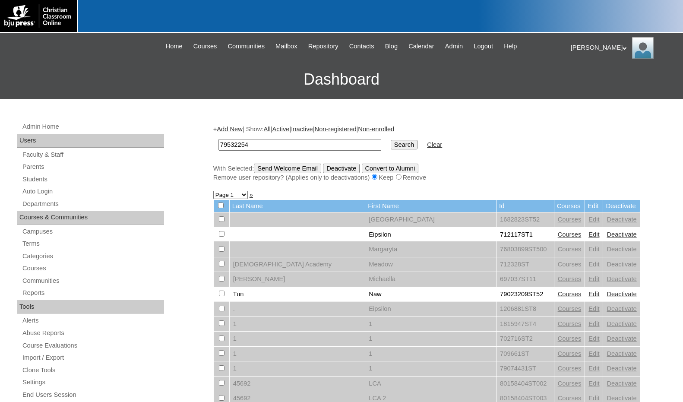
type input "79532254"
click at [391, 145] on input "Search" at bounding box center [404, 144] width 27 height 9
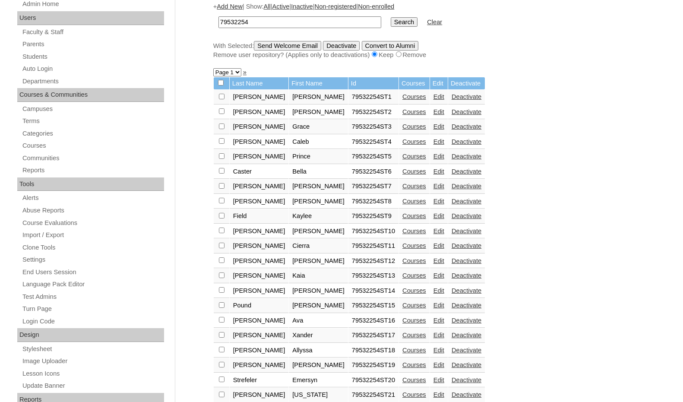
scroll to position [86, 0]
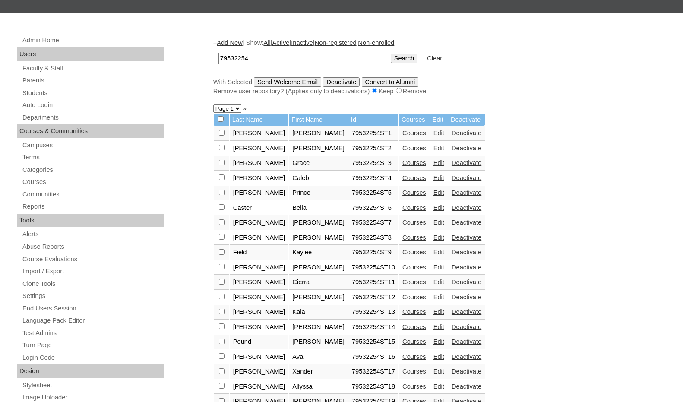
click at [226, 40] on link "Add New" at bounding box center [229, 42] width 25 height 7
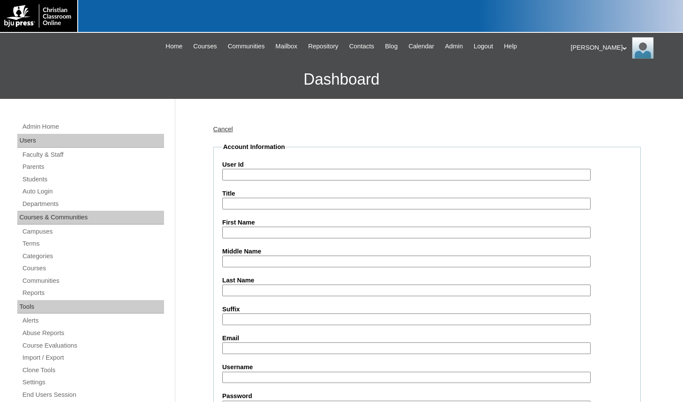
click at [261, 177] on input "User Id" at bounding box center [406, 175] width 368 height 12
paste input "79532254"
type input "79532254ST26"
type input "Adriana"
type input "Wilson"
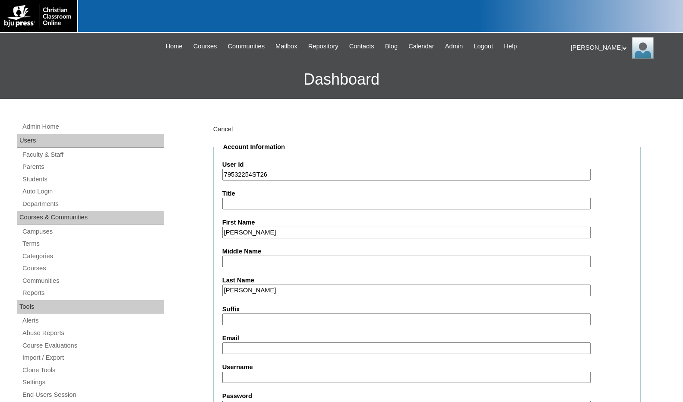
click at [244, 344] on input "Email" at bounding box center [406, 348] width 368 height 12
type input "a"
type input "adriana.wilson@ccajtn.com"
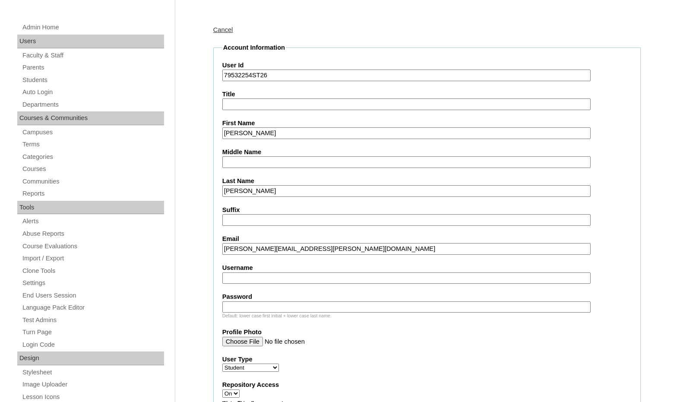
scroll to position [259, 0]
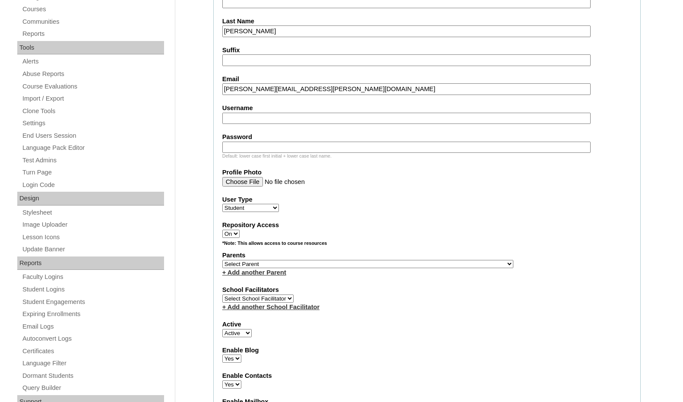
click at [410, 262] on select "Select Parent , Fautanu, Ma 1, 1 23-24 accountMorgan, Jason 6th Street Mennonit…" at bounding box center [367, 264] width 291 height 8
select select "37230"
click at [432, 263] on div "Parents Select Parent , Fautanu, Ma 1, 1 23-24 accountMorgan, Jason 6th Street …" at bounding box center [426, 264] width 409 height 26
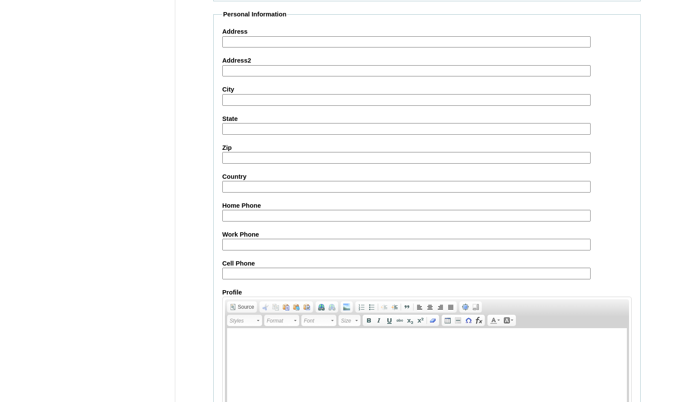
scroll to position [912, 0]
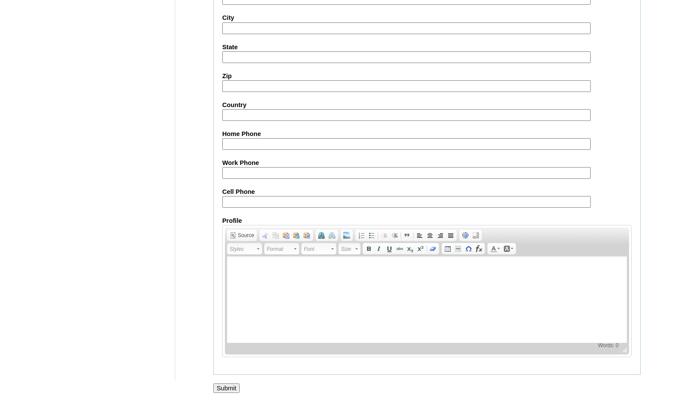
click at [223, 387] on input "Submit" at bounding box center [226, 387] width 27 height 9
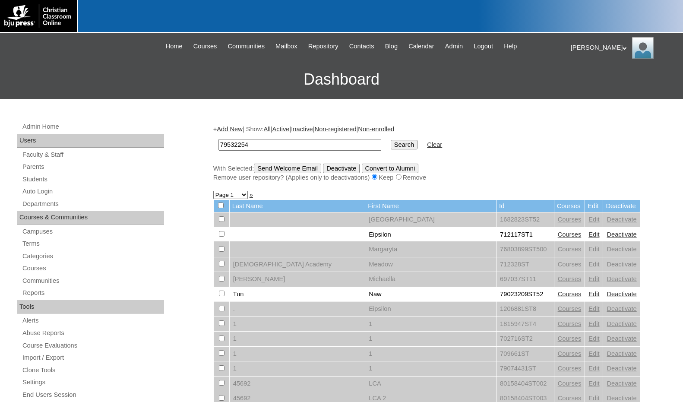
type input "79532254"
click at [391, 147] on input "Search" at bounding box center [404, 144] width 27 height 9
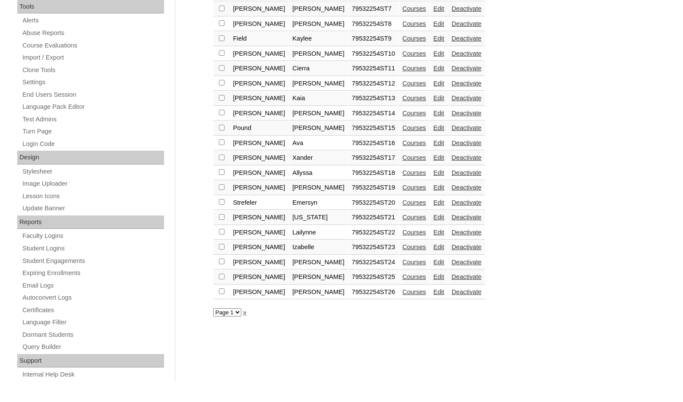
scroll to position [301, 0]
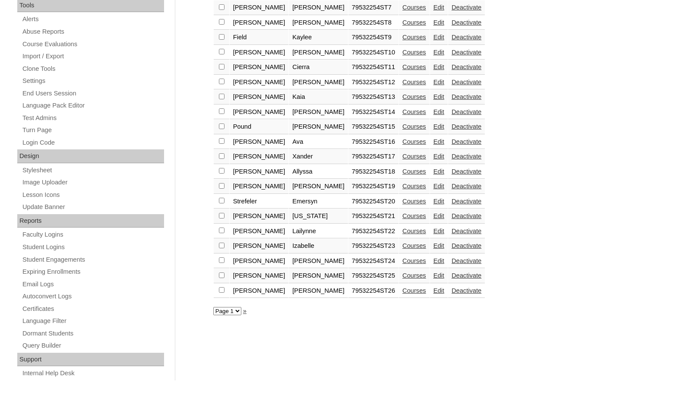
click at [402, 288] on link "Courses" at bounding box center [414, 290] width 24 height 7
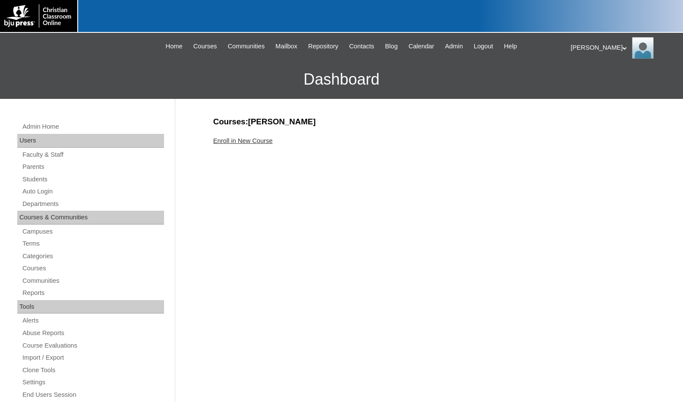
click at [262, 143] on link "Enroll in New Course" at bounding box center [243, 140] width 60 height 7
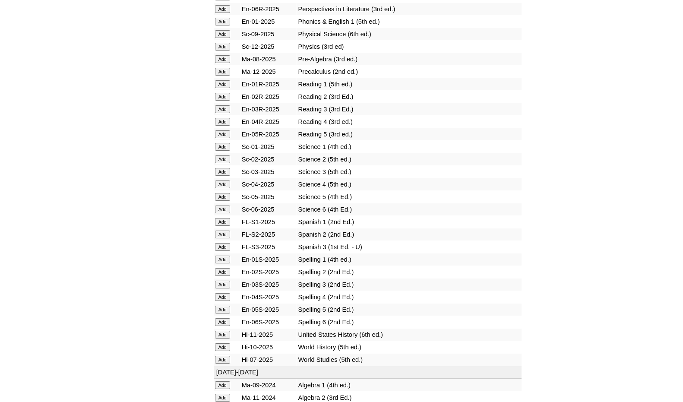
scroll to position [993, 0]
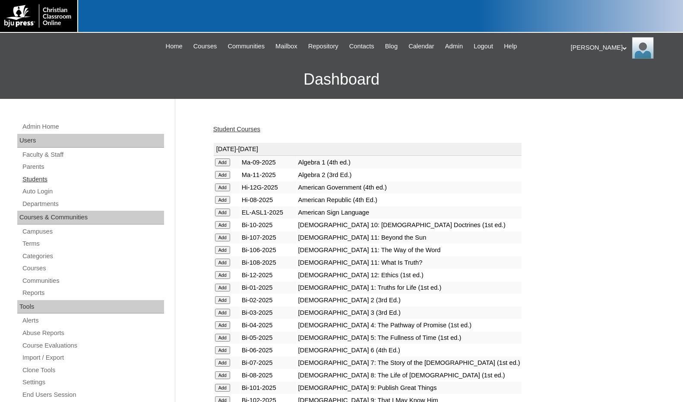
click at [47, 184] on link "Students" at bounding box center [93, 179] width 142 height 11
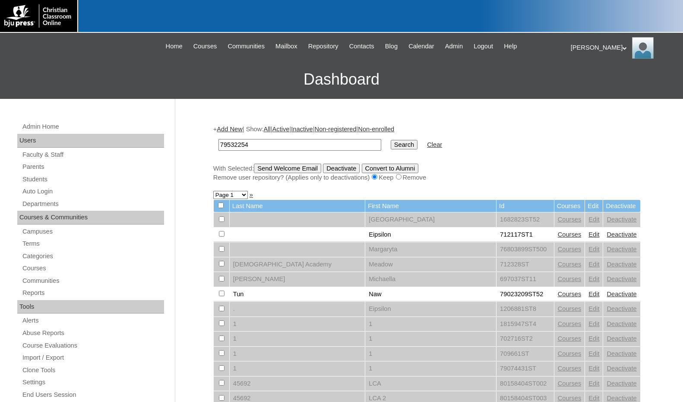
type input "79532254"
click at [391, 147] on input "Search" at bounding box center [404, 144] width 27 height 9
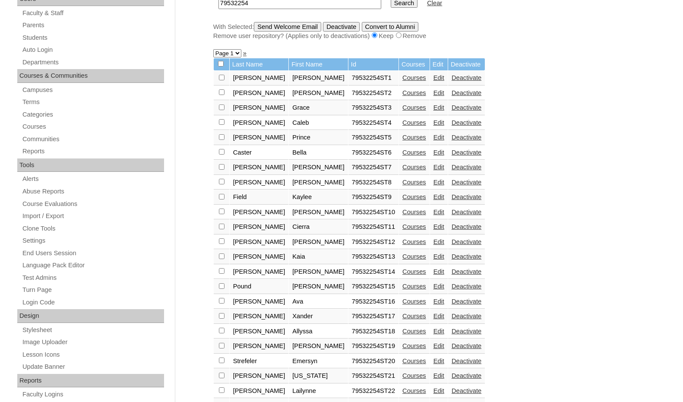
scroll to position [129, 0]
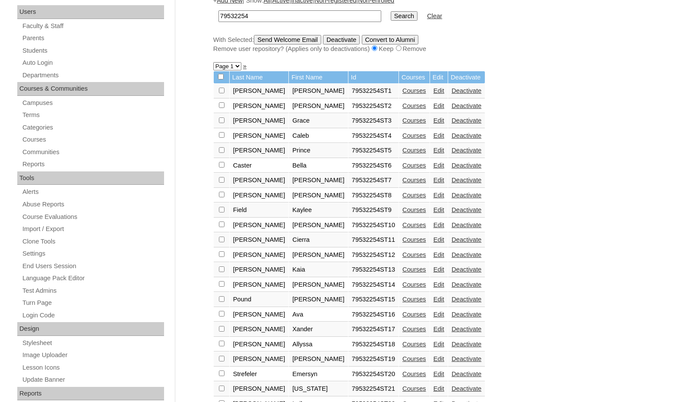
click at [219, 76] on input "checkbox" at bounding box center [221, 77] width 6 height 6
checkbox input "true"
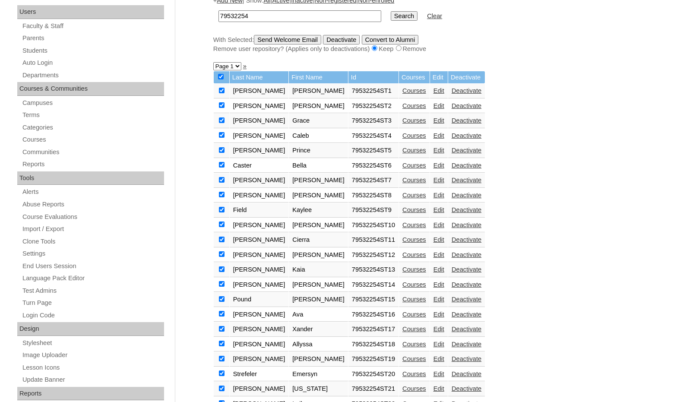
checkbox input "true"
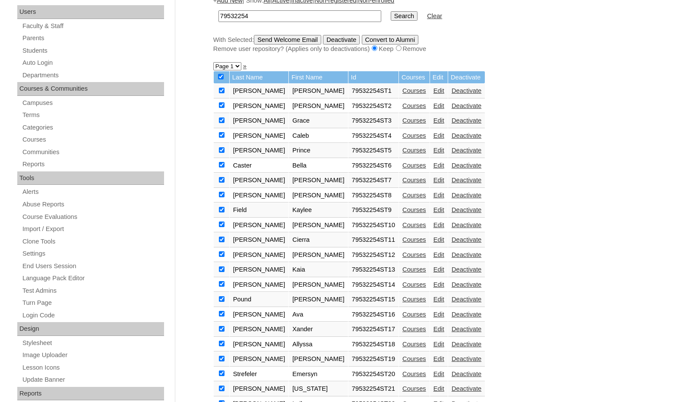
checkbox input "true"
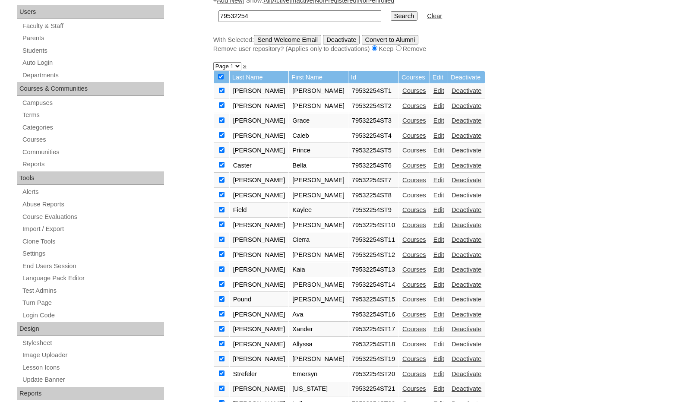
checkbox input "true"
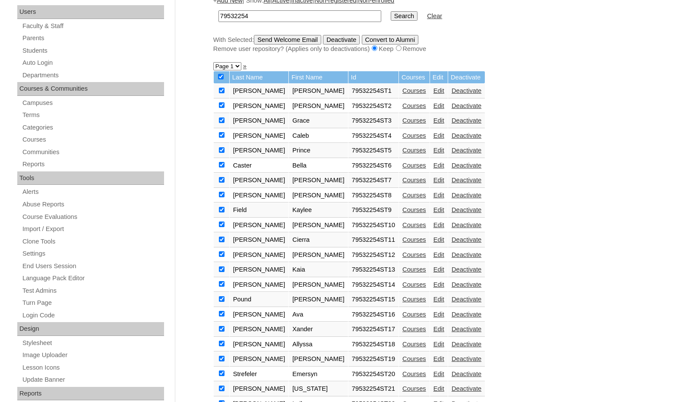
checkbox input "true"
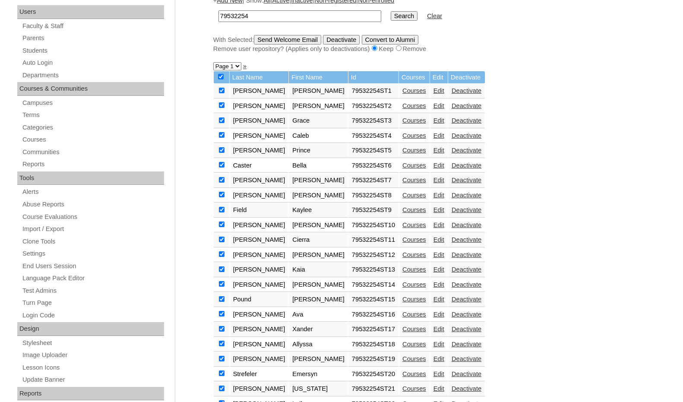
checkbox input "true"
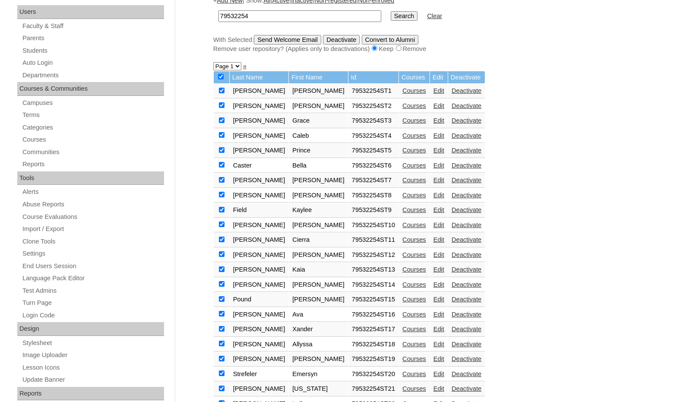
checkbox input "true"
click at [275, 41] on input "Send Welcome Email" at bounding box center [287, 39] width 67 height 9
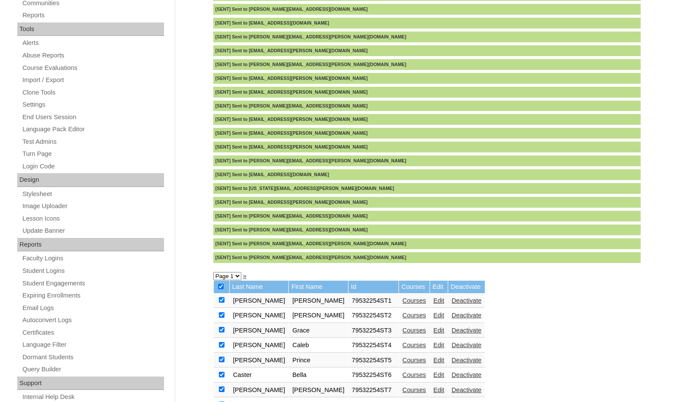
scroll to position [344, 0]
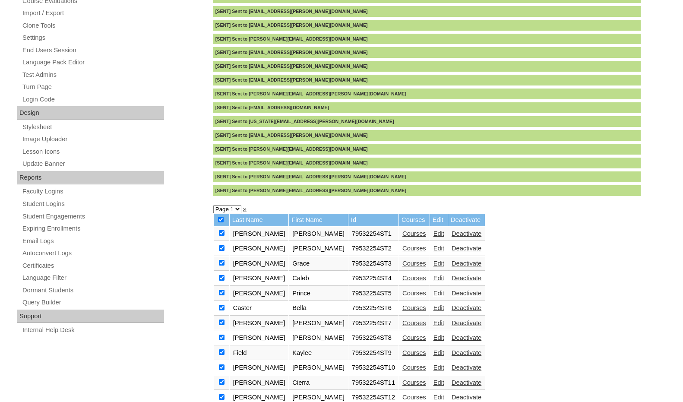
click at [624, 261] on div "+ Add New | Show: All | Active | Inactive | Non-registered | Non-enrolled 79532…" at bounding box center [425, 201] width 432 height 859
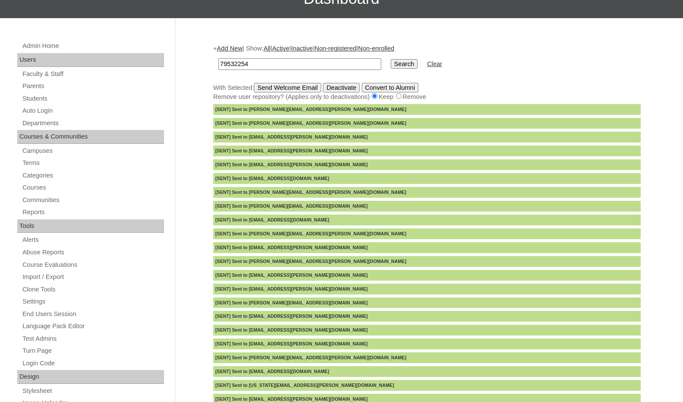
scroll to position [0, 0]
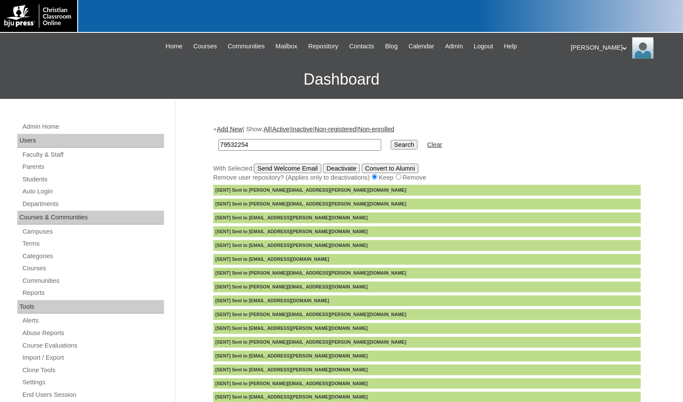
drag, startPoint x: 276, startPoint y: 146, endPoint x: 160, endPoint y: 134, distance: 117.2
paste input "5519679"
type input "75519679"
click at [391, 141] on input "Search" at bounding box center [404, 144] width 27 height 9
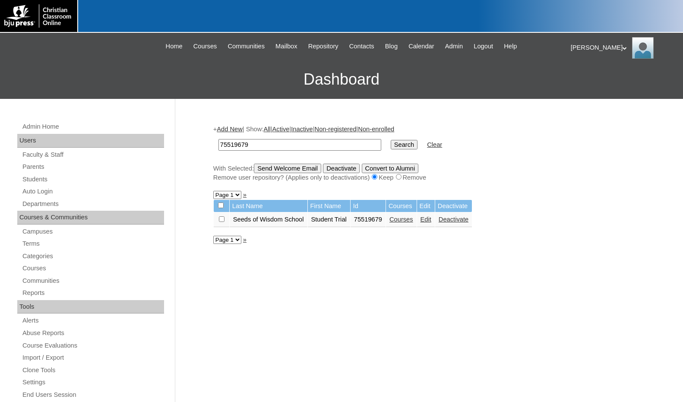
click at [219, 219] on input "checkbox" at bounding box center [222, 219] width 6 height 6
checkbox input "true"
click at [266, 171] on input "Send Welcome Email" at bounding box center [287, 168] width 67 height 9
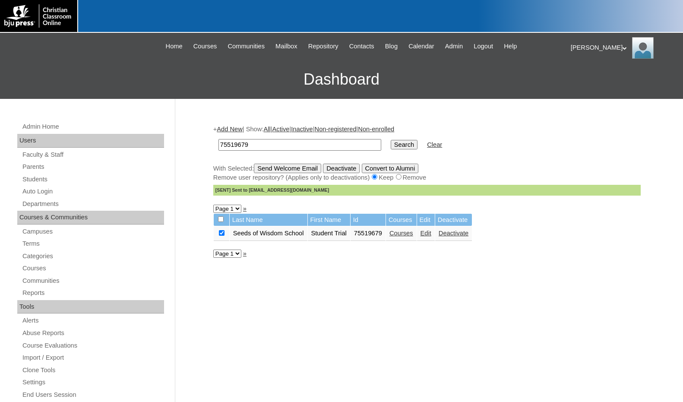
click at [400, 237] on link "Courses" at bounding box center [401, 233] width 24 height 7
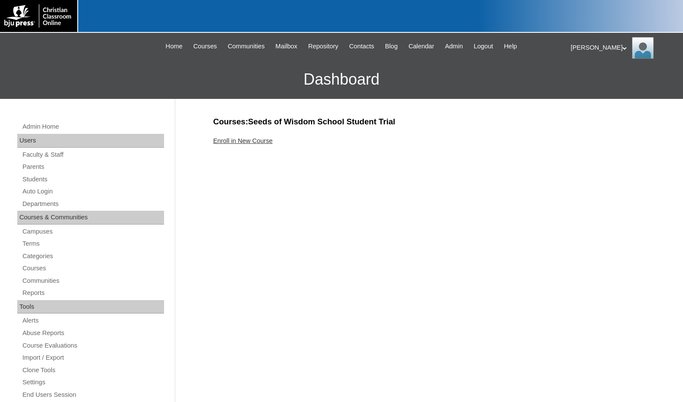
click at [250, 141] on link "Enroll in New Course" at bounding box center [243, 140] width 60 height 7
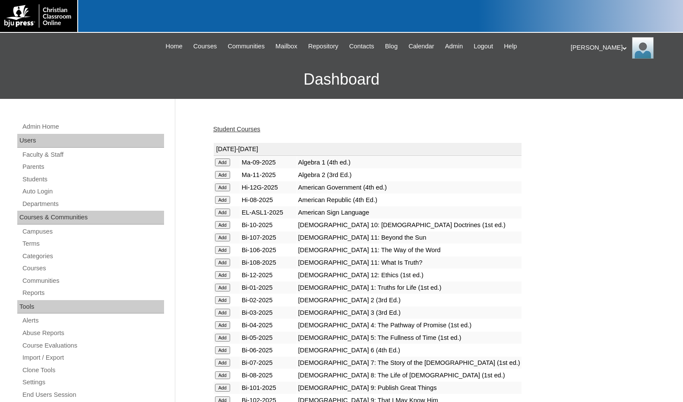
click at [228, 165] on input "Add" at bounding box center [222, 162] width 15 height 8
click at [38, 168] on link "Parents" at bounding box center [93, 166] width 142 height 11
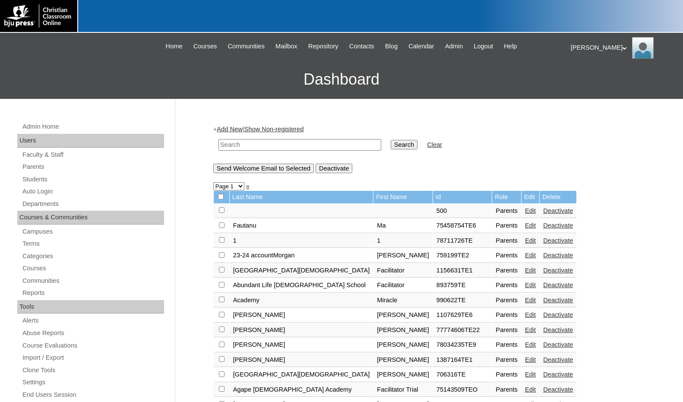
click at [338, 148] on input "text" at bounding box center [299, 145] width 163 height 12
paste input "75519679"
type input "75519679"
click at [391, 143] on input "Search" at bounding box center [404, 144] width 27 height 9
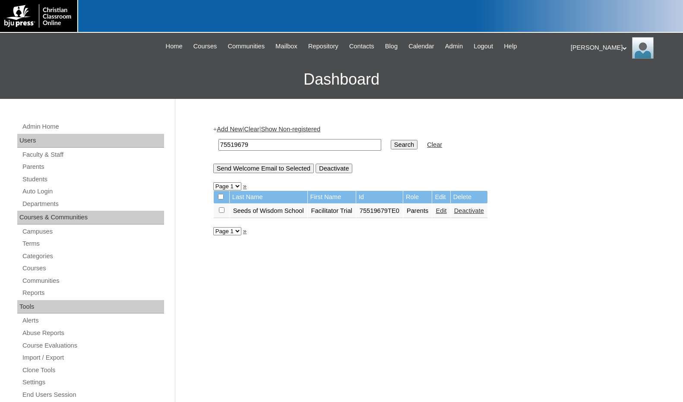
click at [222, 212] on input "checkbox" at bounding box center [222, 210] width 6 height 6
checkbox input "true"
click at [250, 172] on input "Send Welcome Email to Selected" at bounding box center [263, 168] width 101 height 9
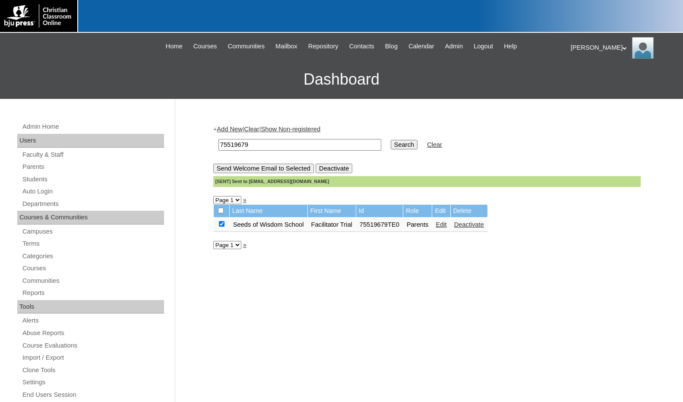
drag, startPoint x: 557, startPoint y: 230, endPoint x: 520, endPoint y: 227, distance: 37.2
click at [557, 230] on form "Last Name First Name Id Role Edit Delete Seeds of Wisdom School Facilitator Tri…" at bounding box center [426, 218] width 427 height 28
click at [45, 166] on link "Parents" at bounding box center [93, 166] width 142 height 11
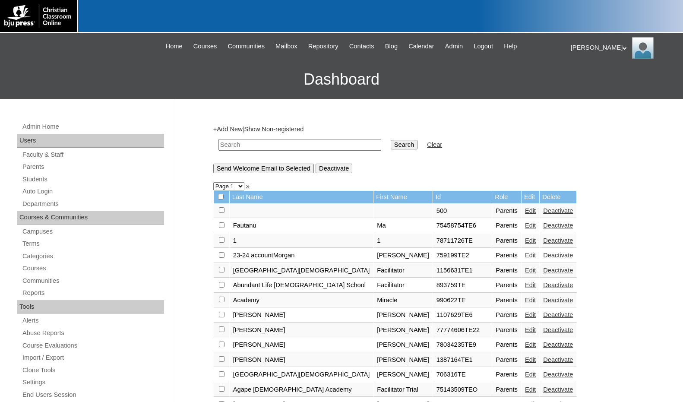
drag, startPoint x: 0, startPoint y: 0, endPoint x: 255, endPoint y: 146, distance: 293.7
click at [255, 146] on input "text" at bounding box center [299, 145] width 163 height 12
drag, startPoint x: 255, startPoint y: 146, endPoint x: 176, endPoint y: 132, distance: 80.3
type input "80115906"
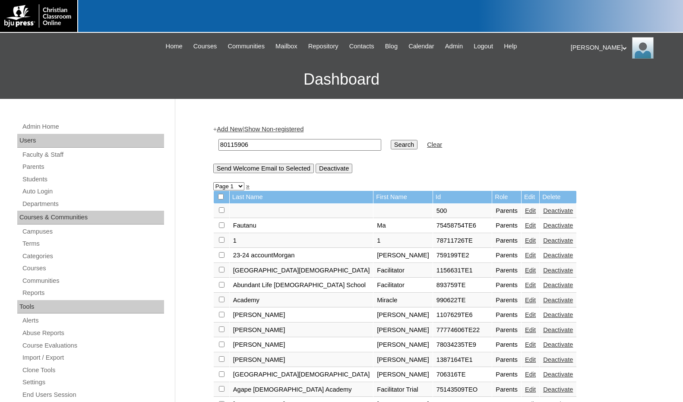
click at [391, 145] on input "Search" at bounding box center [404, 144] width 27 height 9
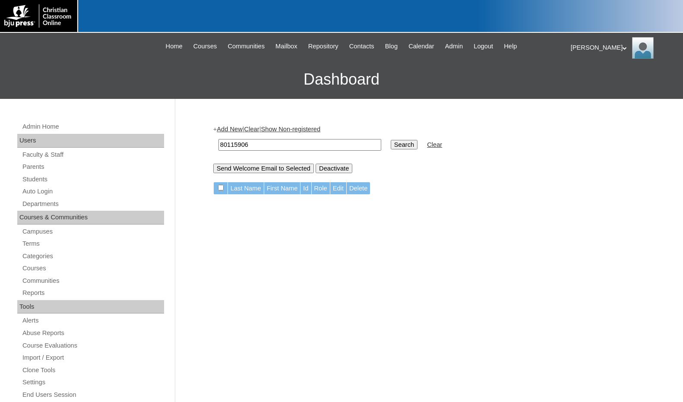
click at [670, 174] on div "Admin Home Users Faculty & Staff Parents Students Auto Login Departments Course…" at bounding box center [341, 396] width 683 height 595
click at [224, 126] on link "Add New" at bounding box center [229, 129] width 25 height 7
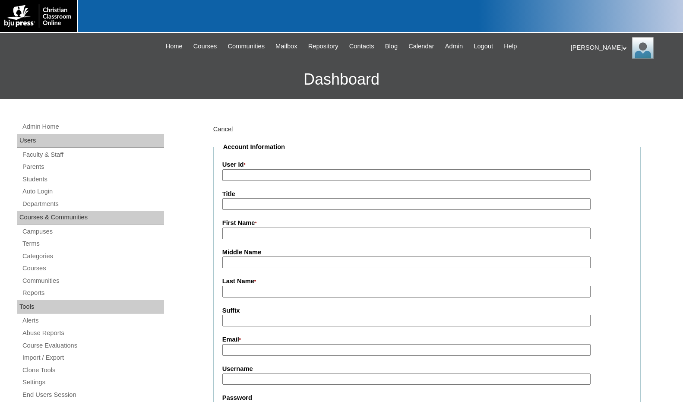
click at [236, 172] on input "User Id *" at bounding box center [406, 175] width 368 height 12
paste input "80115906"
type input "80115906TE"
type input "Ashley"
type input "[PERSON_NAME]"
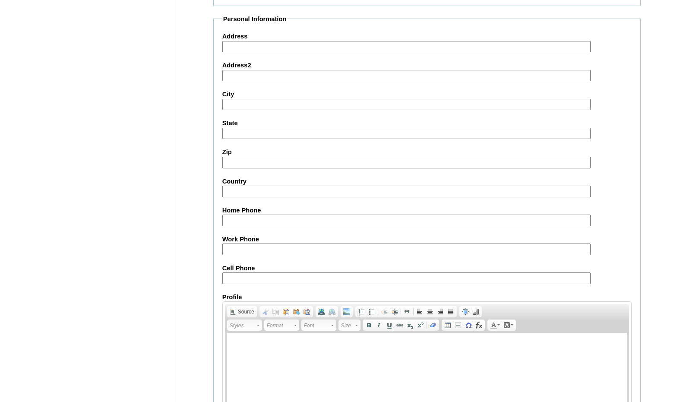
scroll to position [764, 0]
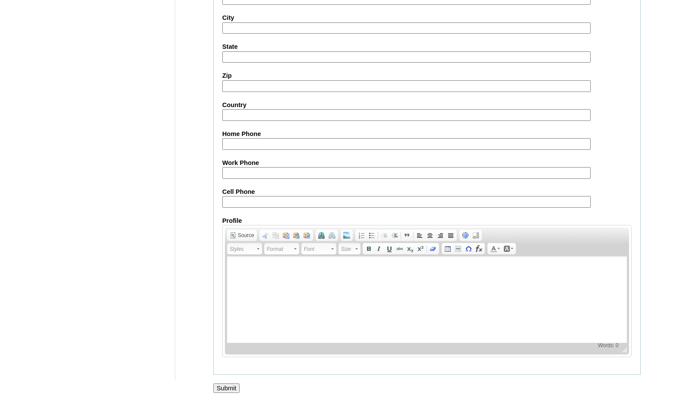
type input "ashley.klaus@springhills.org"
click at [215, 386] on input "Submit" at bounding box center [226, 387] width 27 height 9
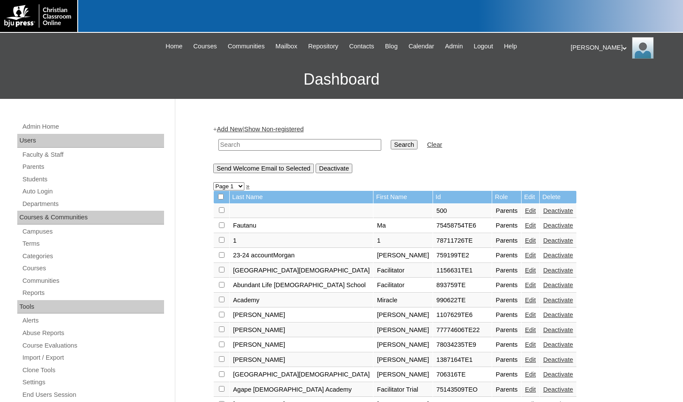
click at [321, 146] on input "text" at bounding box center [299, 145] width 163 height 12
paste input "80115906"
type input "80115906"
click at [391, 142] on input "Search" at bounding box center [404, 144] width 27 height 9
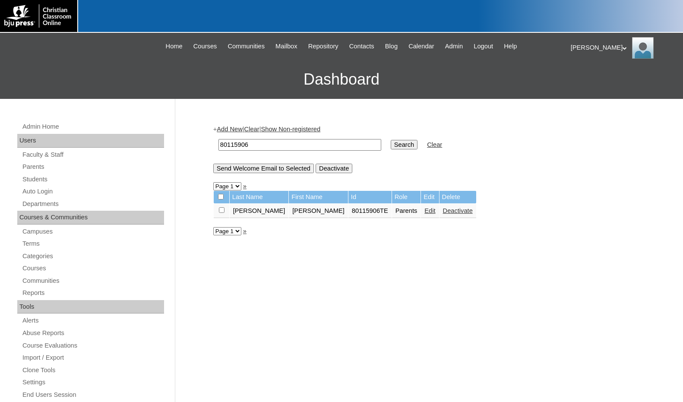
click at [221, 210] on input "checkbox" at bounding box center [222, 210] width 6 height 6
checkbox input "true"
click at [250, 170] on input "Send Welcome Email to Selected" at bounding box center [263, 168] width 101 height 9
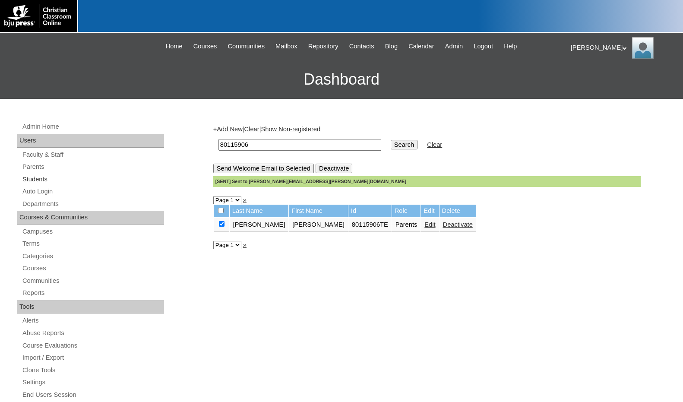
click at [47, 177] on link "Students" at bounding box center [93, 179] width 142 height 11
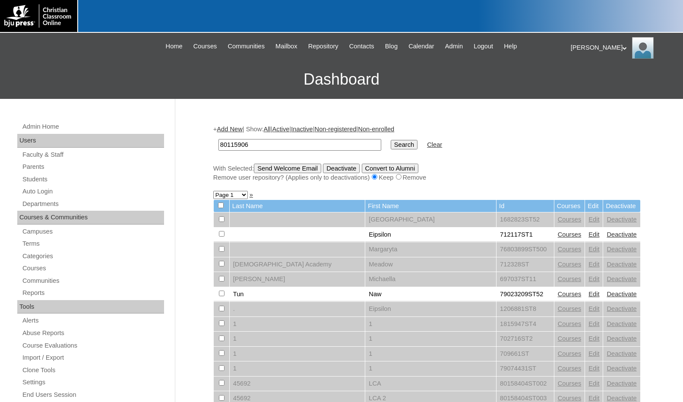
type input "80115906"
click at [391, 142] on input "Search" at bounding box center [404, 144] width 27 height 9
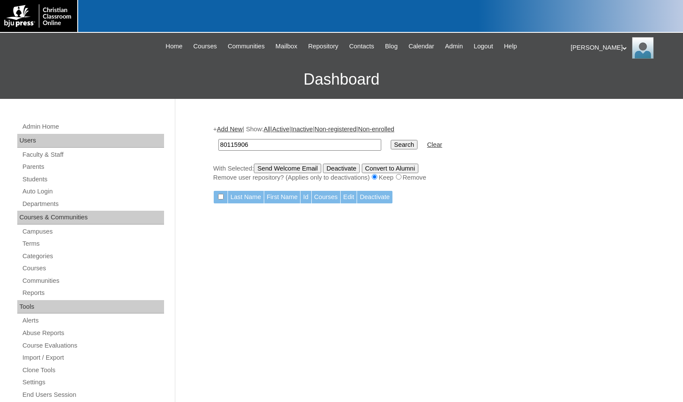
click at [236, 130] on link "Add New" at bounding box center [229, 129] width 25 height 7
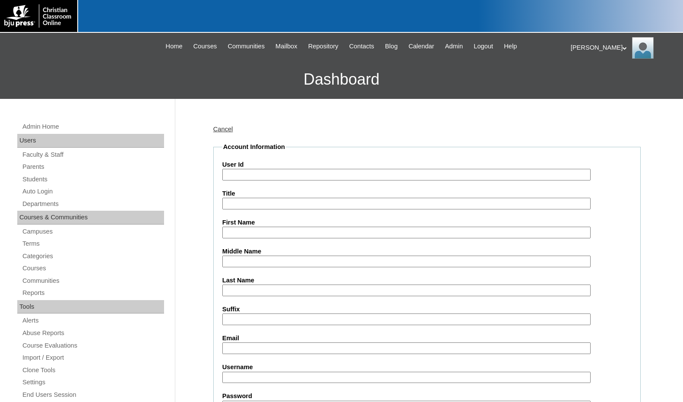
click at [247, 173] on input "User Id" at bounding box center [406, 175] width 368 height 12
paste input "80115906"
type input "80115906ST1"
type input "Kaiden"
type input "k"
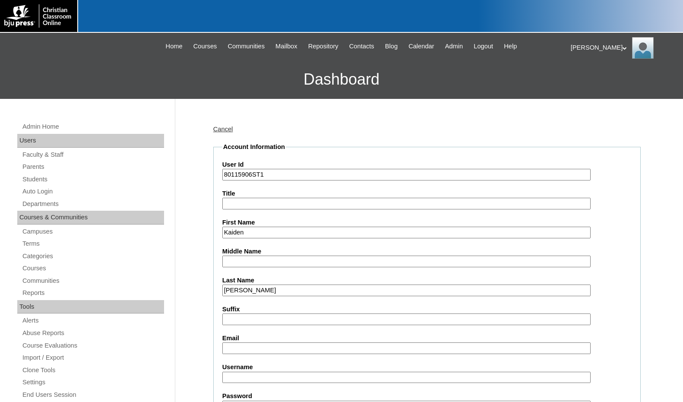
type input "Kelly"
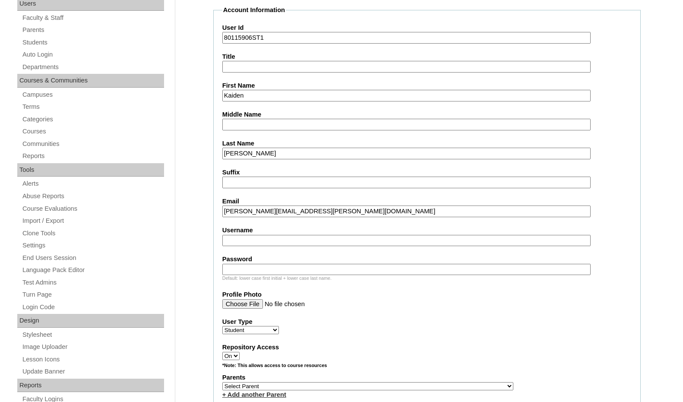
scroll to position [216, 0]
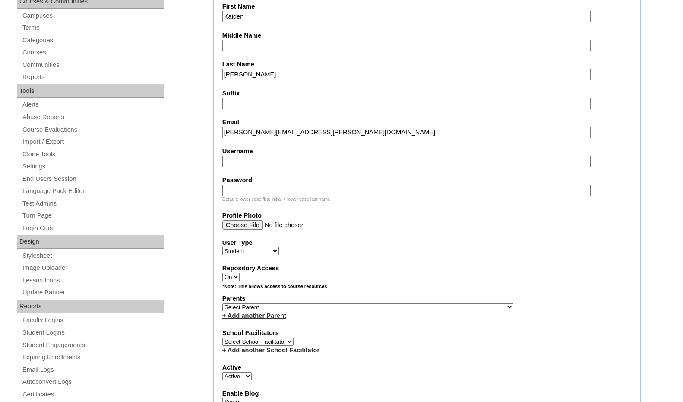
type input "megan.e.kelly@live.com"
click at [404, 304] on select "Select Parent , [GEOGRAPHIC_DATA], Ma 1, 1 23-24 accountMorgan, [PERSON_NAME] 6…" at bounding box center [367, 307] width 291 height 8
select select "37260"
click at [433, 303] on div "Parents Select Parent , [GEOGRAPHIC_DATA], Ma 1, 1 23-24 accountMorgan, [PERSON…" at bounding box center [426, 307] width 409 height 26
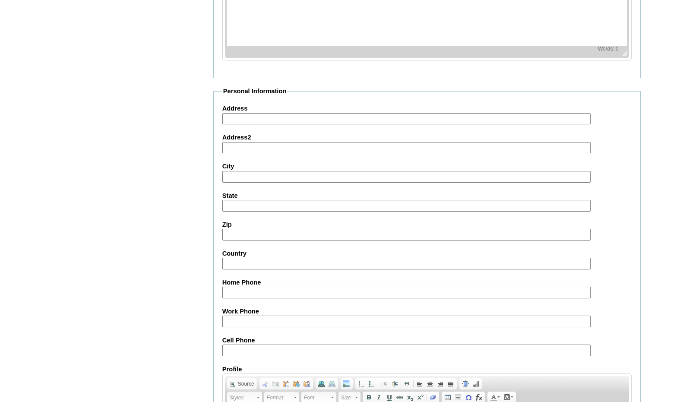
scroll to position [912, 0]
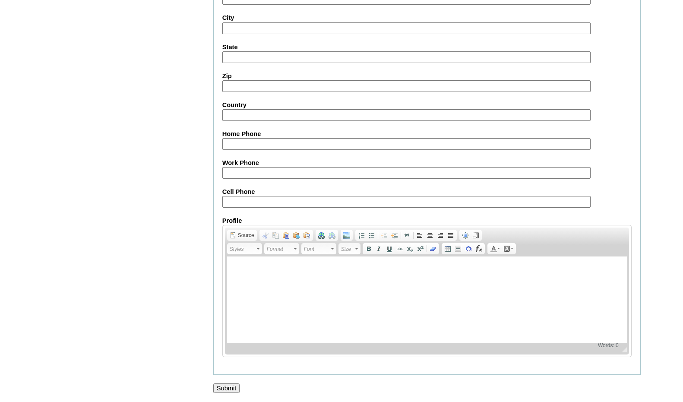
click at [226, 390] on input "Submit" at bounding box center [226, 387] width 27 height 9
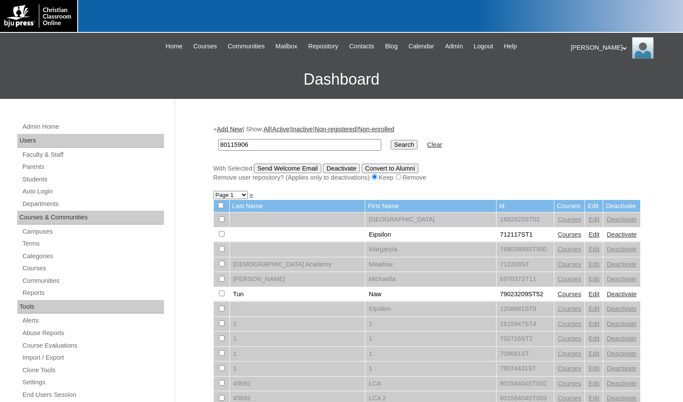
type input "80115906"
click at [391, 141] on input "Search" at bounding box center [404, 144] width 27 height 9
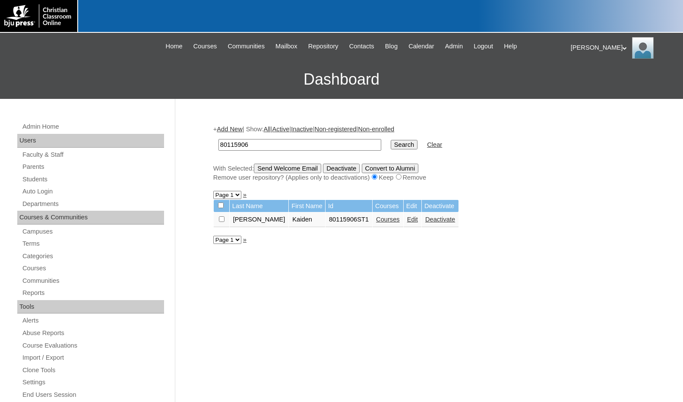
click at [235, 127] on link "Add New" at bounding box center [229, 129] width 25 height 7
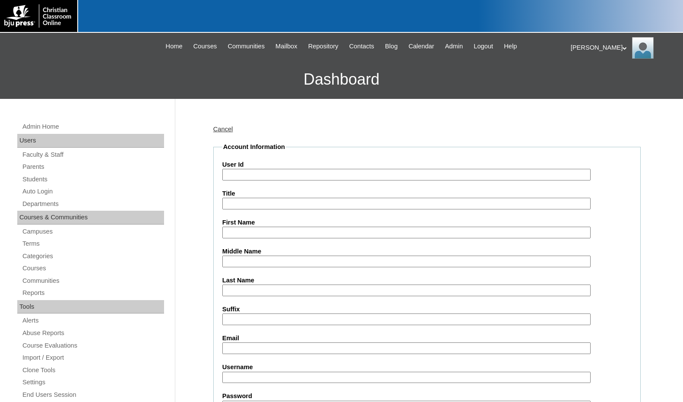
click at [247, 173] on input "User Id" at bounding box center [406, 175] width 368 height 12
paste input "80115906"
type input "80115906ST2"
type input "[PERSON_NAME]"
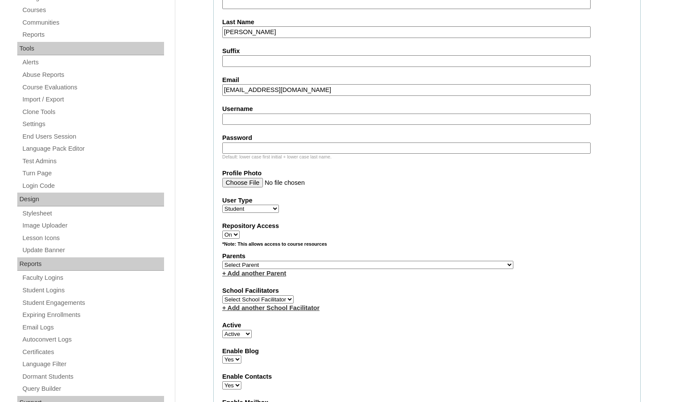
scroll to position [259, 0]
type input "[EMAIL_ADDRESS][DOMAIN_NAME]"
click at [409, 265] on select "Select Parent , [GEOGRAPHIC_DATA], Ma 1, 1 23-24 accountMorgan, [PERSON_NAME] 6…" at bounding box center [367, 264] width 291 height 8
select select "37260"
click at [424, 265] on div "Parents Select Parent , [GEOGRAPHIC_DATA], Ma 1, 1 23-24 accountMorgan, [PERSON…" at bounding box center [426, 264] width 409 height 26
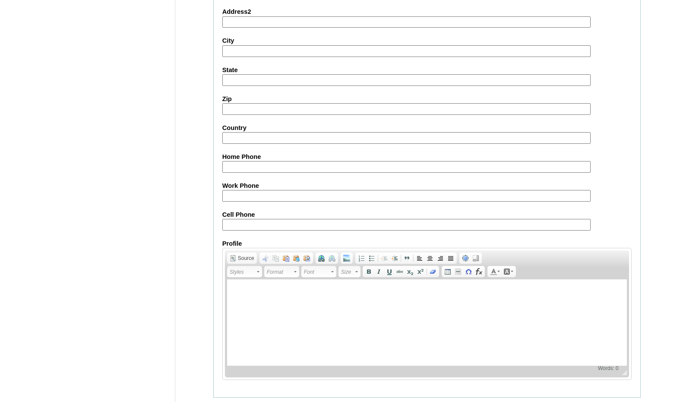
scroll to position [912, 0]
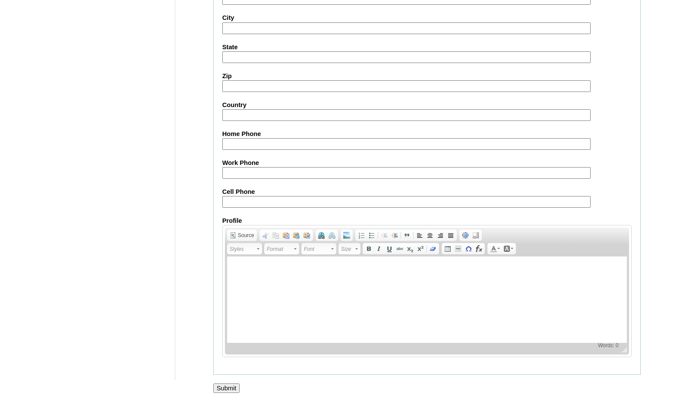
click at [232, 389] on input "Submit" at bounding box center [226, 387] width 27 height 9
